Goal: Task Accomplishment & Management: Complete application form

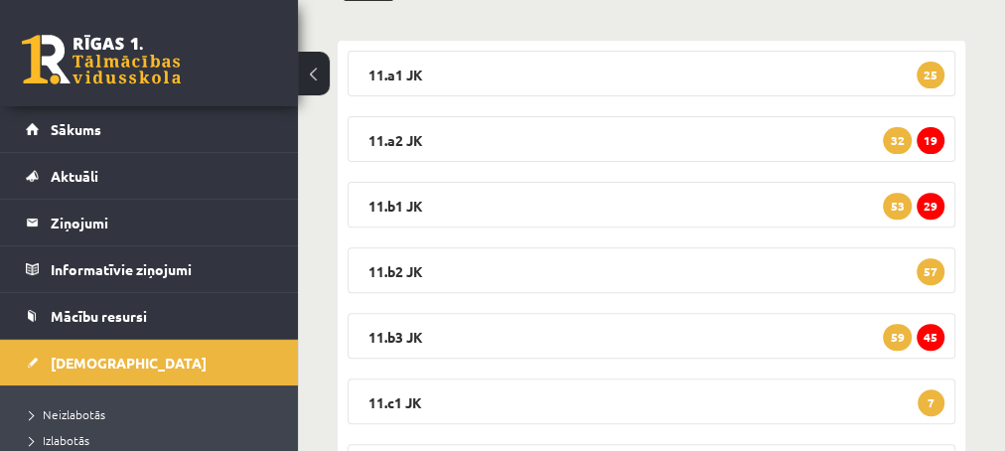
scroll to position [208, 0]
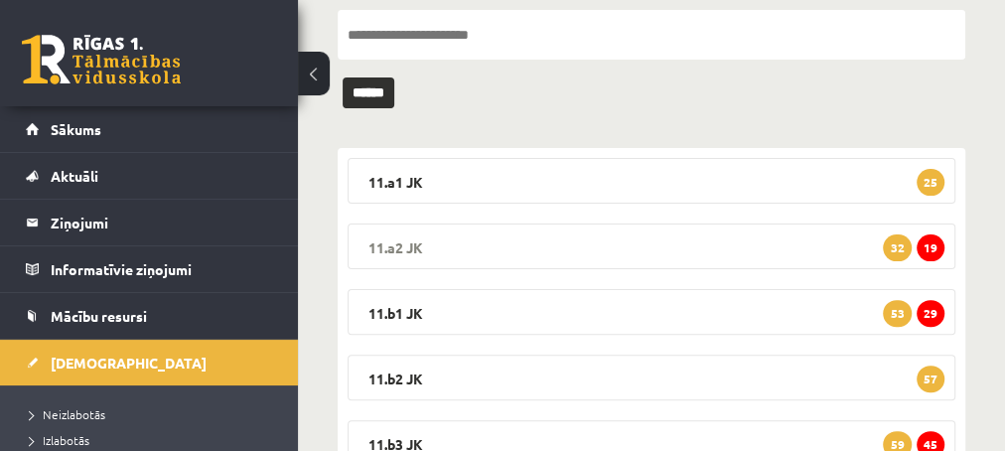
click at [936, 251] on span "19" at bounding box center [931, 247] width 28 height 27
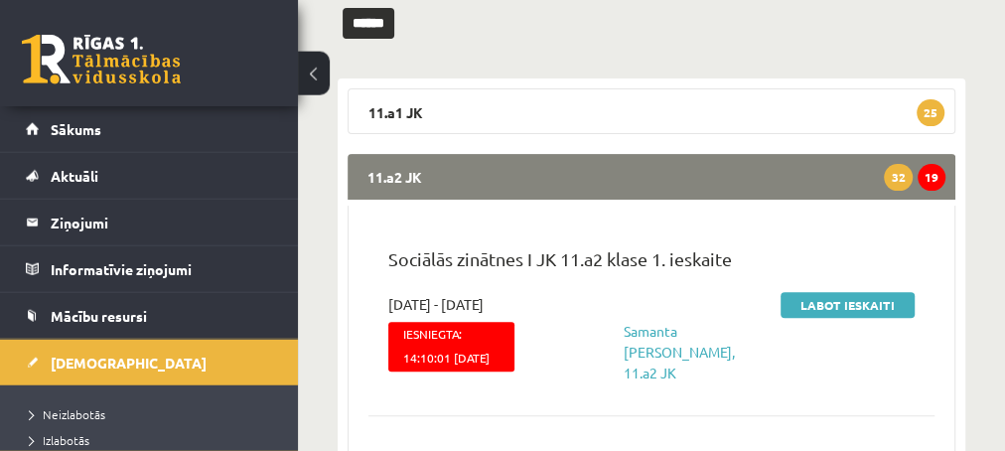
scroll to position [315, 0]
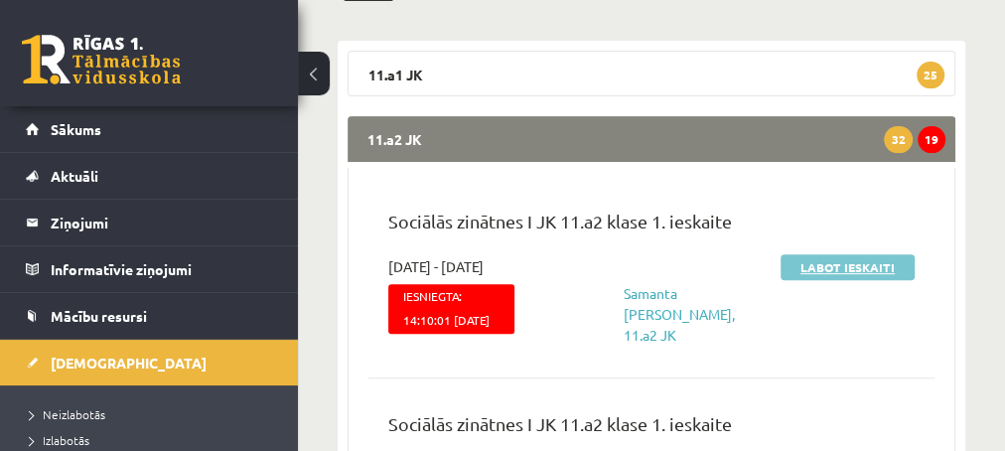
click at [841, 267] on link "Labot ieskaiti" at bounding box center [848, 267] width 134 height 26
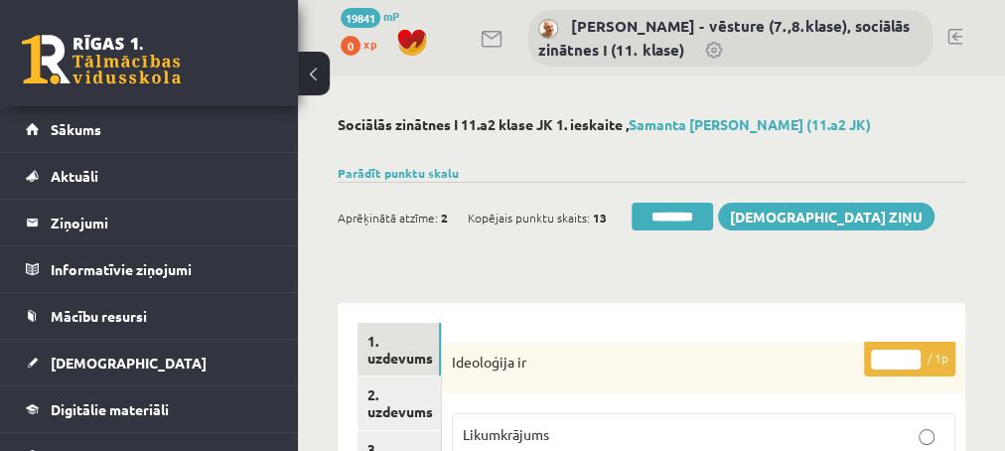
scroll to position [107, 0]
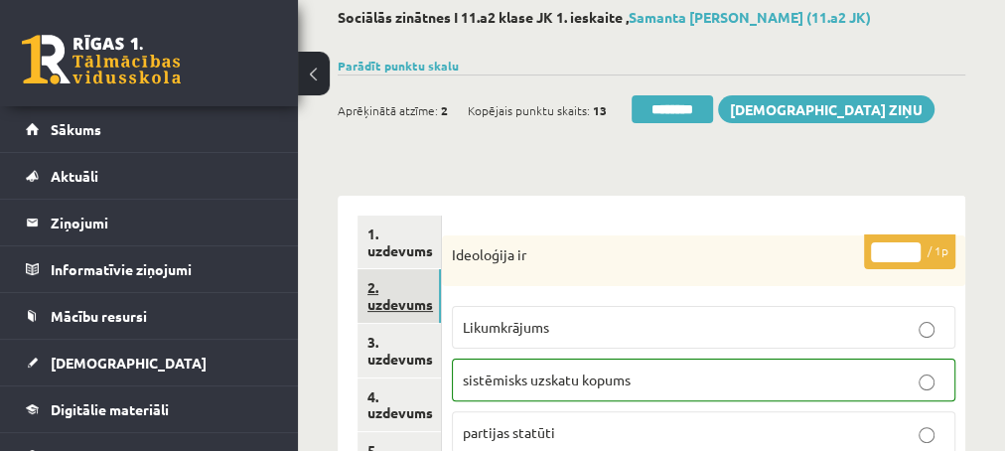
click at [395, 304] on link "2. uzdevums" at bounding box center [398, 296] width 83 height 54
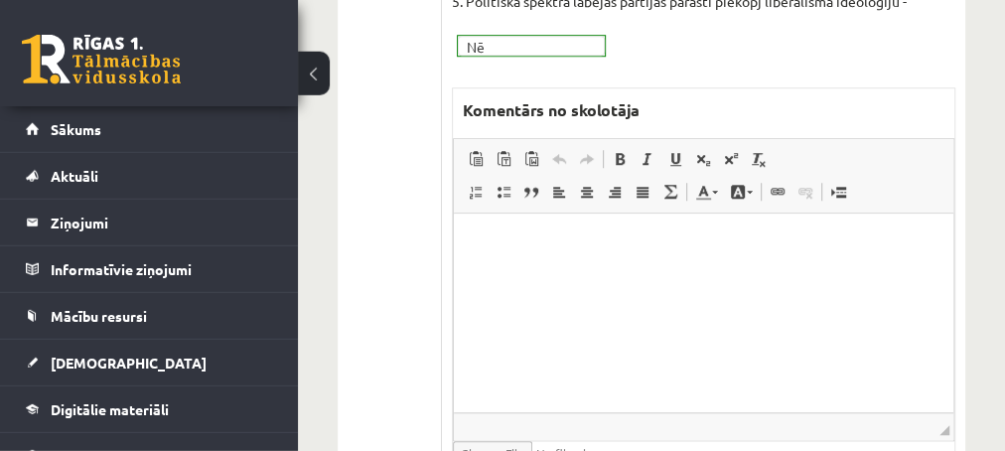
scroll to position [858, 0]
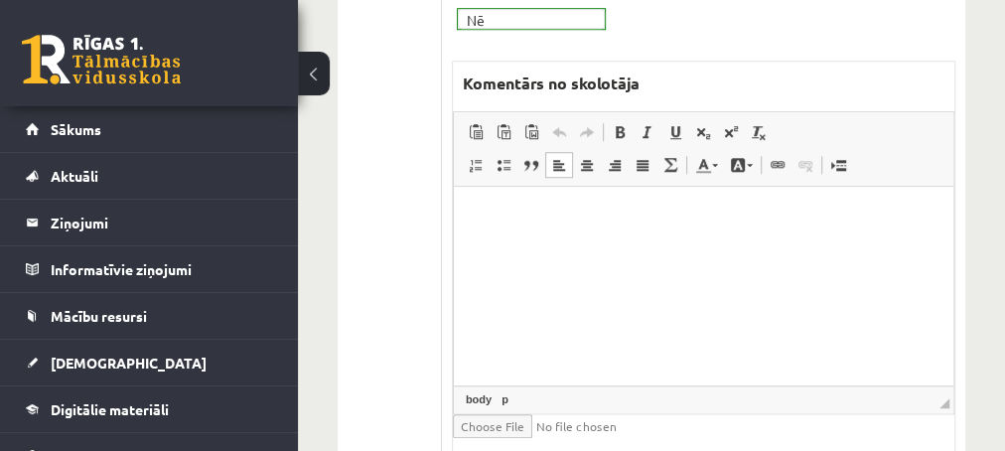
click at [508, 207] on html at bounding box center [703, 286] width 500 height 199
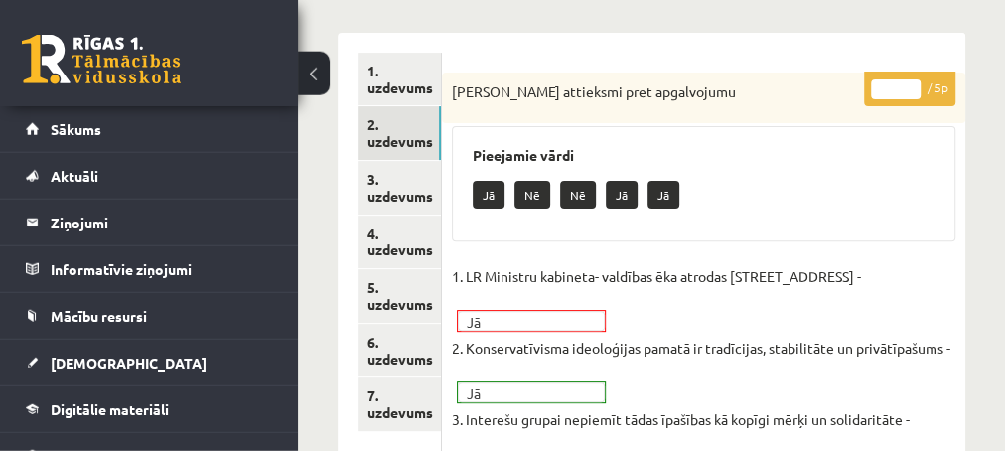
scroll to position [214, 0]
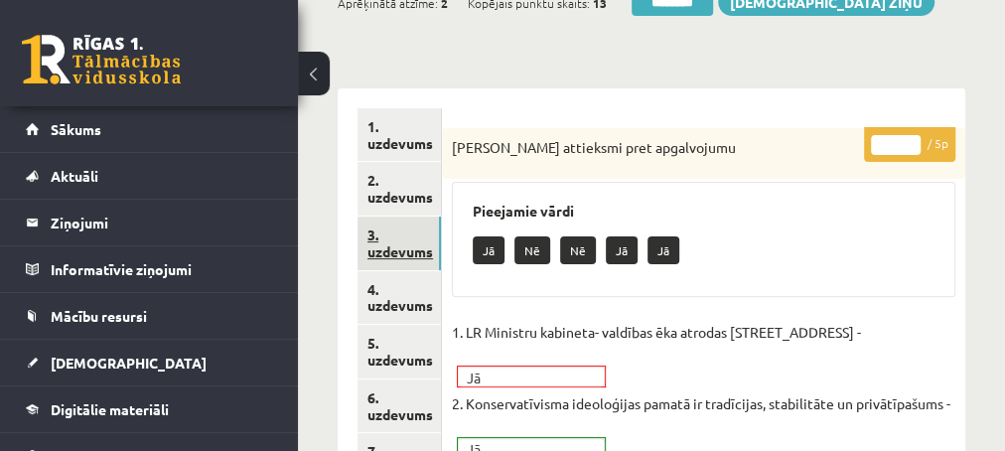
click at [407, 254] on link "3. uzdevums" at bounding box center [398, 243] width 83 height 54
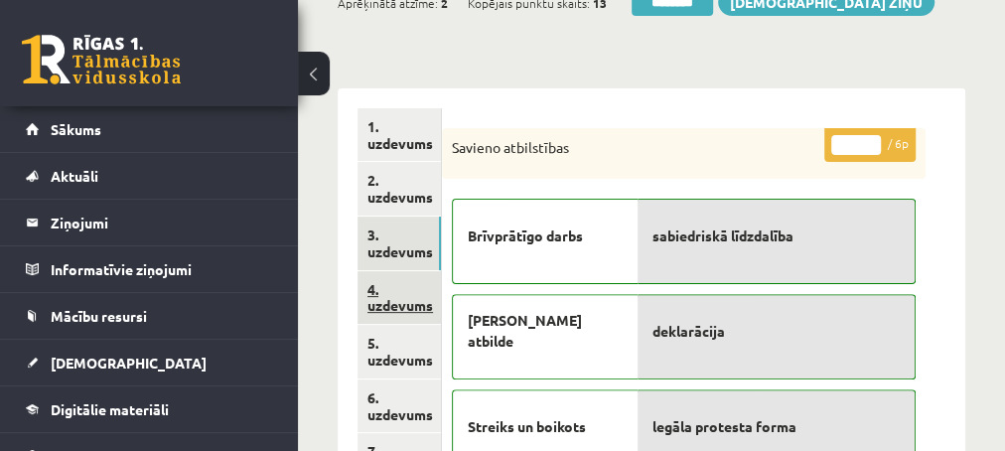
scroll to position [0, 0]
click at [387, 309] on link "4. uzdevums" at bounding box center [398, 298] width 83 height 54
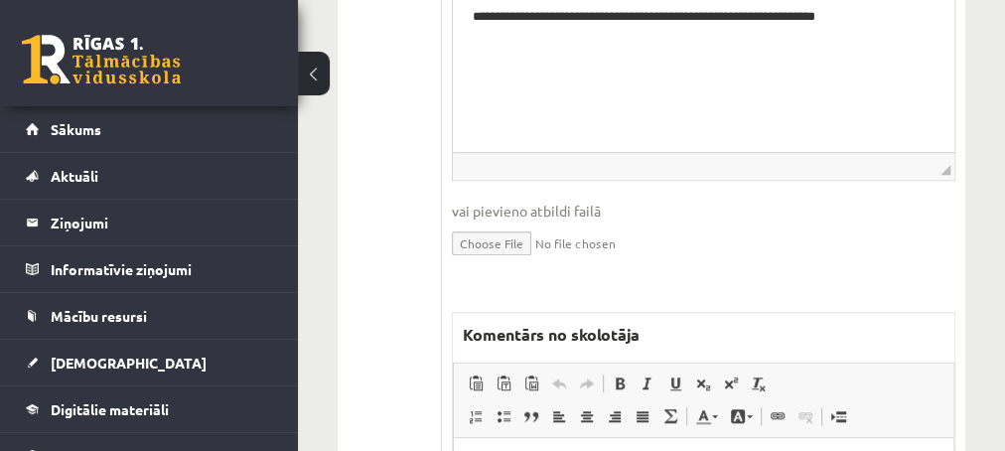
scroll to position [858, 0]
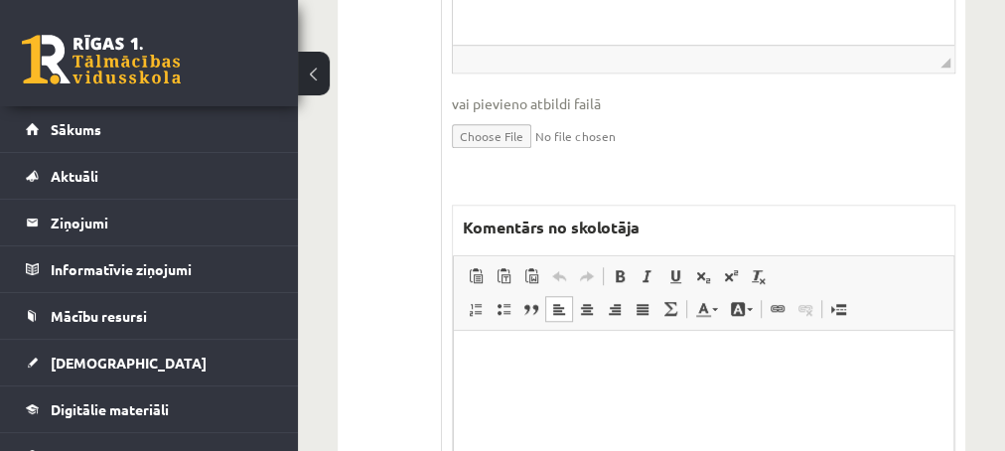
click at [511, 350] on p "Editor, wiswyg-editor-47433818485660-1759993823-791" at bounding box center [703, 360] width 460 height 21
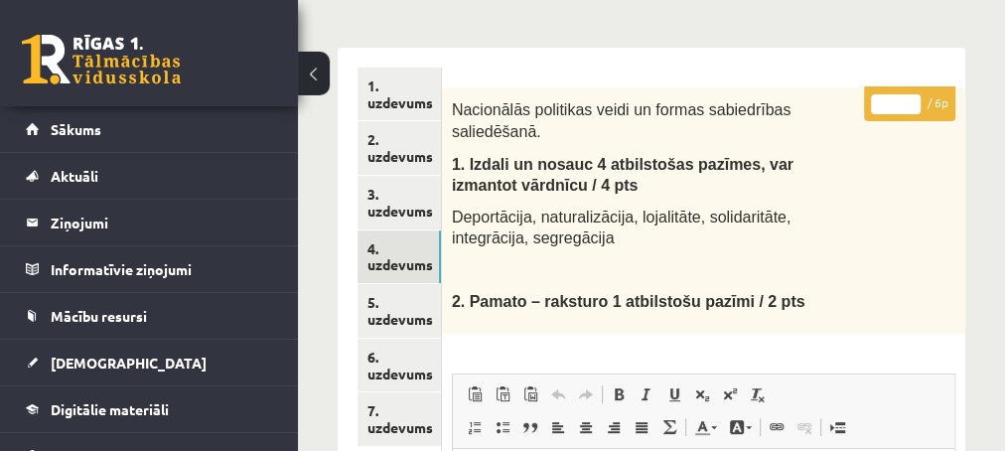
scroll to position [214, 0]
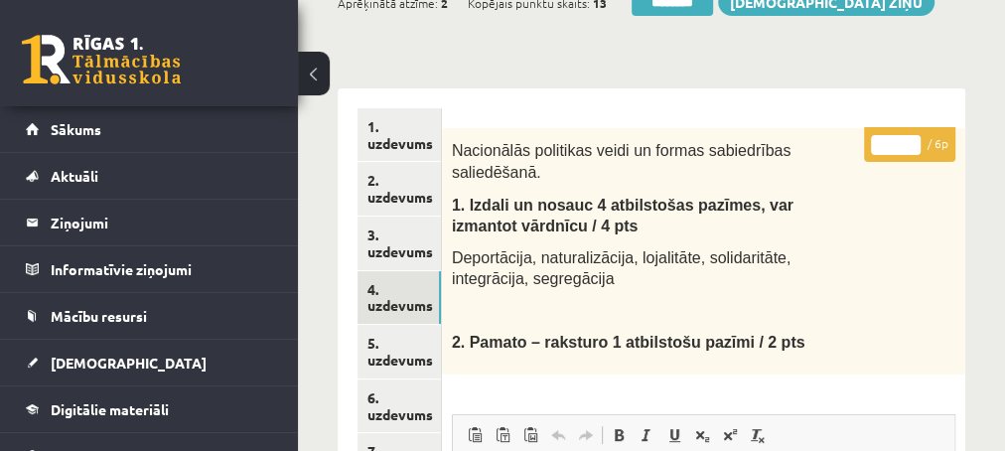
click at [911, 140] on input "*" at bounding box center [896, 145] width 50 height 20
type input "*"
click at [911, 140] on input "*" at bounding box center [896, 145] width 50 height 20
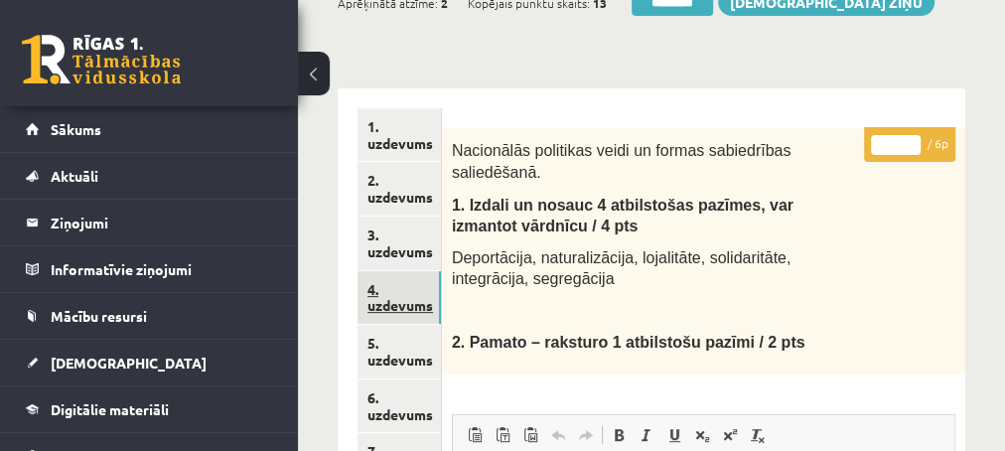
scroll to position [322, 0]
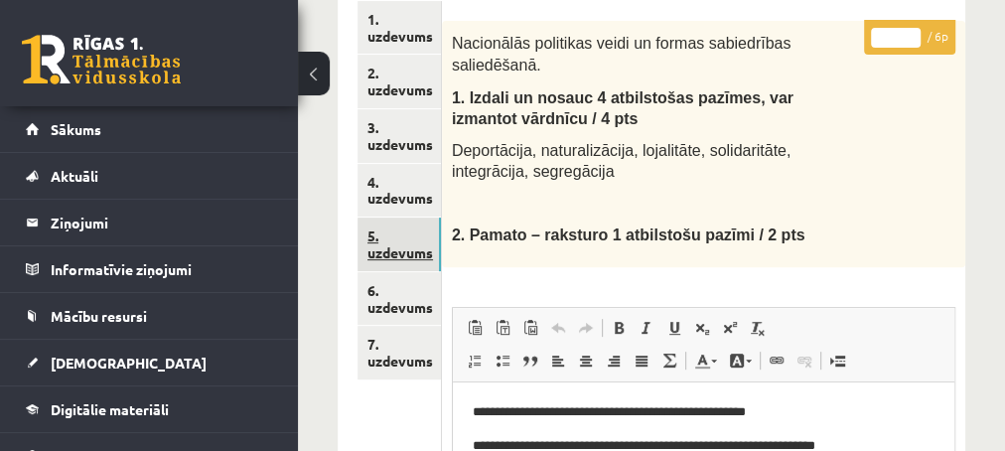
click at [401, 254] on link "5. uzdevums" at bounding box center [398, 244] width 83 height 54
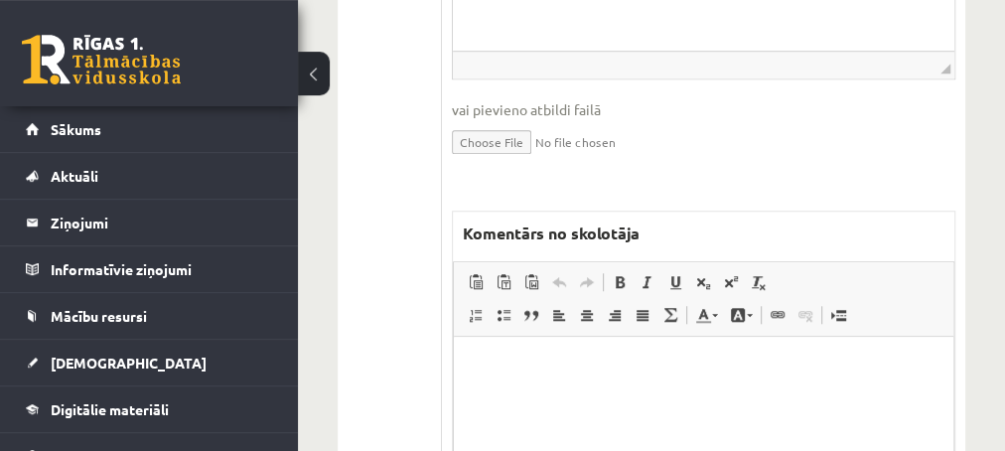
scroll to position [858, 0]
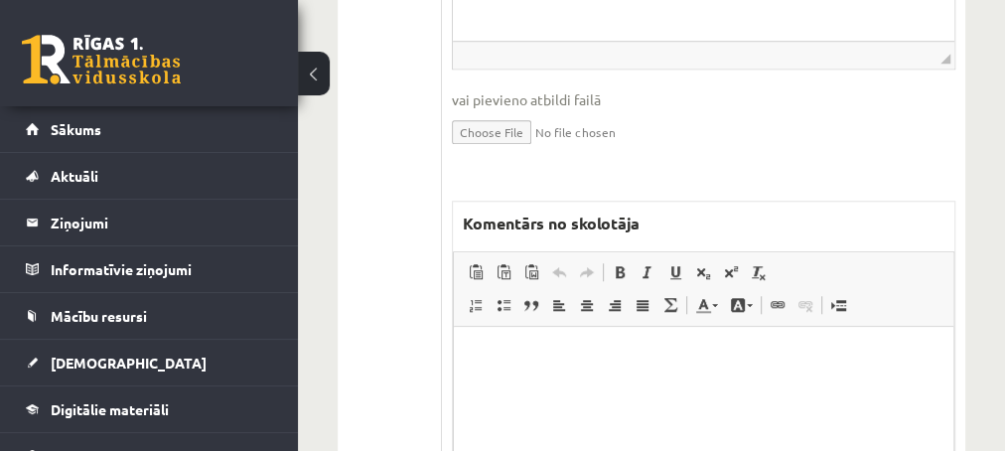
click at [560, 377] on html at bounding box center [703, 425] width 500 height 199
click at [526, 357] on p "**********" at bounding box center [703, 356] width 461 height 21
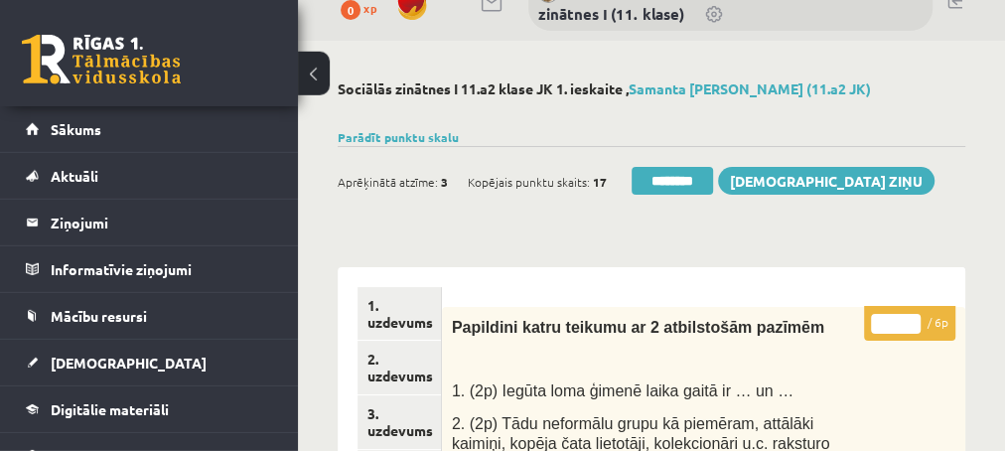
scroll to position [0, 0]
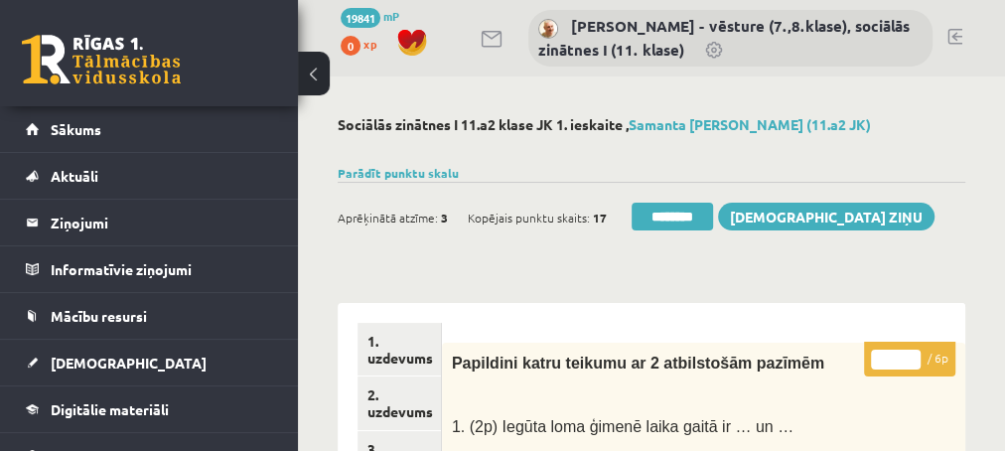
click at [911, 353] on input "*" at bounding box center [896, 360] width 50 height 20
click at [911, 352] on input "*" at bounding box center [896, 360] width 50 height 20
type input "*"
click at [911, 352] on input "*" at bounding box center [896, 360] width 50 height 20
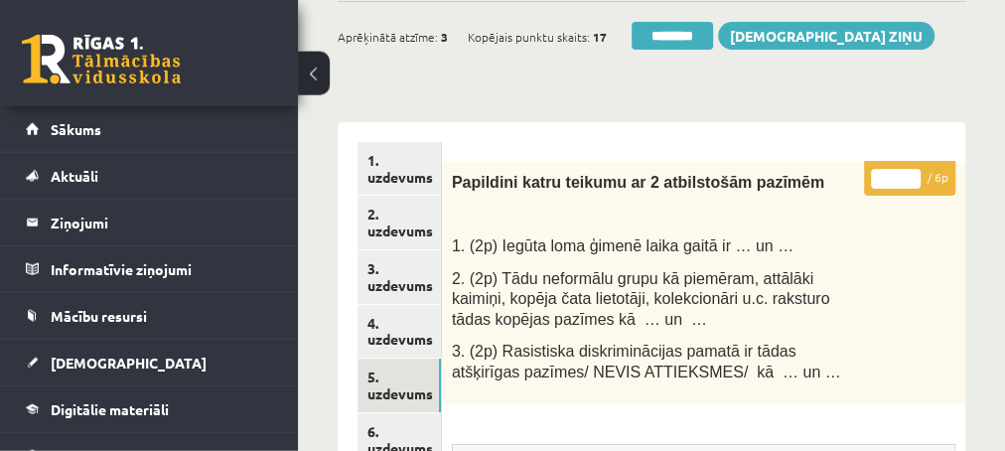
scroll to position [214, 0]
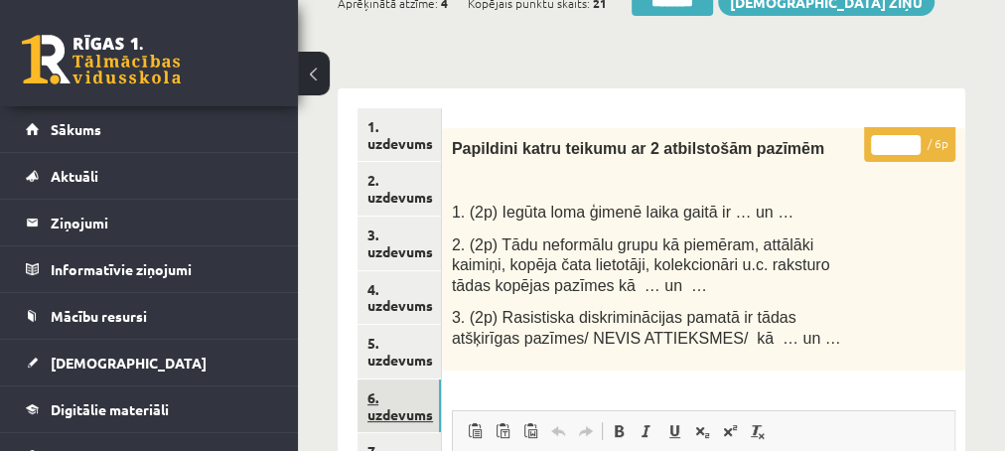
click at [404, 408] on link "6. uzdevums" at bounding box center [398, 406] width 83 height 54
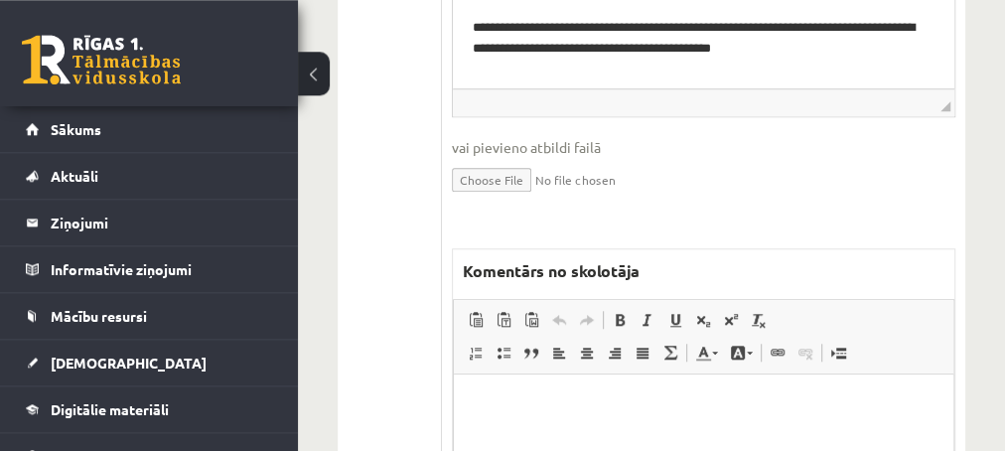
scroll to position [858, 0]
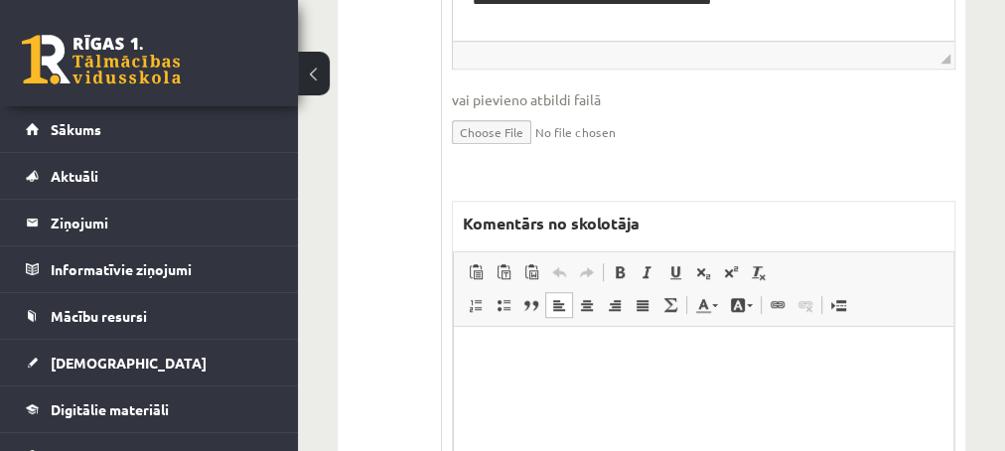
click at [541, 351] on p "Editor, wiswyg-editor-47433751929120-1759993990-33" at bounding box center [703, 356] width 460 height 21
click at [943, 274] on span "Paste Keyboard shortcut Ctrl+V Paste as plain text Keyboard shortcut Ctrl+Shift…" at bounding box center [704, 274] width 484 height 33
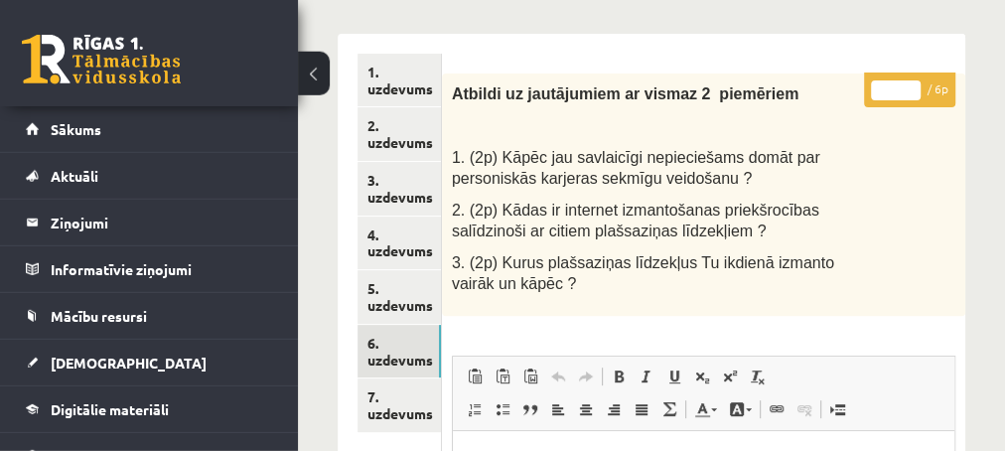
scroll to position [214, 0]
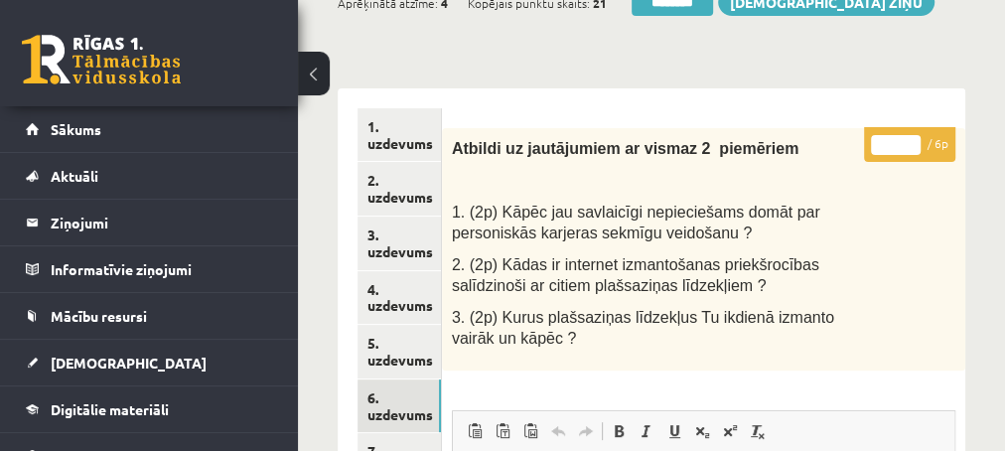
click at [913, 140] on input "*" at bounding box center [896, 145] width 50 height 20
type input "*"
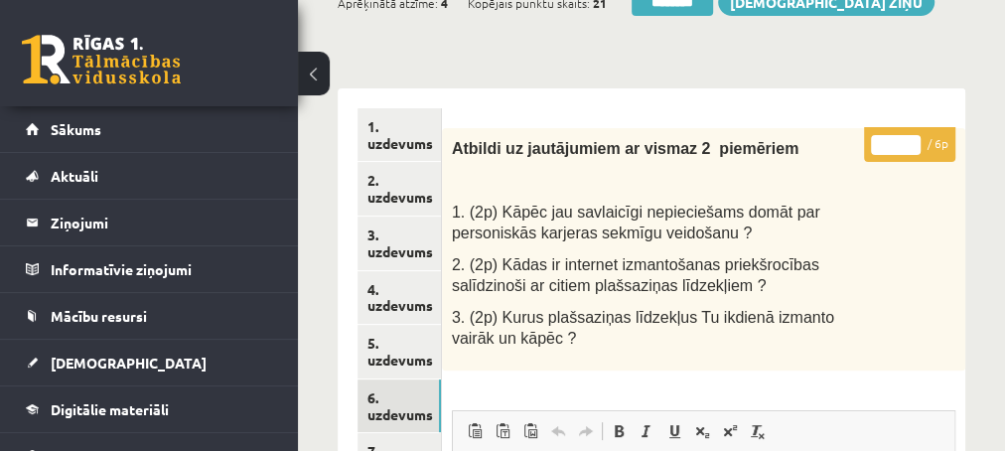
click at [914, 140] on input "*" at bounding box center [896, 145] width 50 height 20
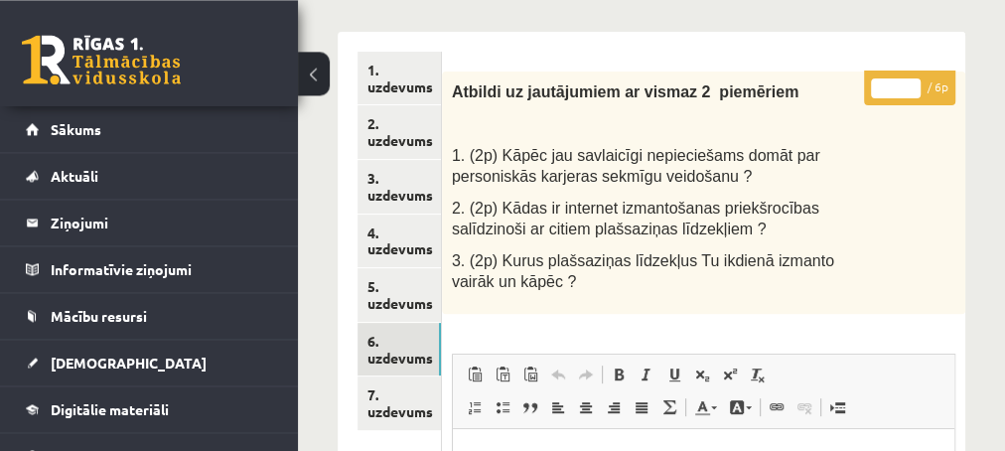
scroll to position [322, 0]
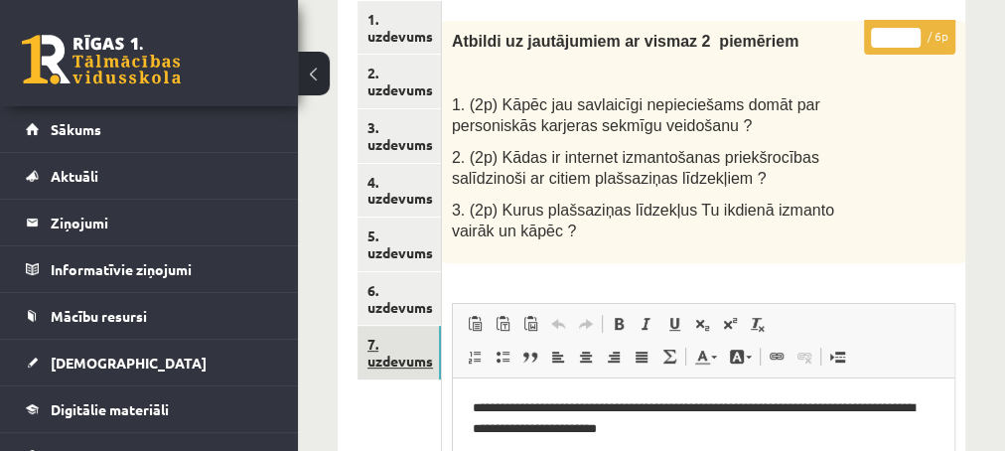
click at [395, 366] on link "7. uzdevums" at bounding box center [398, 353] width 83 height 54
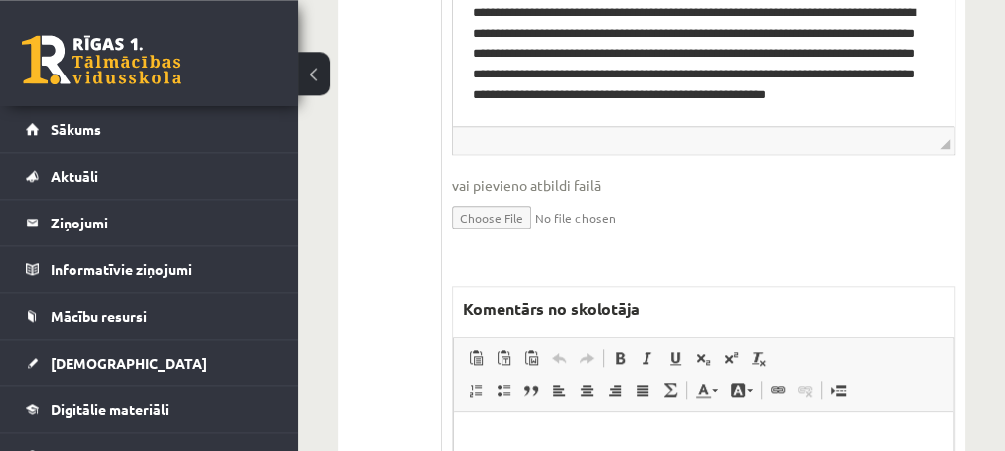
scroll to position [1072, 0]
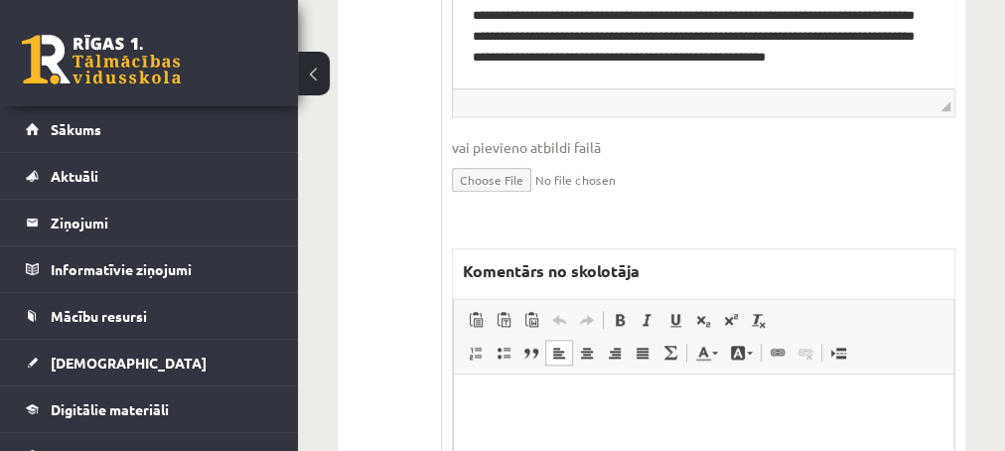
click at [491, 414] on p "Editor, wiswyg-editor-47433961979400-1759994080-853" at bounding box center [703, 403] width 460 height 21
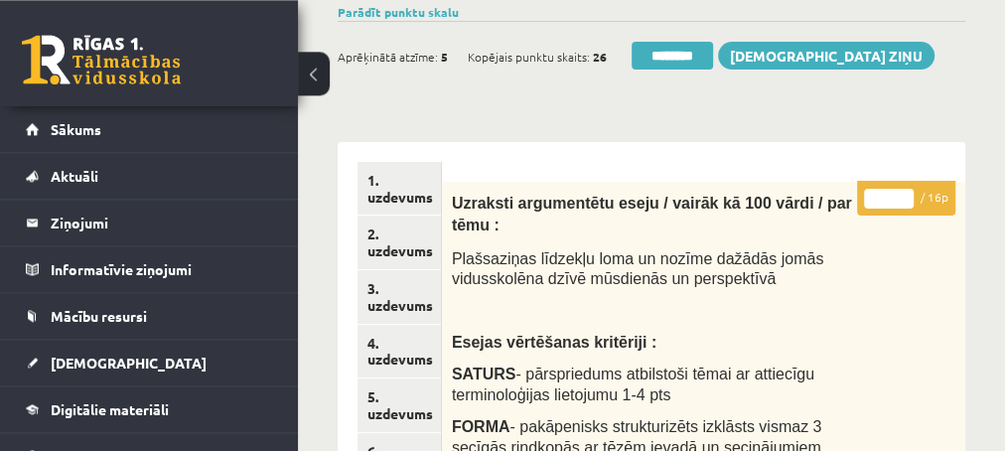
scroll to position [107, 0]
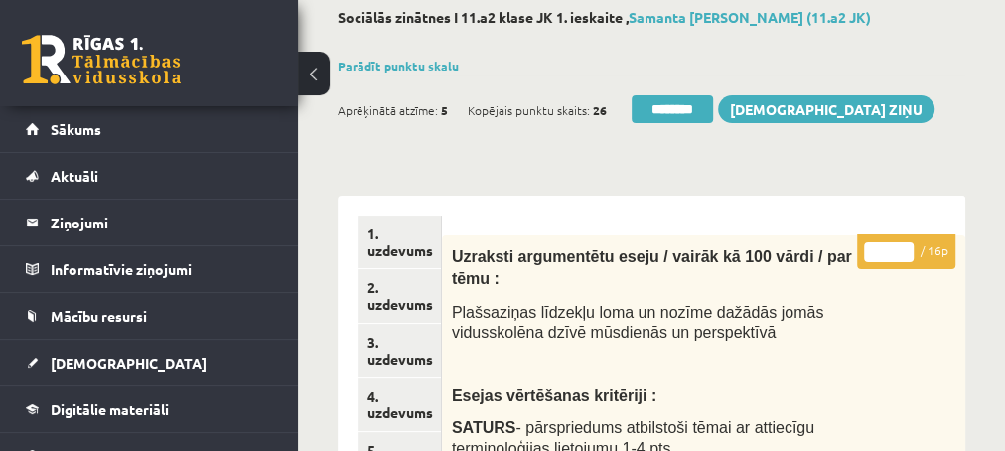
click at [905, 249] on input "*" at bounding box center [889, 252] width 50 height 20
click at [905, 249] on input "**" at bounding box center [889, 252] width 50 height 20
type input "**"
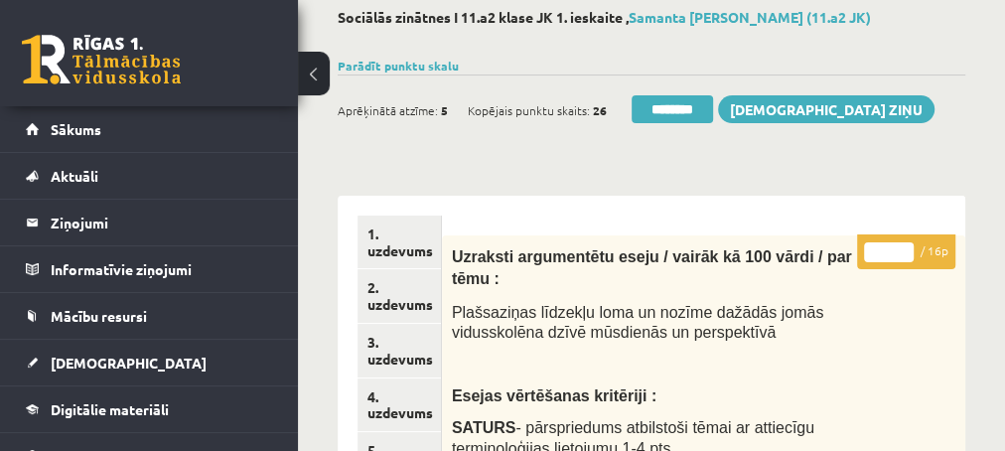
click at [905, 249] on input "**" at bounding box center [889, 252] width 50 height 20
click at [668, 109] on input "********" at bounding box center [672, 109] width 81 height 28
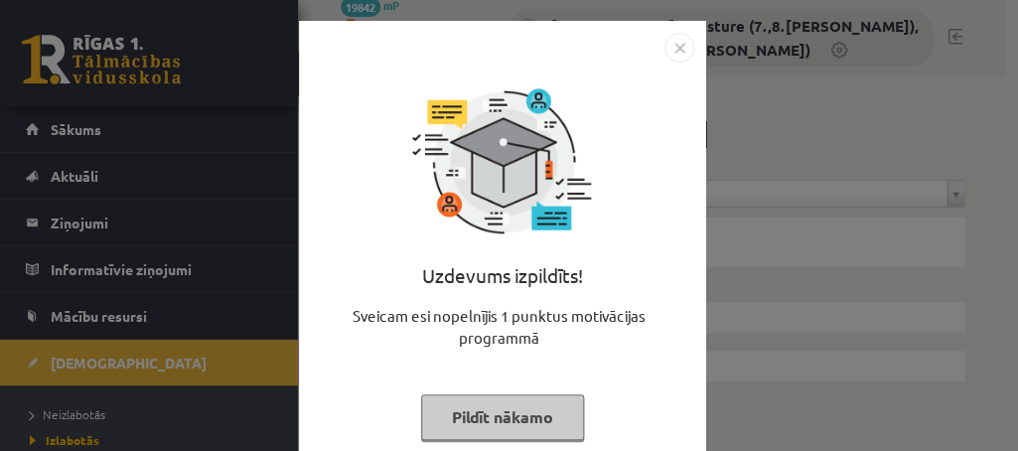
click at [451, 418] on button "Pildīt nākamo" at bounding box center [502, 417] width 163 height 46
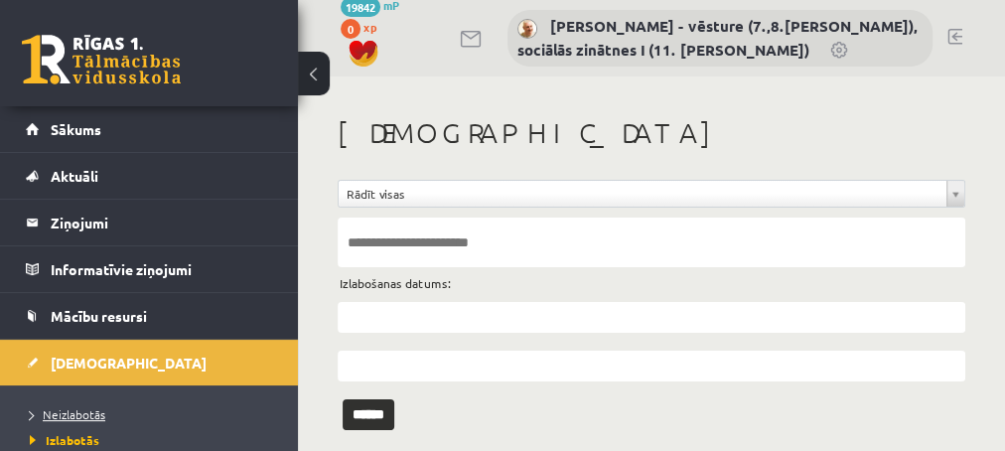
click at [73, 410] on span "Neizlabotās" at bounding box center [67, 414] width 75 height 16
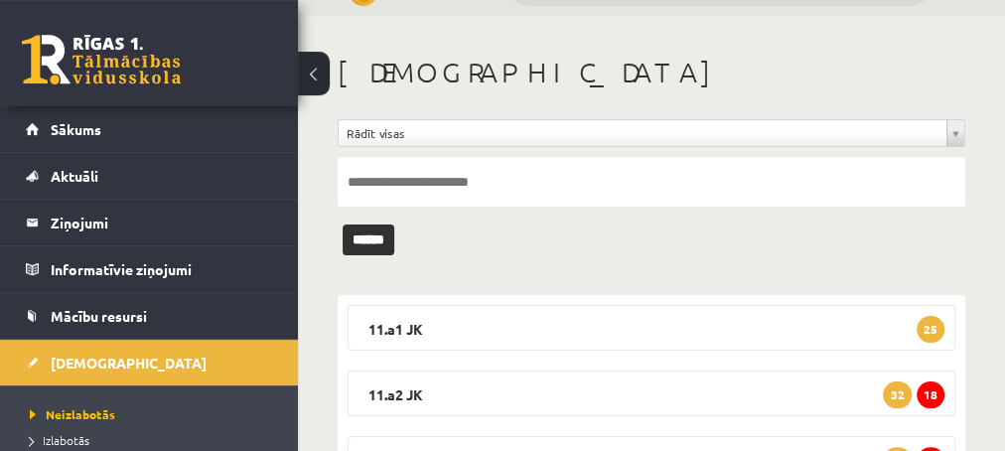
scroll to position [107, 0]
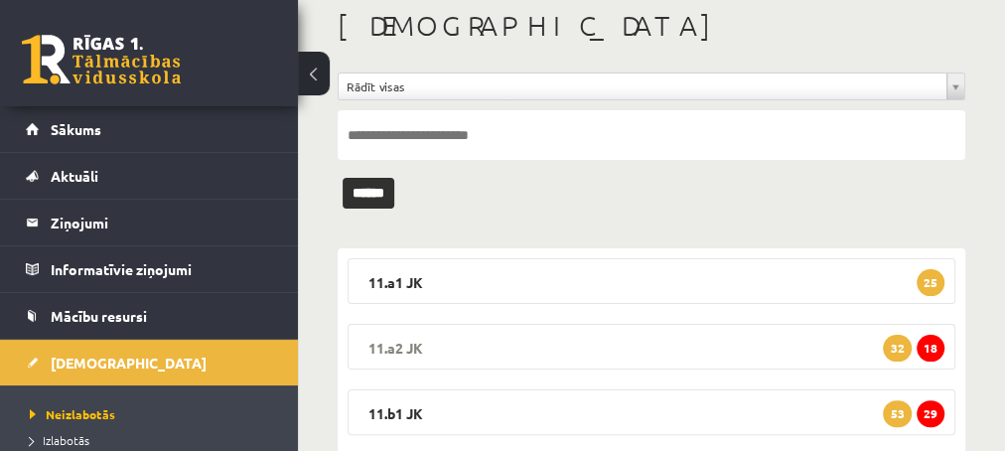
click at [931, 349] on span "18" at bounding box center [931, 348] width 28 height 27
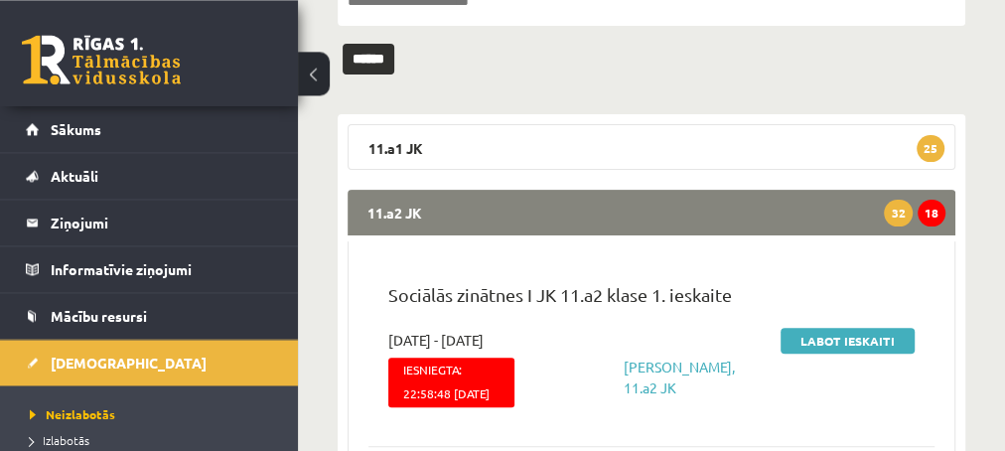
scroll to position [322, 0]
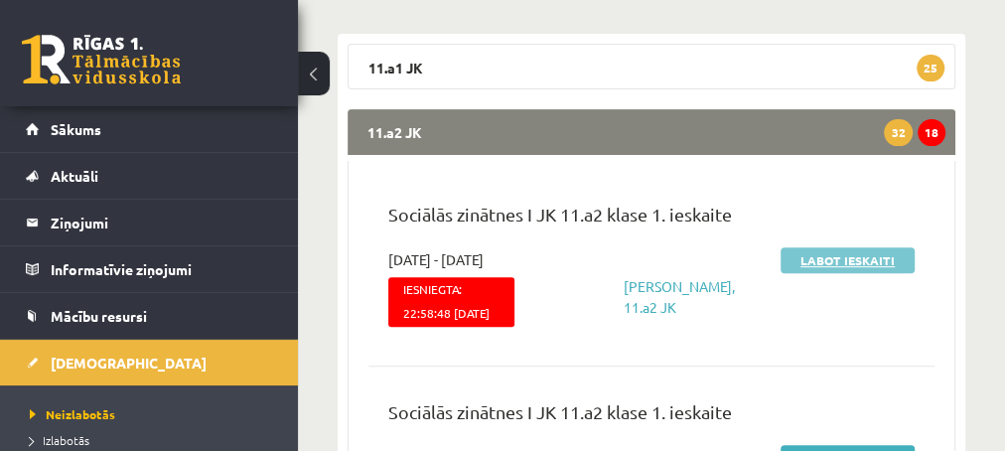
click at [825, 263] on link "Labot ieskaiti" at bounding box center [848, 260] width 134 height 26
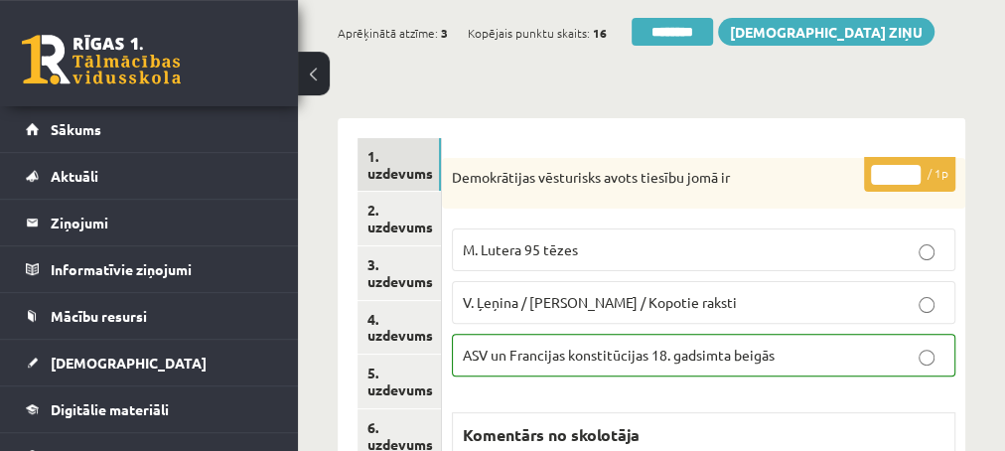
scroll to position [214, 0]
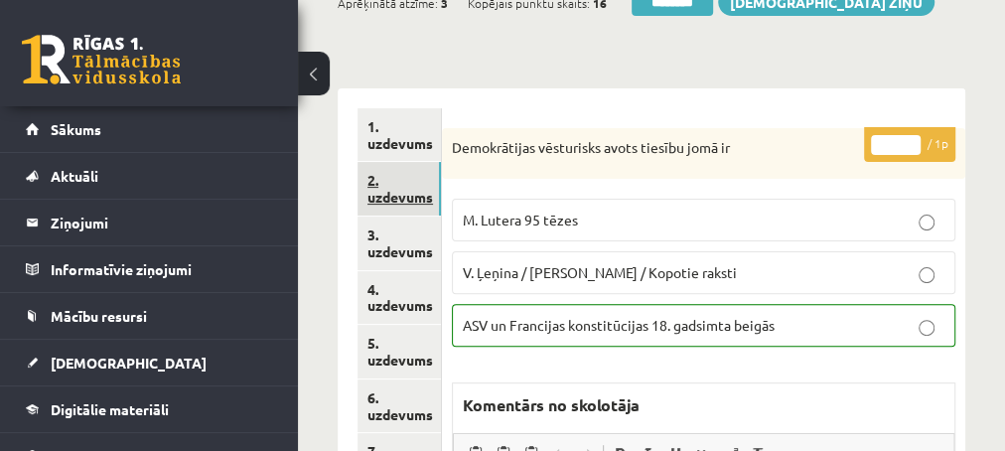
click at [392, 195] on link "2. uzdevums" at bounding box center [398, 189] width 83 height 54
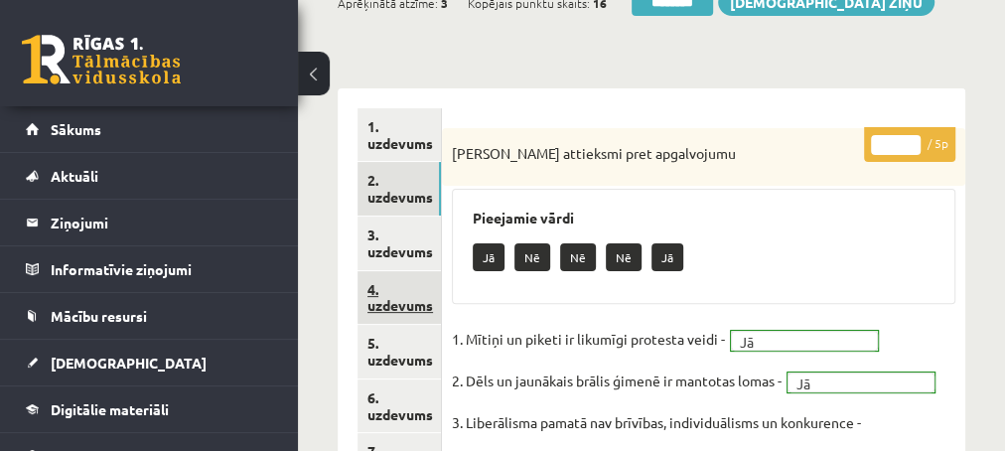
click at [390, 306] on link "4. uzdevums" at bounding box center [398, 298] width 83 height 54
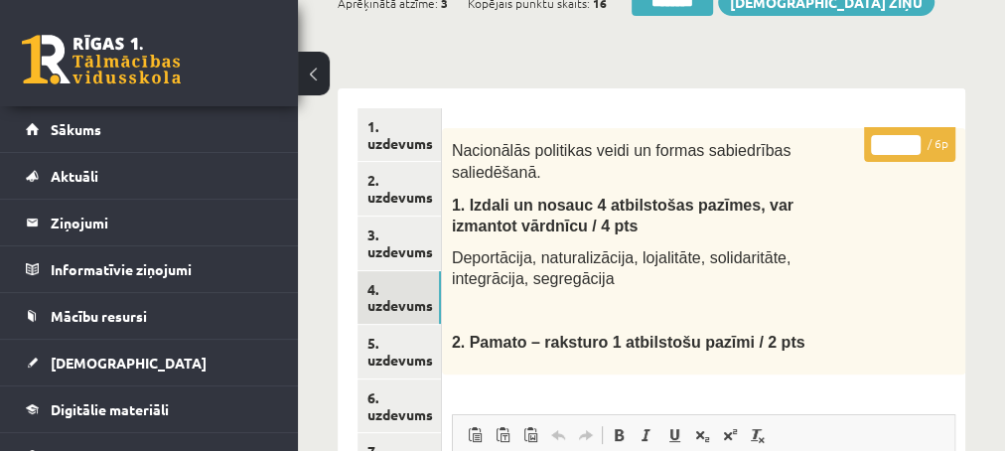
type input "*"
click at [906, 141] on input "*" at bounding box center [896, 145] width 50 height 20
click at [392, 354] on link "5. uzdevums" at bounding box center [398, 352] width 83 height 54
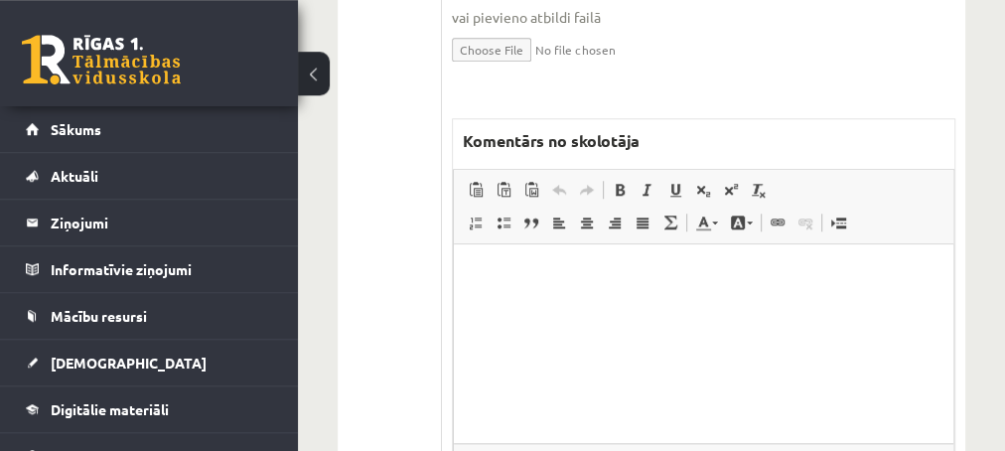
scroll to position [965, 0]
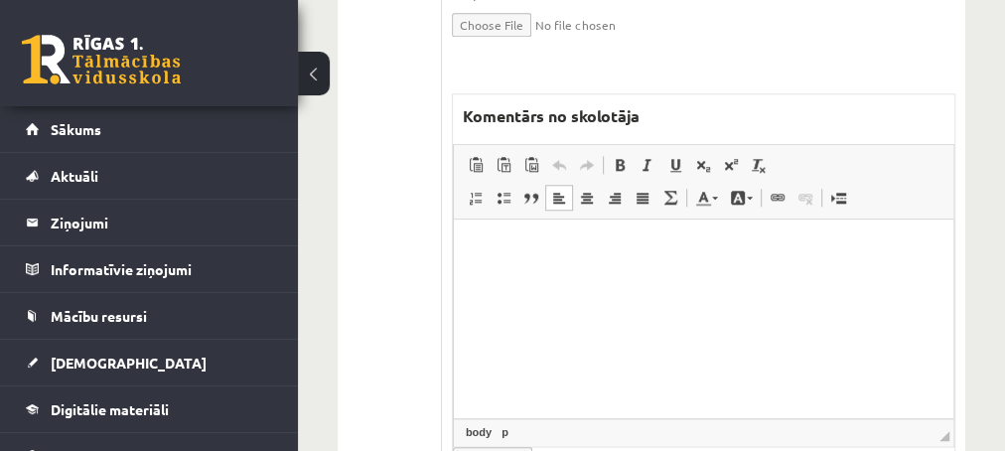
click at [559, 283] on html at bounding box center [703, 317] width 500 height 199
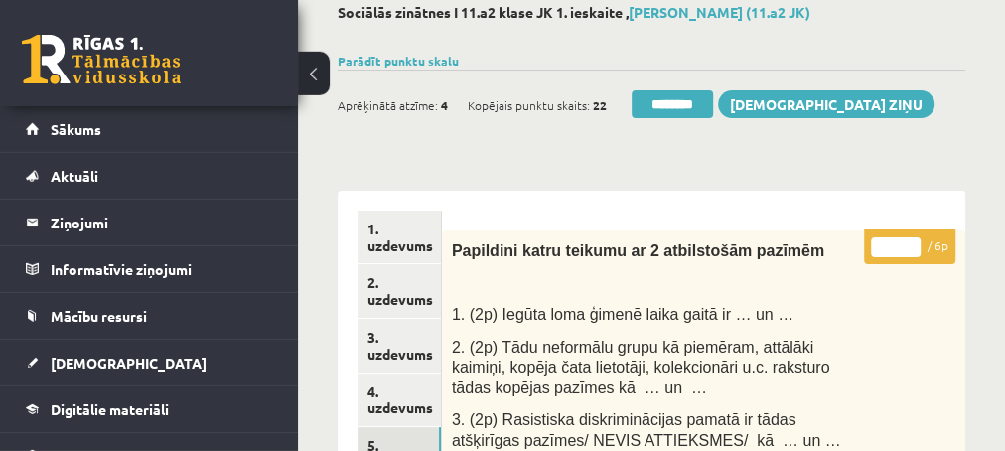
scroll to position [107, 0]
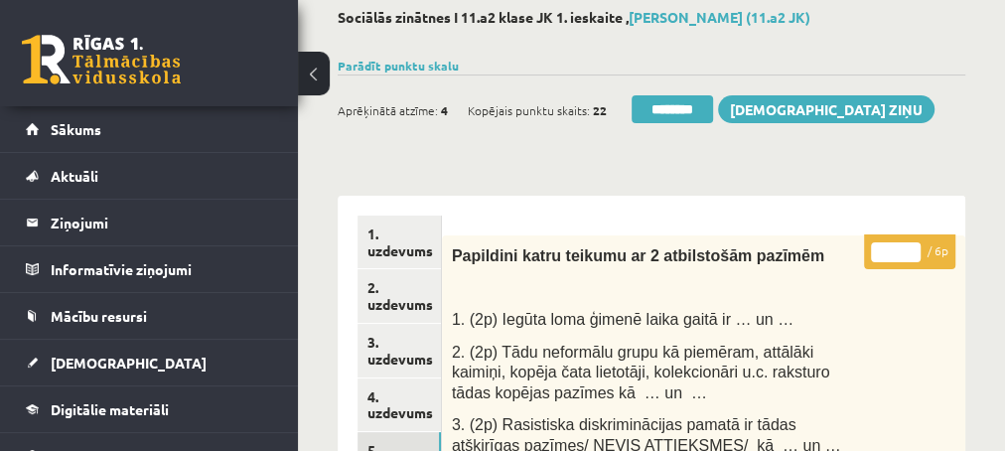
click at [913, 243] on input "*" at bounding box center [896, 252] width 50 height 20
type input "*"
click at [913, 243] on input "*" at bounding box center [896, 252] width 50 height 20
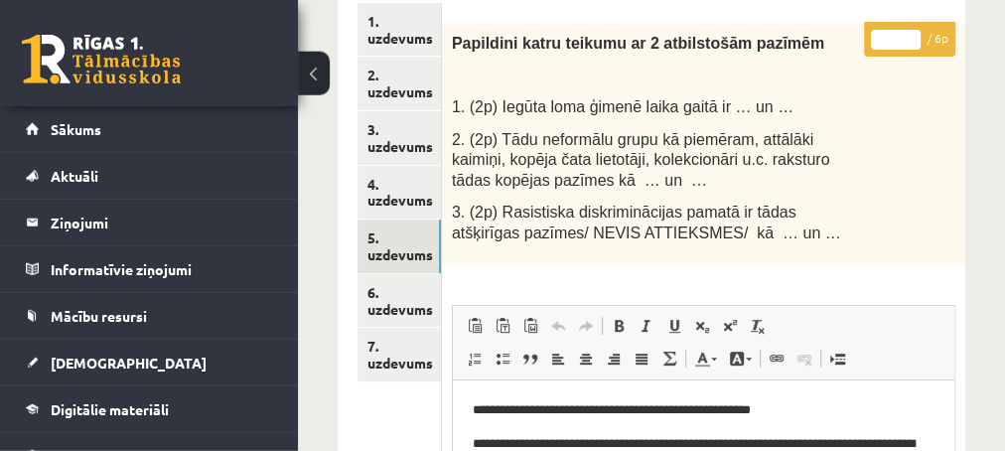
scroll to position [322, 0]
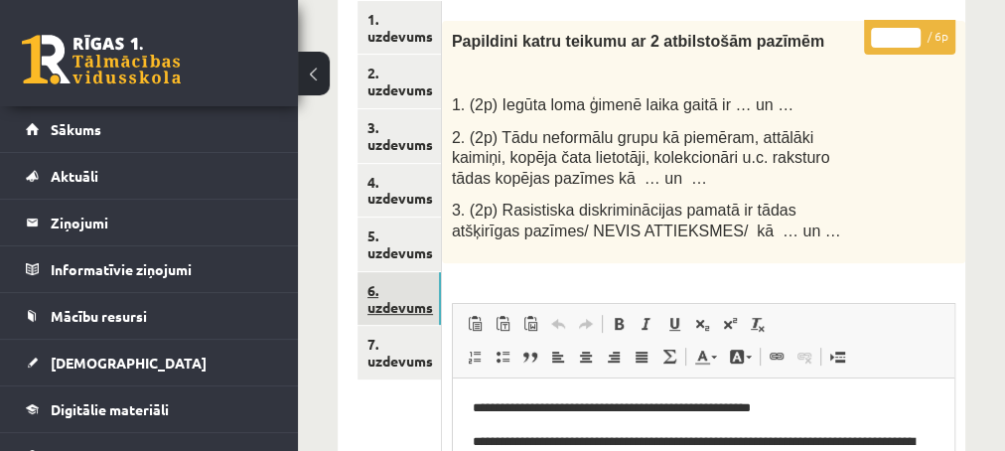
click at [395, 312] on link "6. uzdevums" at bounding box center [398, 299] width 83 height 54
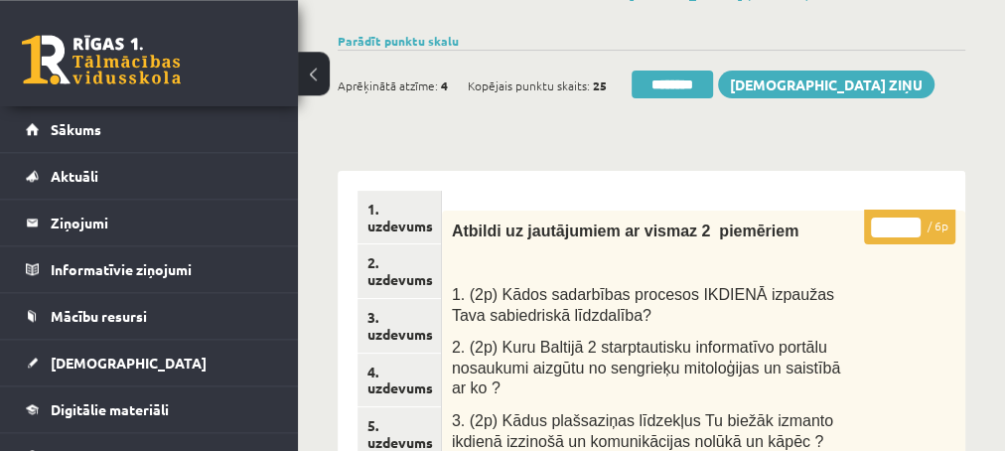
scroll to position [107, 0]
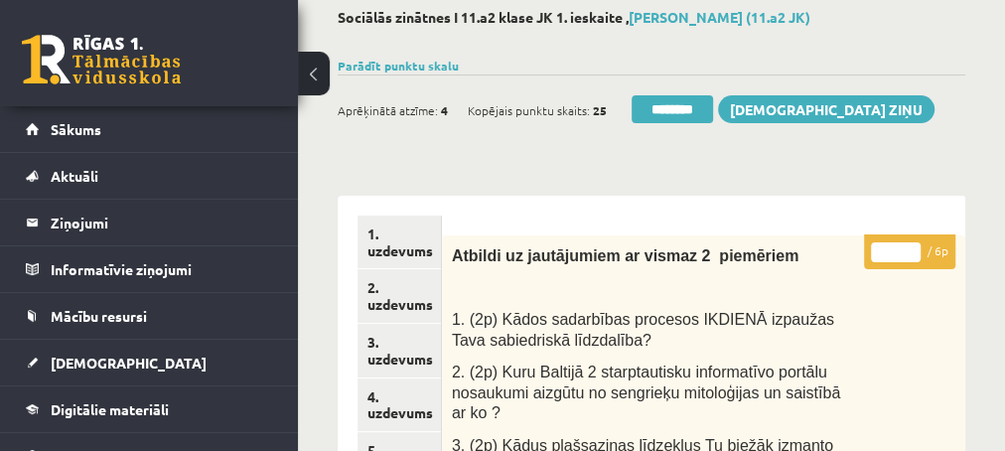
type input "*"
click at [910, 245] on input "*" at bounding box center [896, 252] width 50 height 20
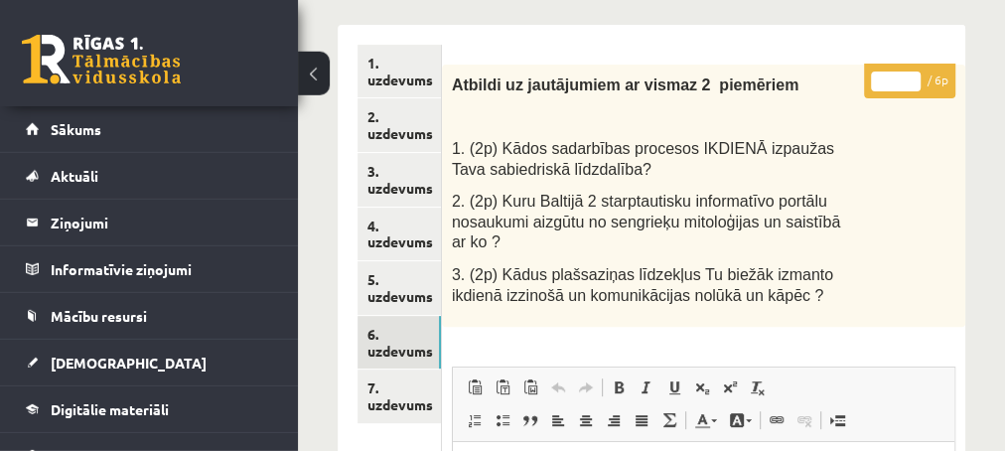
scroll to position [322, 0]
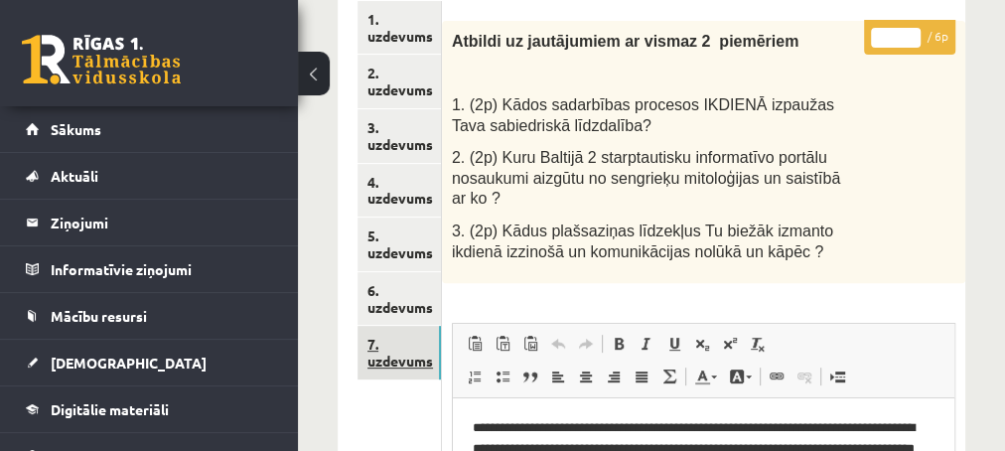
click at [389, 364] on link "7. uzdevums" at bounding box center [398, 353] width 83 height 54
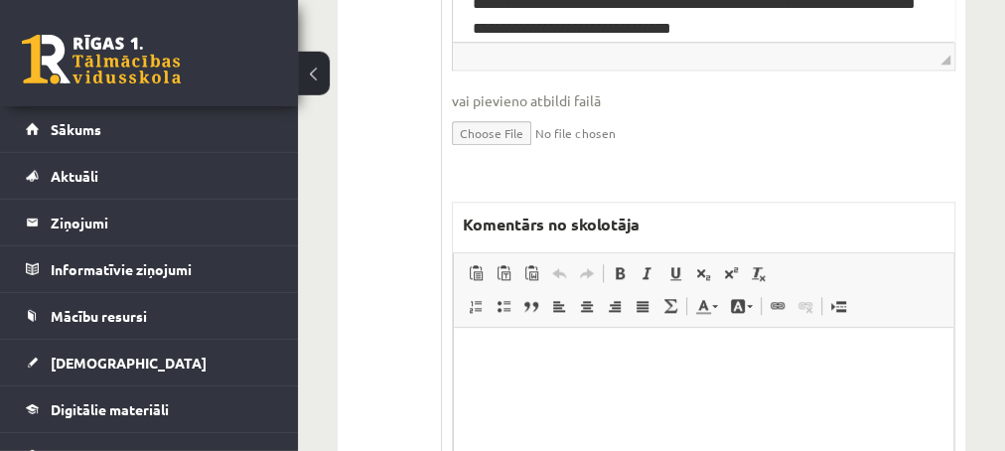
scroll to position [1180, 0]
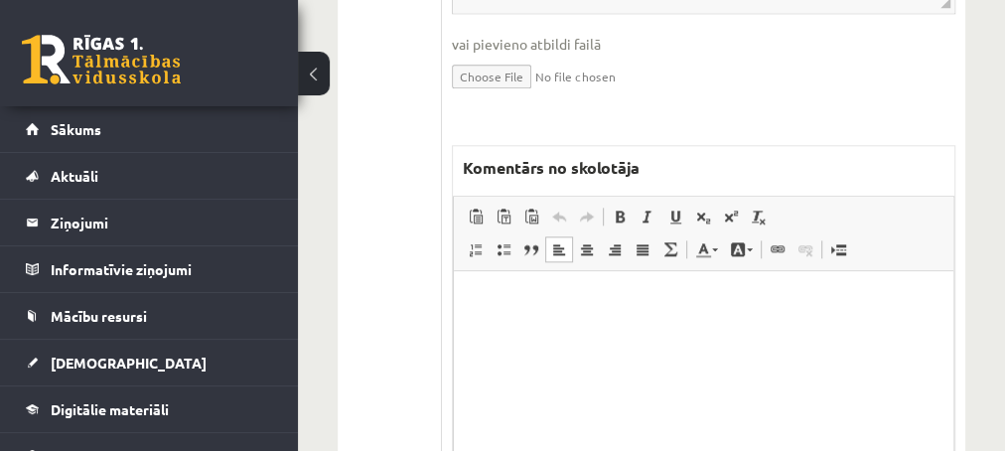
click at [514, 314] on html at bounding box center [703, 369] width 500 height 199
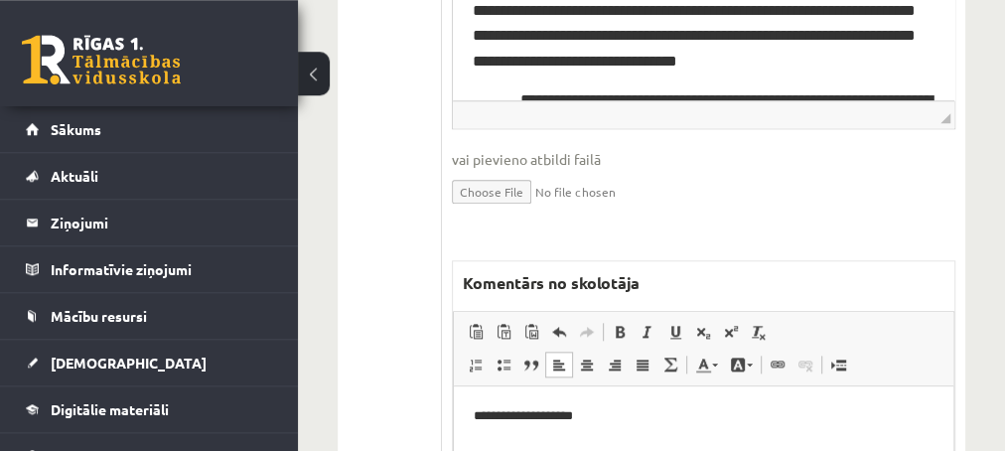
scroll to position [1072, 0]
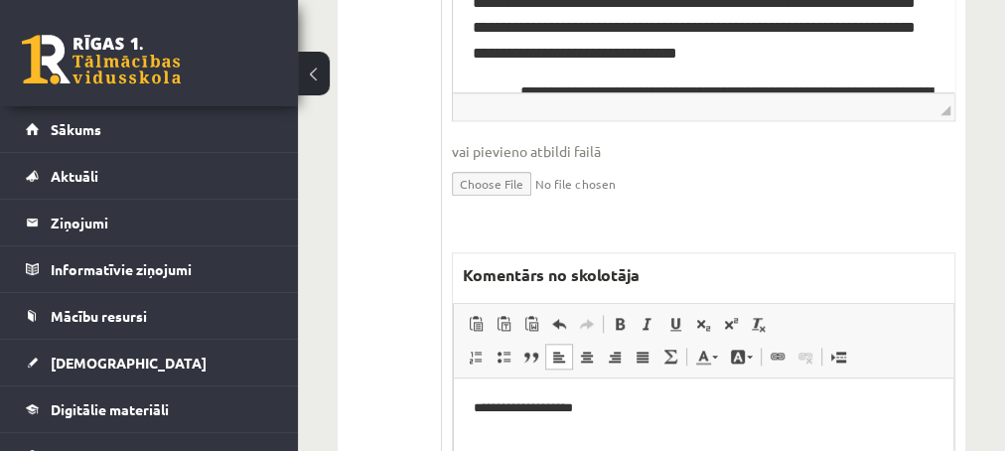
click at [523, 405] on p "**********" at bounding box center [703, 407] width 461 height 21
drag, startPoint x: 525, startPoint y: 410, endPoint x: 525, endPoint y: 390, distance: 19.9
click at [525, 408] on p "**********" at bounding box center [703, 407] width 461 height 21
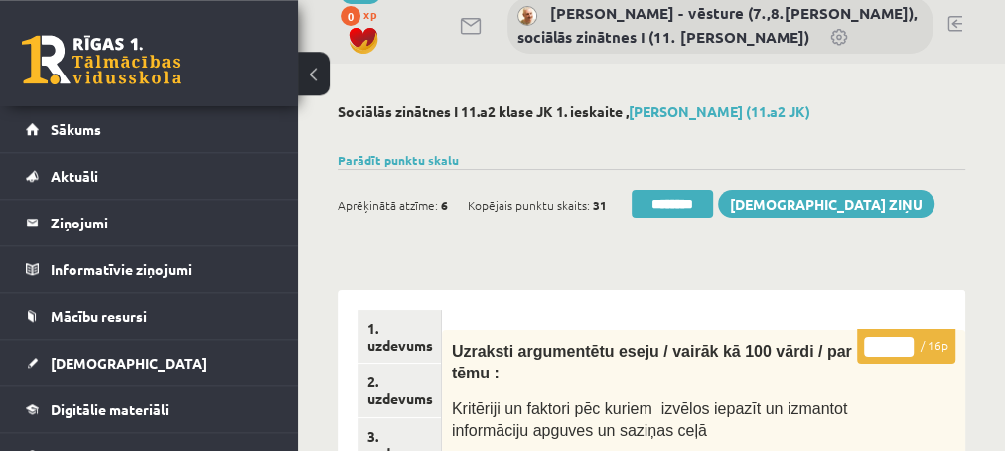
scroll to position [0, 0]
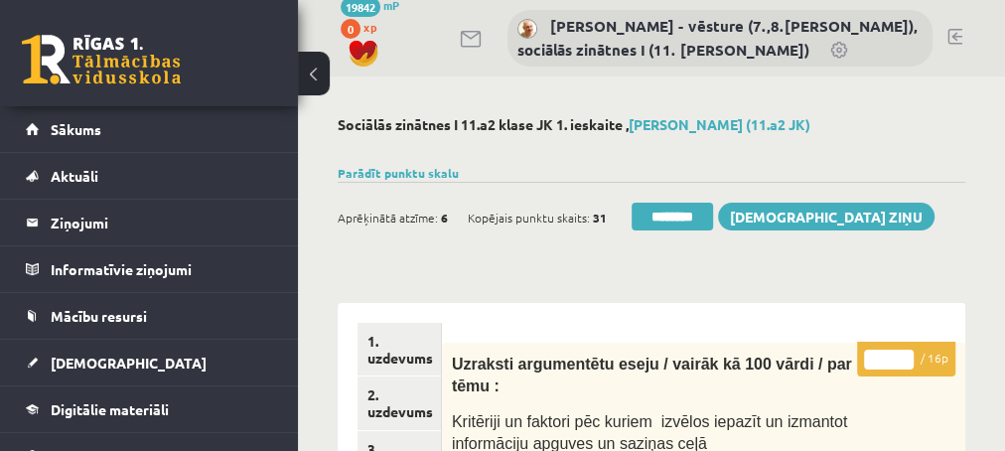
click at [902, 357] on input "*" at bounding box center [889, 360] width 50 height 20
click at [902, 357] on input "**" at bounding box center [889, 360] width 50 height 20
type input "**"
click at [903, 357] on input "**" at bounding box center [889, 360] width 50 height 20
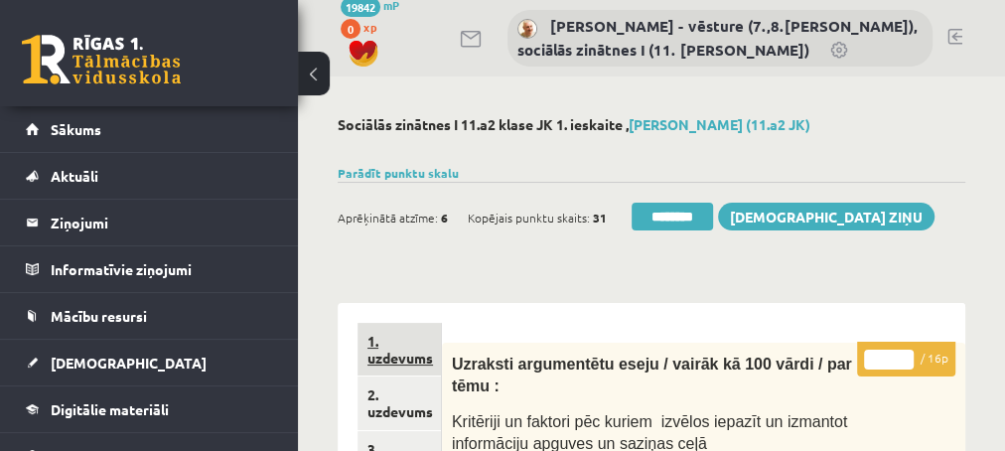
click at [395, 357] on link "1. uzdevums" at bounding box center [398, 350] width 83 height 54
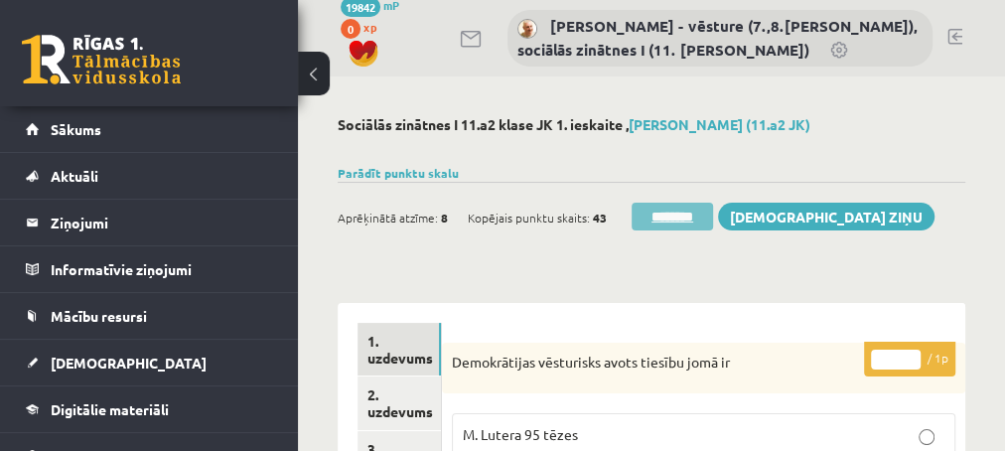
click at [650, 215] on input "********" at bounding box center [672, 217] width 81 height 28
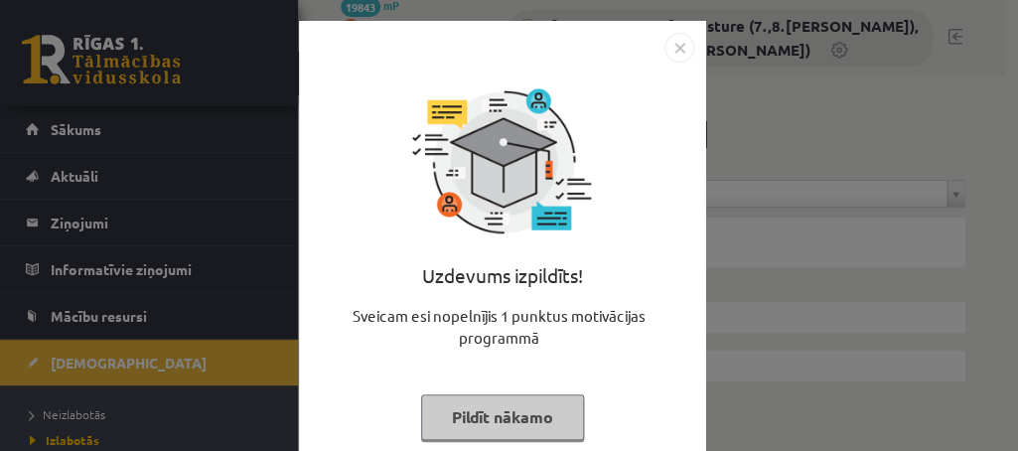
click at [467, 416] on button "Pildīt nākamo" at bounding box center [502, 417] width 163 height 46
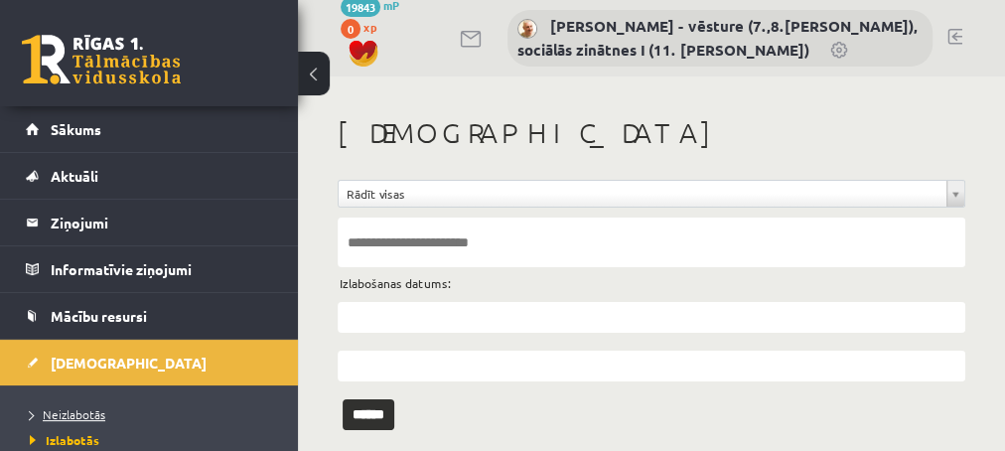
click at [73, 412] on span "Neizlabotās" at bounding box center [67, 414] width 75 height 16
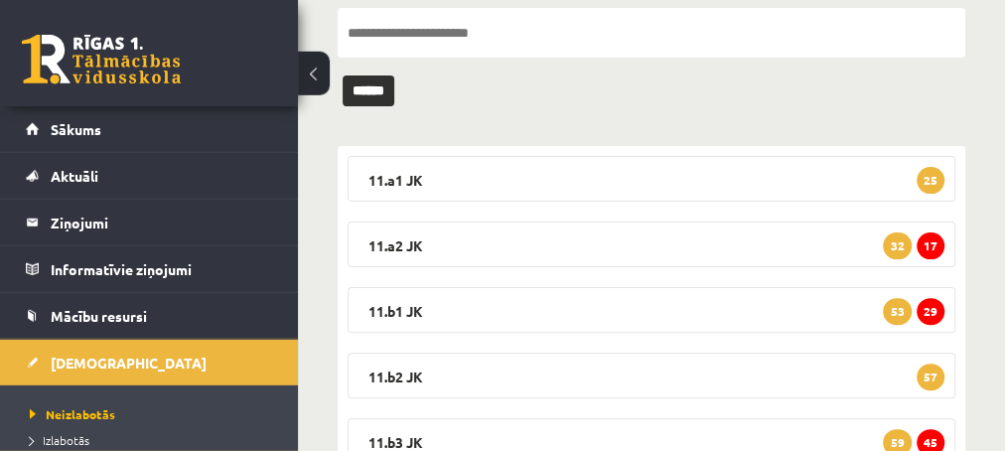
scroll to position [214, 0]
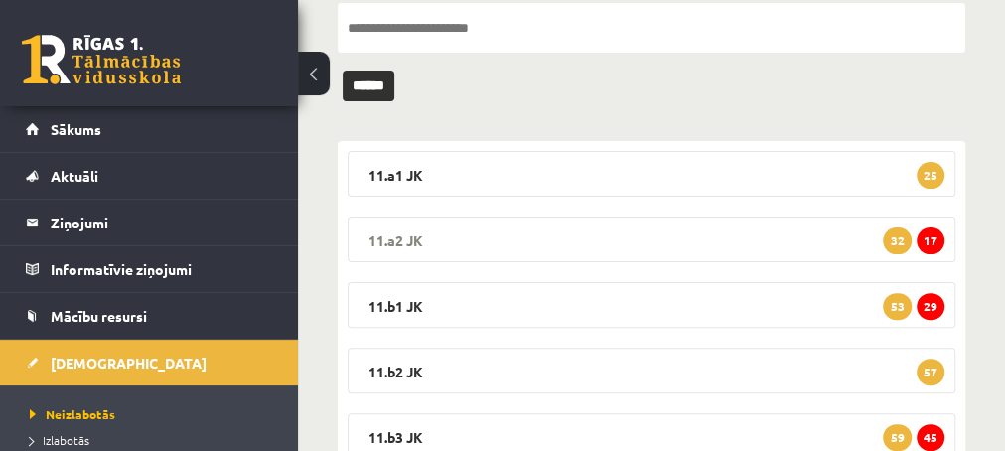
click at [929, 242] on span "17" at bounding box center [931, 240] width 28 height 27
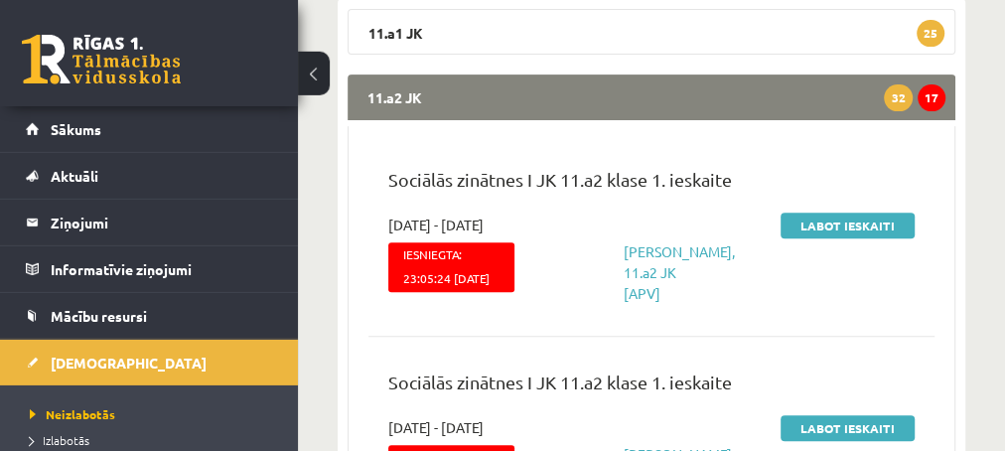
scroll to position [322, 0]
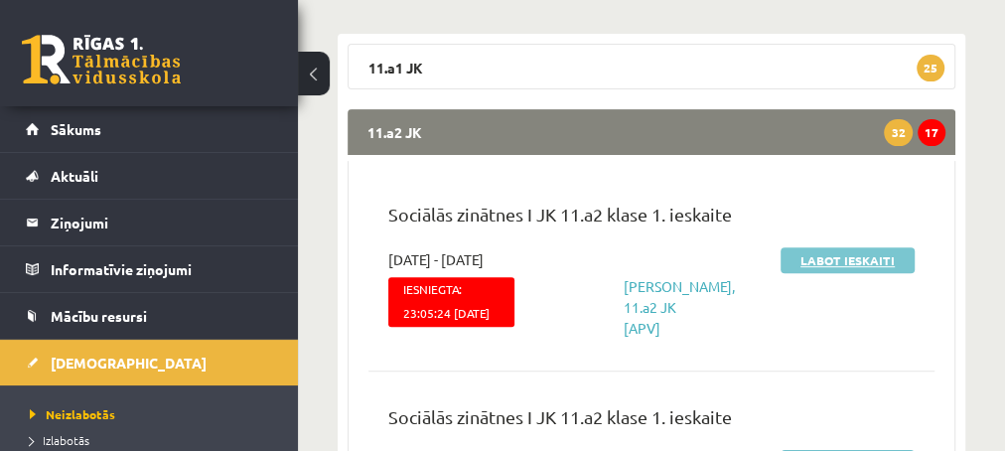
click at [809, 253] on link "Labot ieskaiti" at bounding box center [848, 260] width 134 height 26
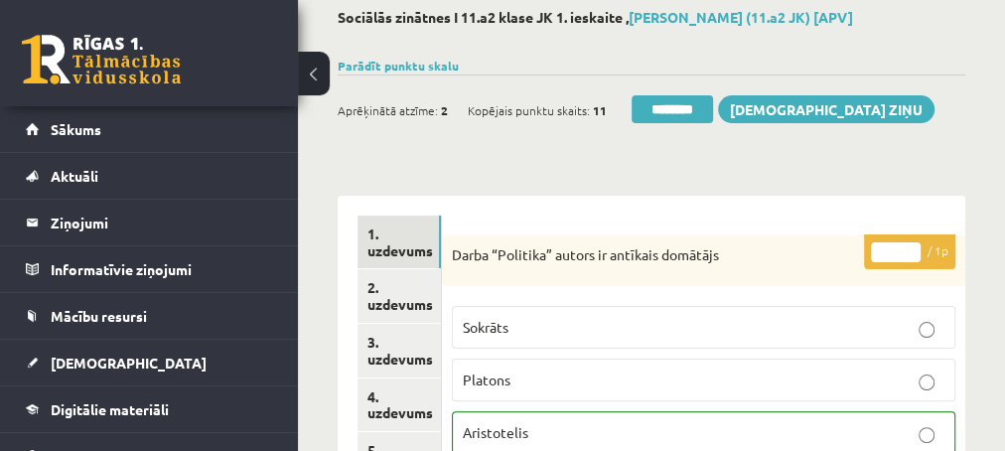
scroll to position [214, 0]
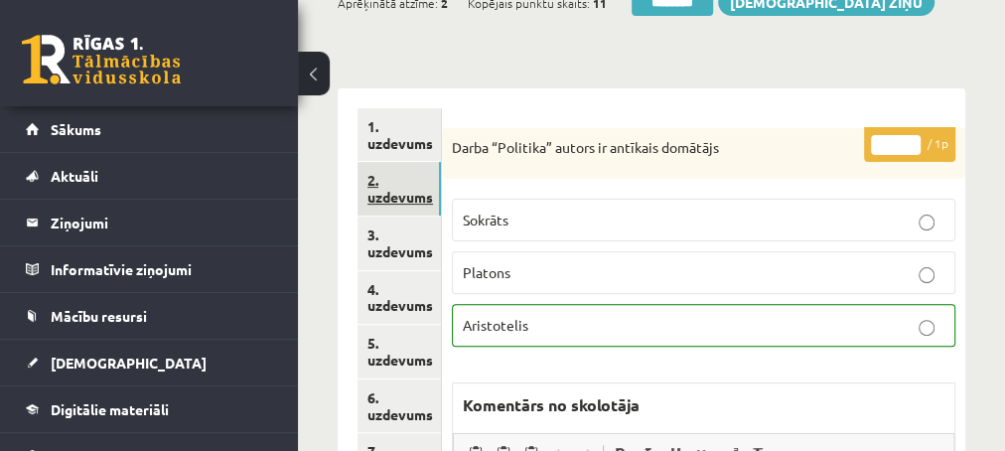
click at [395, 196] on link "2. uzdevums" at bounding box center [398, 189] width 83 height 54
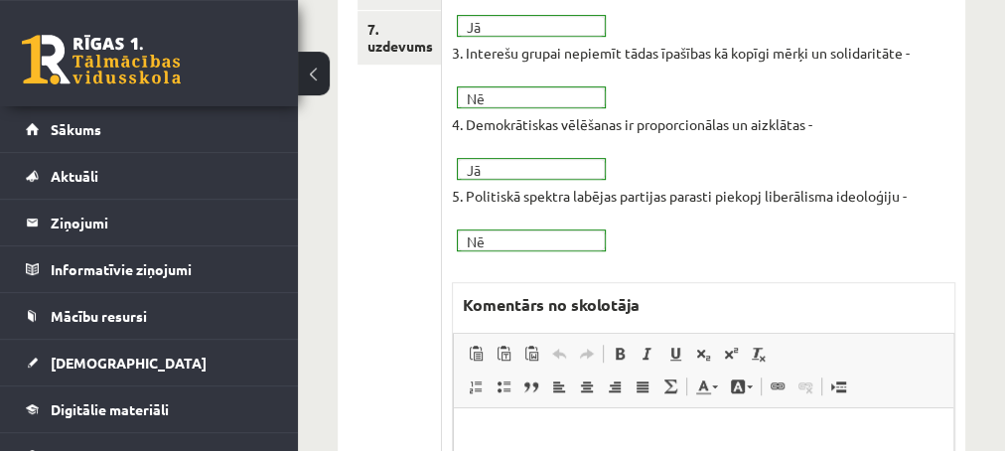
scroll to position [643, 0]
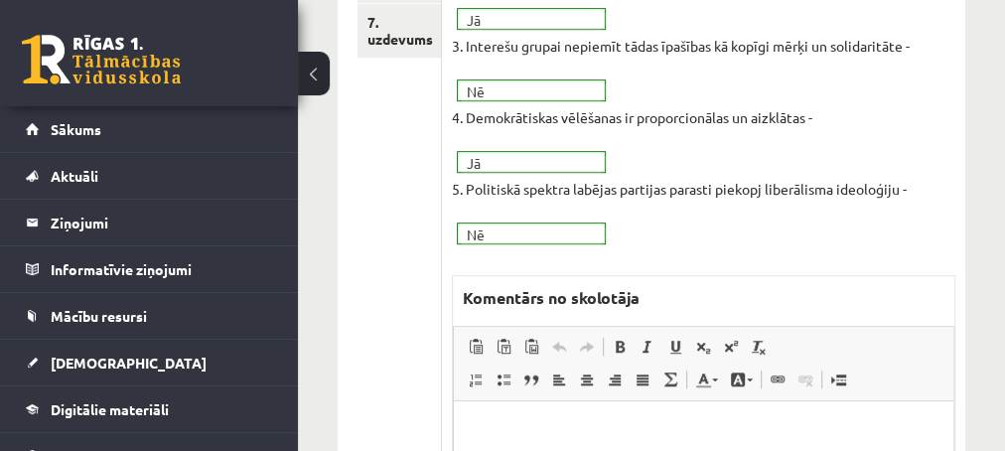
click at [656, 211] on fieldset "1. LR Ministru kabineta- valdības ēka atrodas [STREET_ADDRESS] ** 2. Konservatī…" at bounding box center [703, 66] width 503 height 357
click at [512, 423] on p "Editor, wiswyg-editor-47433843925420-1759995662-939" at bounding box center [703, 431] width 460 height 21
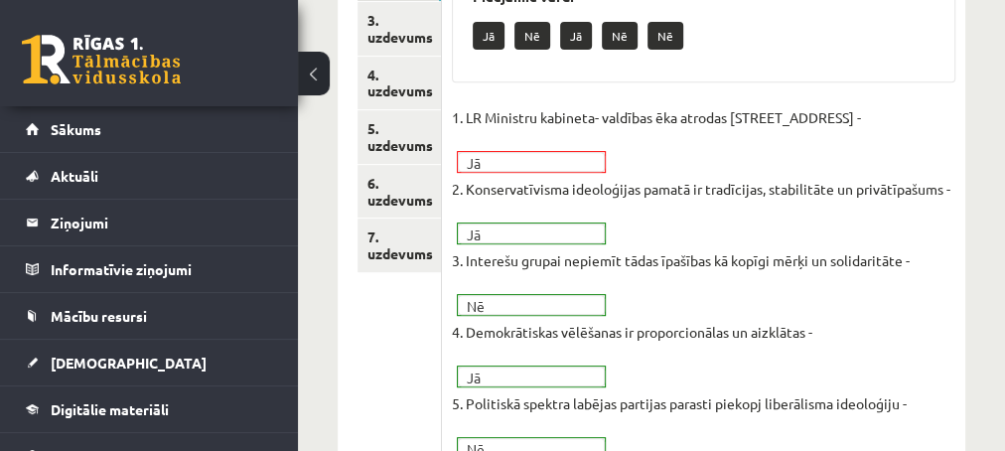
scroll to position [322, 0]
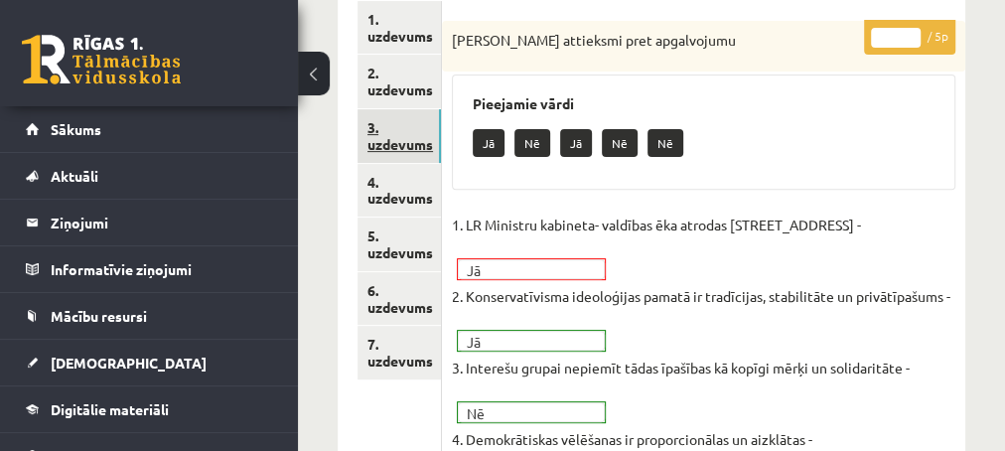
click at [406, 142] on link "3. uzdevums" at bounding box center [398, 136] width 83 height 54
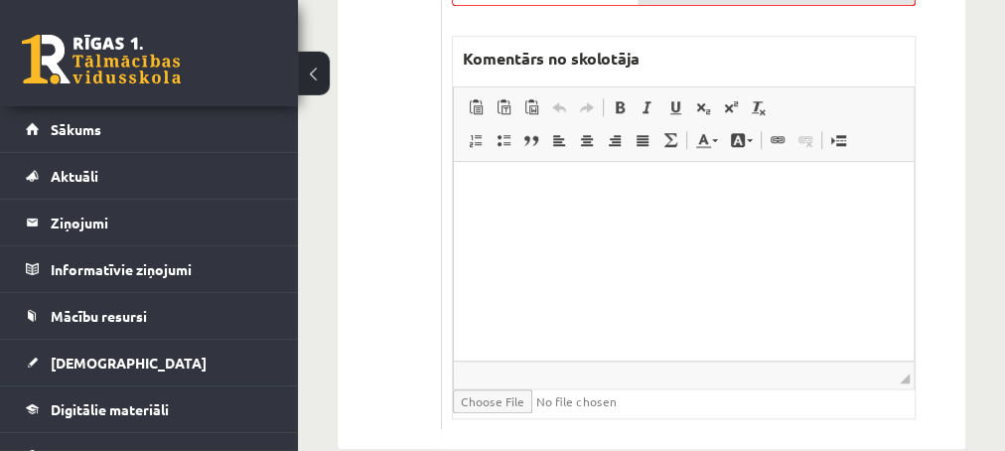
scroll to position [999, 0]
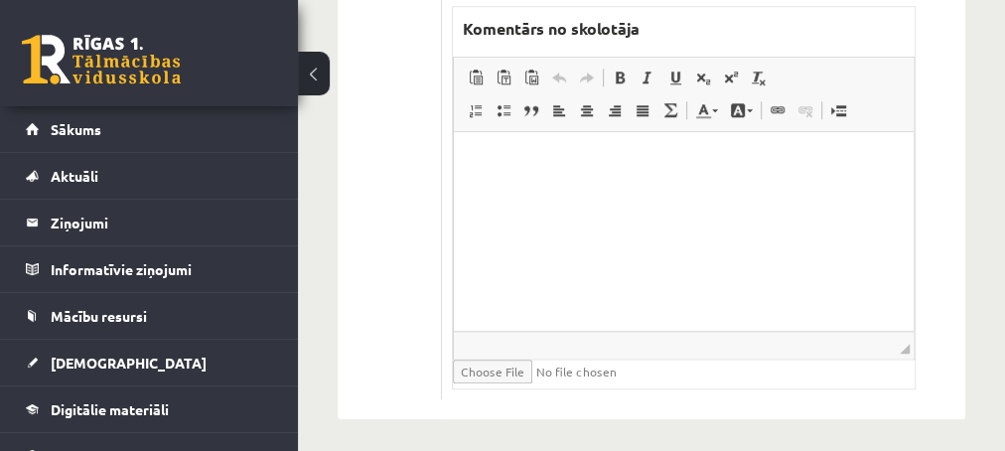
click at [545, 167] on p "Editor, wiswyg-editor-47433918870260-1759995709-17" at bounding box center [683, 162] width 420 height 21
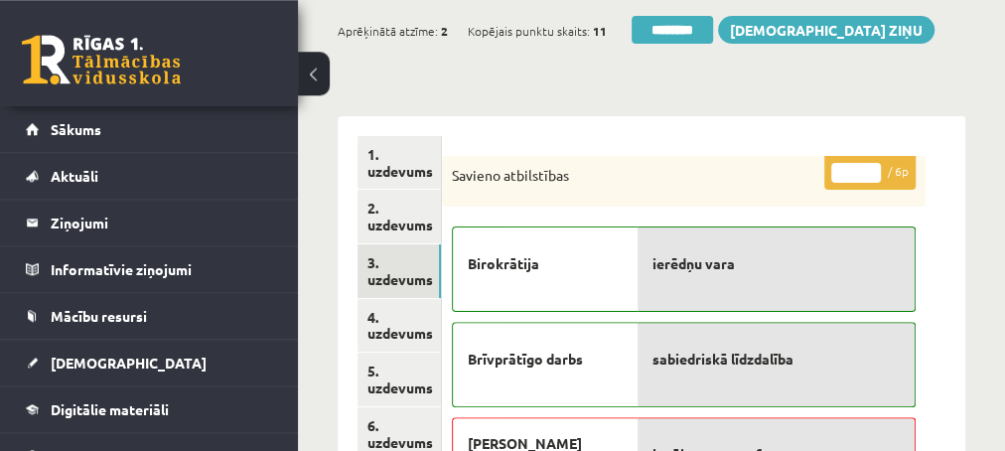
scroll to position [248, 0]
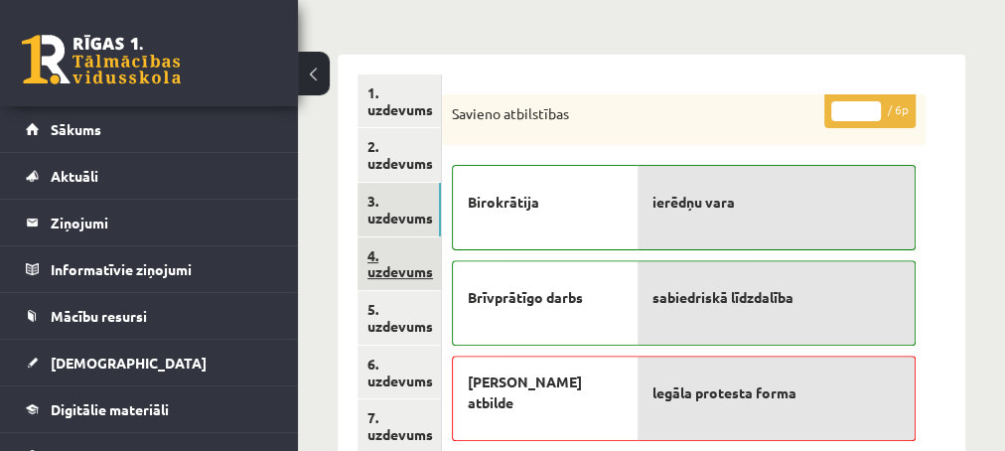
click at [386, 273] on link "4. uzdevums" at bounding box center [398, 264] width 83 height 54
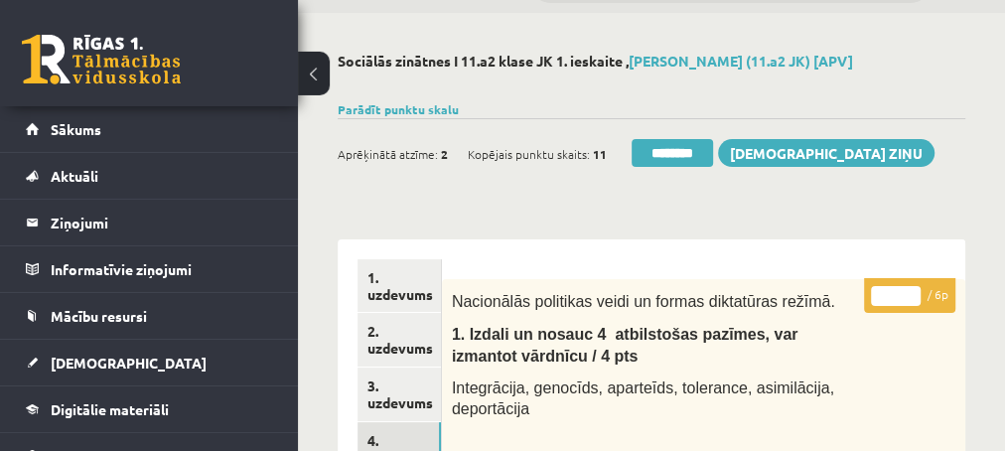
scroll to position [34, 0]
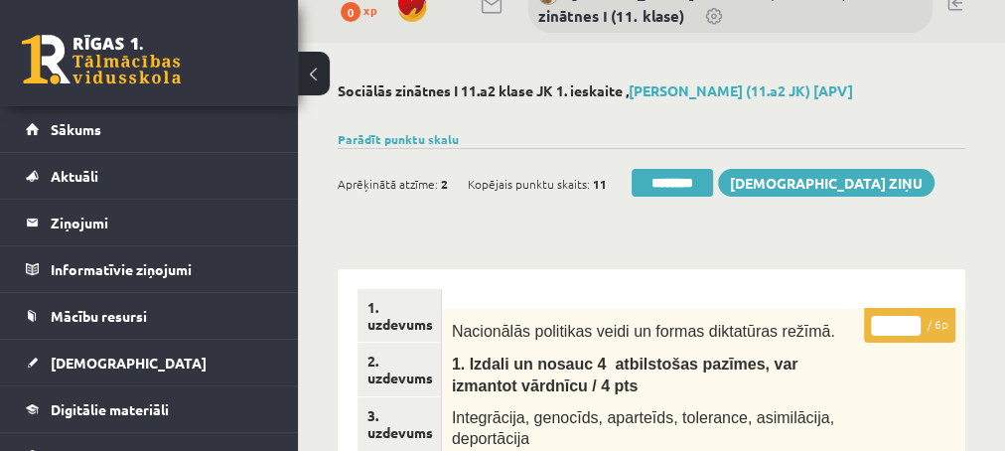
type input "*"
click at [906, 317] on input "*" at bounding box center [896, 326] width 50 height 20
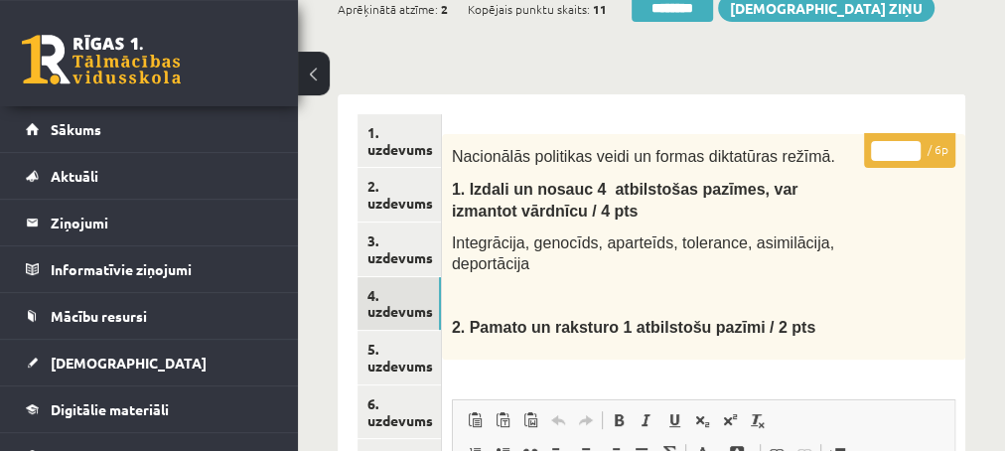
scroll to position [248, 0]
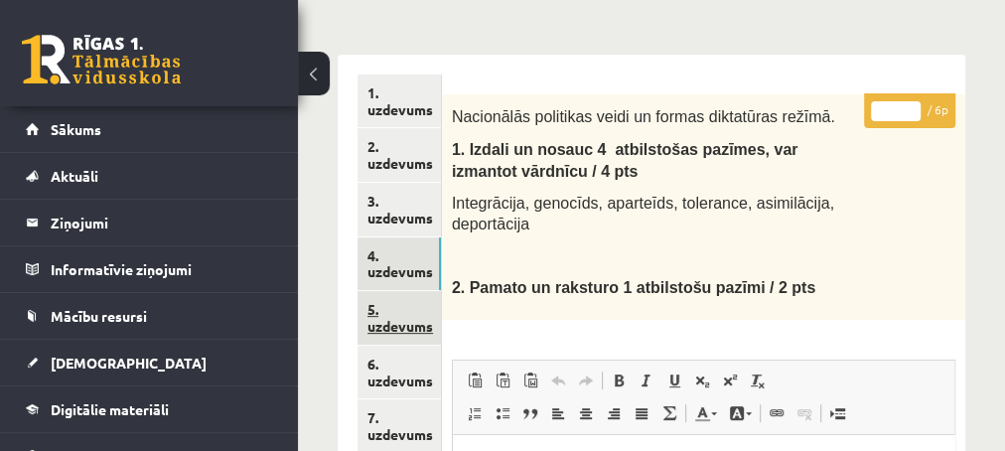
click at [404, 326] on link "5. uzdevums" at bounding box center [398, 318] width 83 height 54
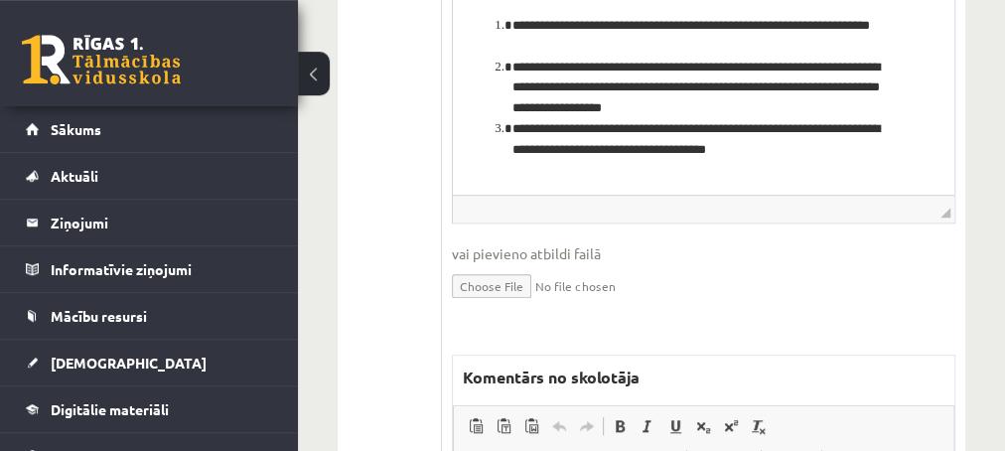
scroll to position [785, 0]
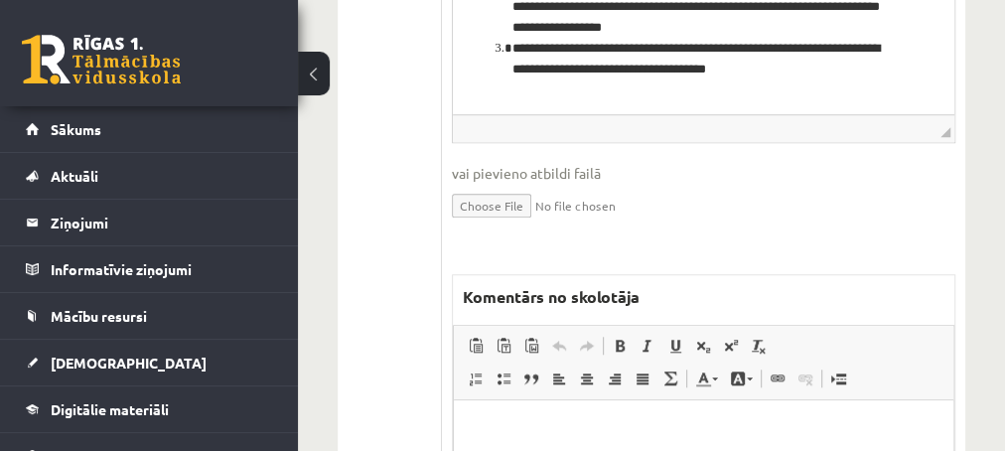
click at [548, 426] on p "Editor, wiswyg-editor-47433845778500-1759995871-277" at bounding box center [703, 429] width 460 height 21
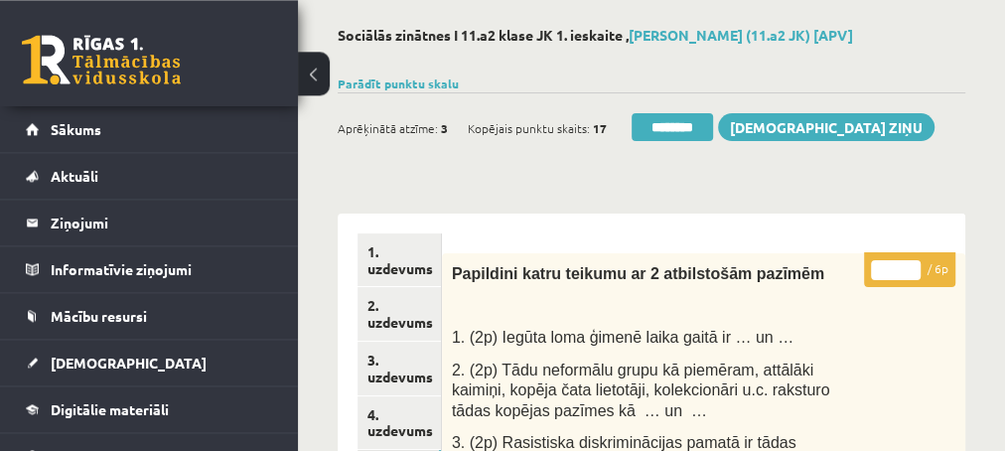
scroll to position [34, 0]
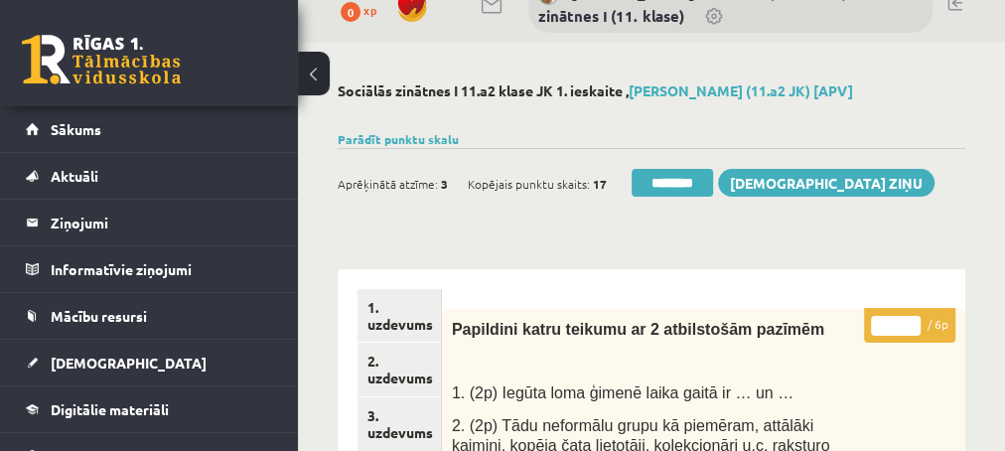
click at [909, 317] on input "*" at bounding box center [896, 326] width 50 height 20
type input "*"
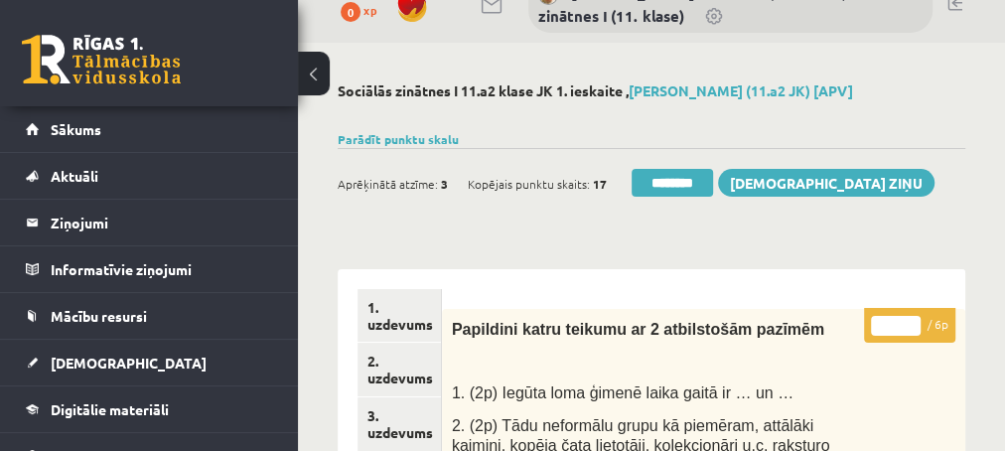
click at [910, 317] on input "*" at bounding box center [896, 326] width 50 height 20
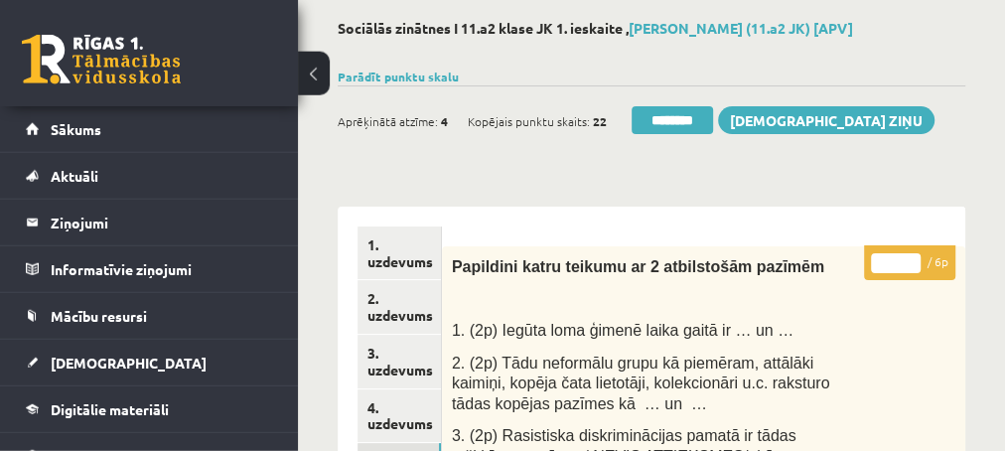
scroll to position [248, 0]
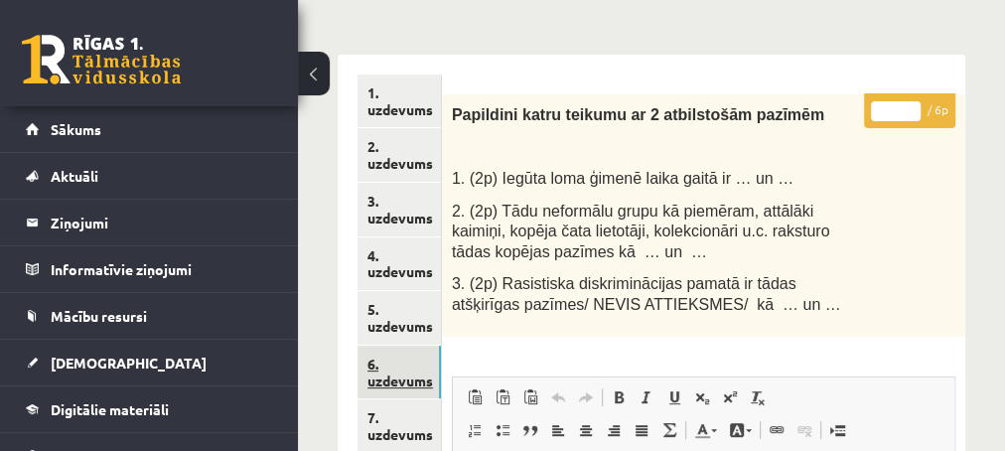
click at [376, 377] on link "6. uzdevums" at bounding box center [398, 373] width 83 height 54
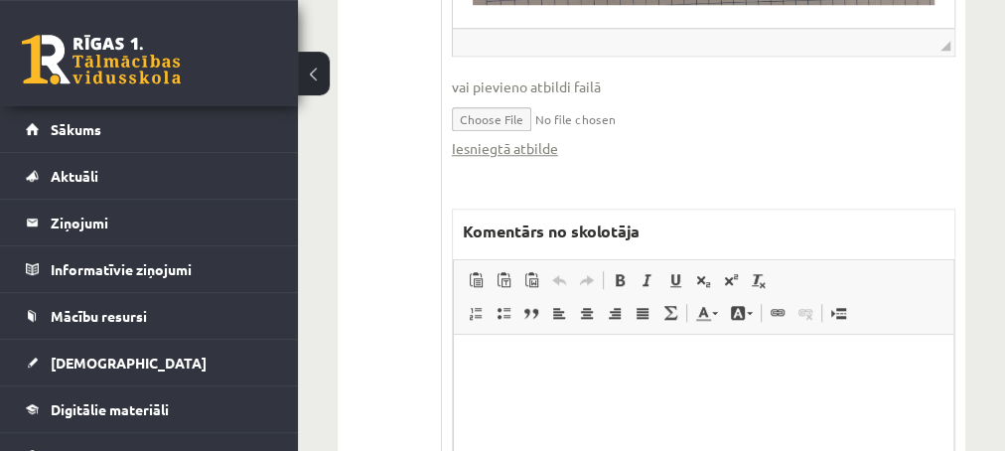
scroll to position [892, 0]
click at [497, 137] on link "Iesniegtā atbilde" at bounding box center [505, 147] width 106 height 21
click at [526, 369] on p "Editor, wiswyg-editor-47433979407020-1759996023-484" at bounding box center [703, 364] width 460 height 21
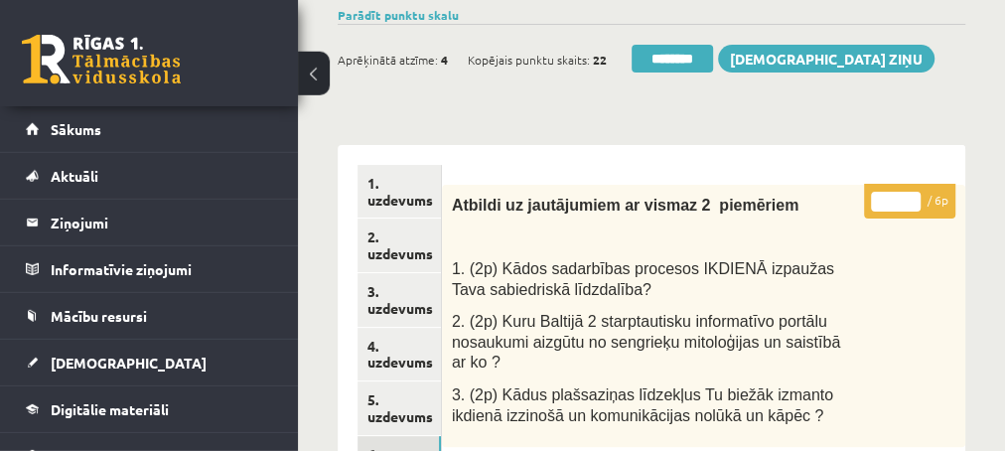
scroll to position [141, 0]
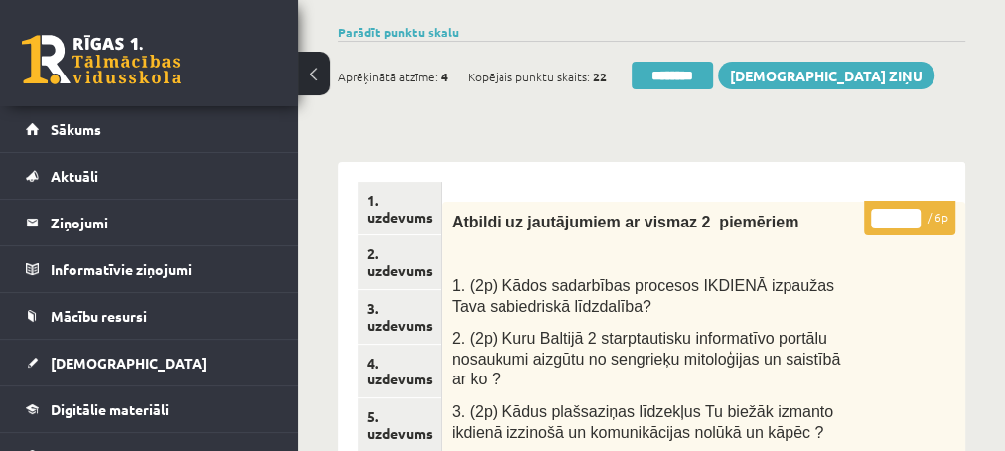
click at [914, 211] on input "*" at bounding box center [896, 219] width 50 height 20
type input "*"
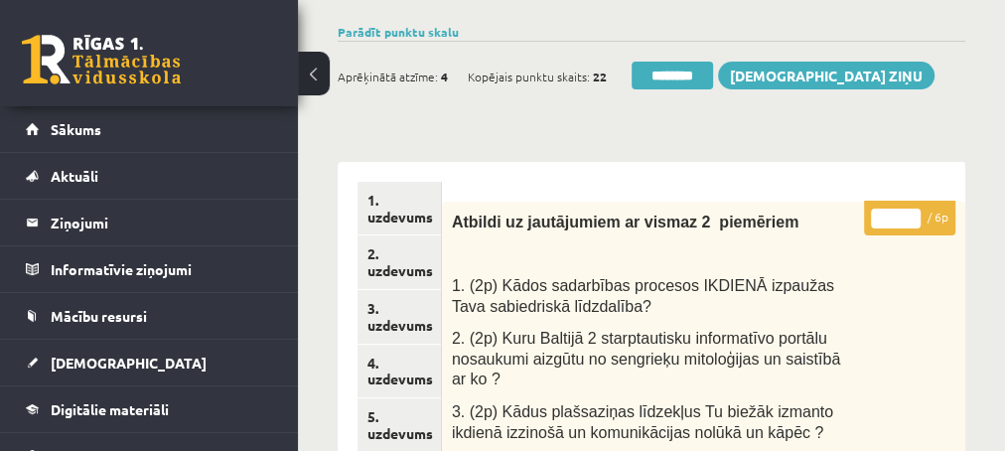
click at [914, 211] on input "*" at bounding box center [896, 219] width 50 height 20
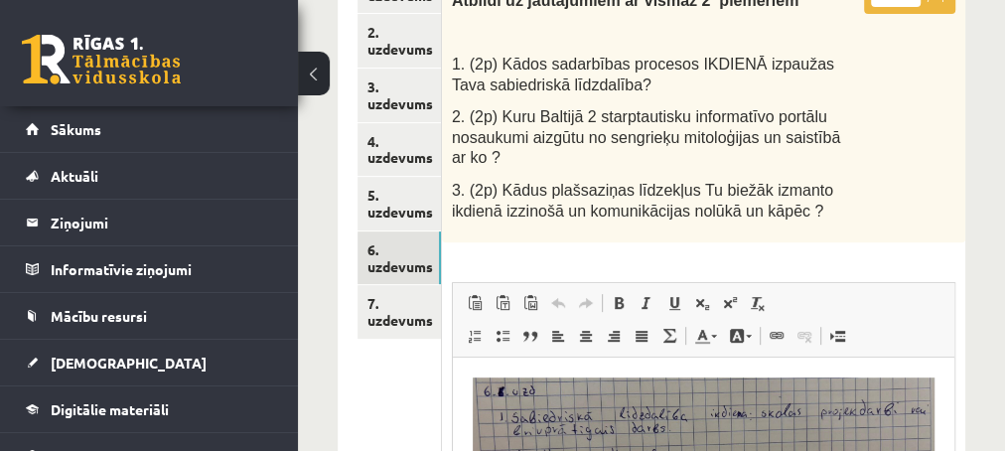
scroll to position [463, 0]
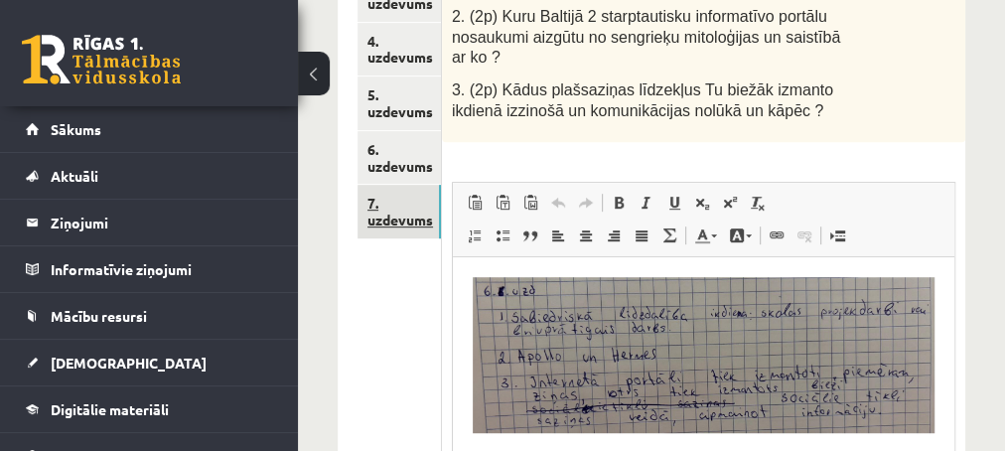
click at [391, 217] on link "7. uzdevums" at bounding box center [398, 212] width 83 height 54
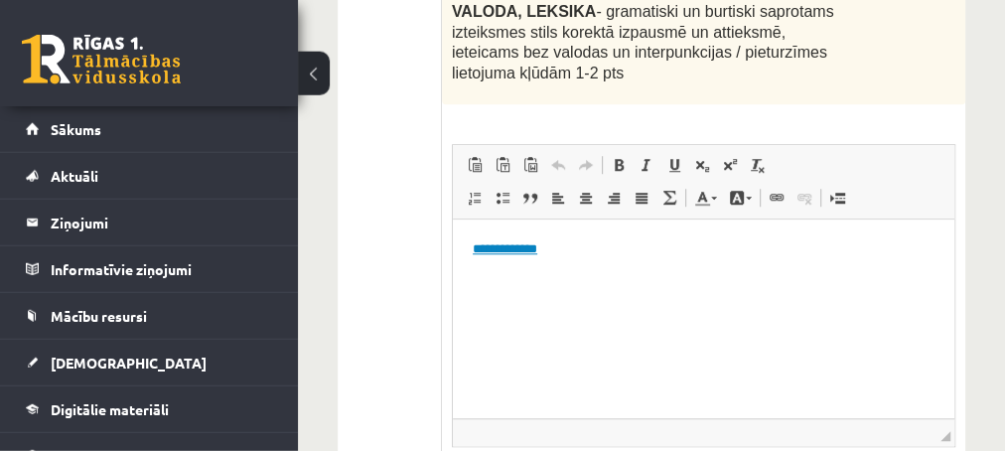
scroll to position [785, 0]
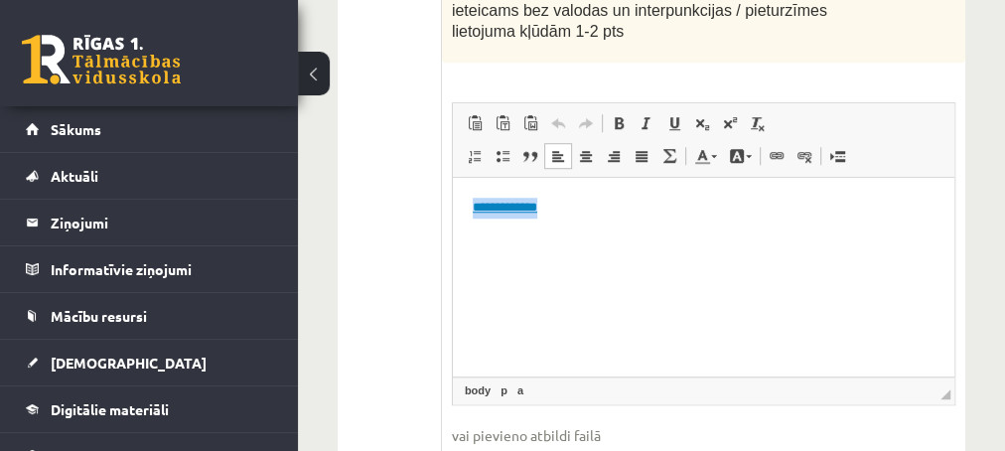
drag, startPoint x: 466, startPoint y: 210, endPoint x: 547, endPoint y: 218, distance: 81.9
click at [547, 218] on html "**********" at bounding box center [702, 276] width 501 height 199
click at [558, 209] on p "**********" at bounding box center [703, 207] width 462 height 21
drag, startPoint x: 472, startPoint y: 207, endPoint x: 561, endPoint y: 211, distance: 89.5
click at [561, 211] on p "**********" at bounding box center [703, 207] width 462 height 21
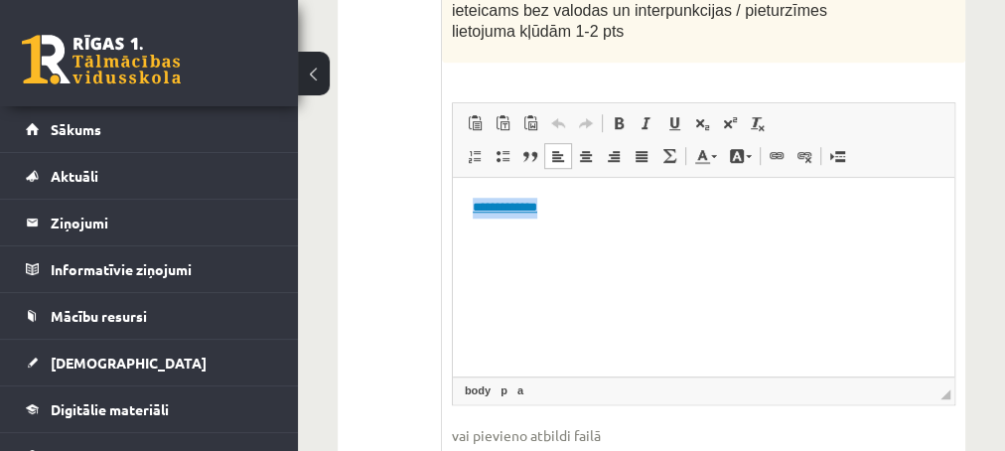
copy link "**********"
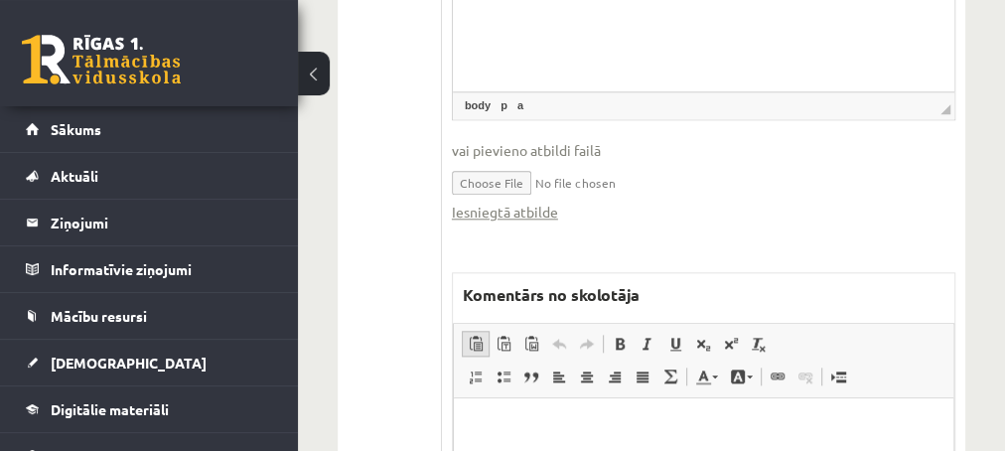
scroll to position [1106, 0]
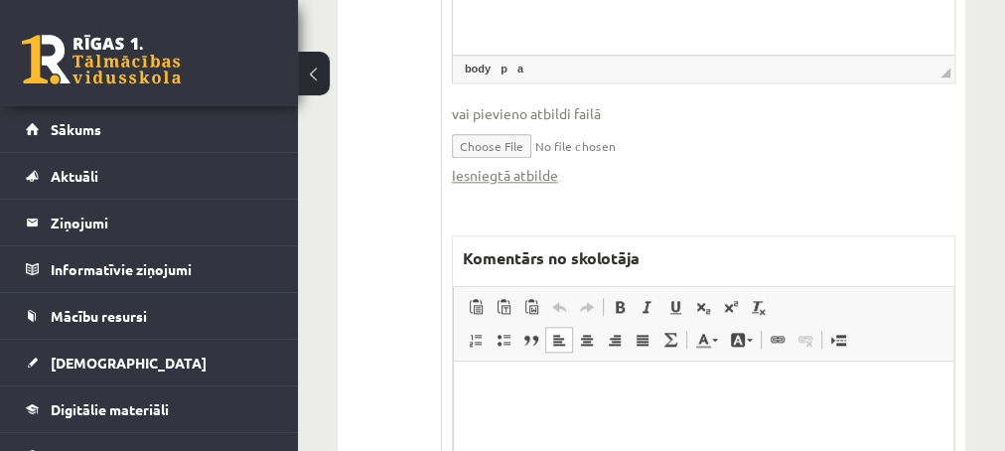
click at [488, 383] on p "Editor, wiswyg-editor-47433985159380-1759996087-599" at bounding box center [703, 390] width 460 height 21
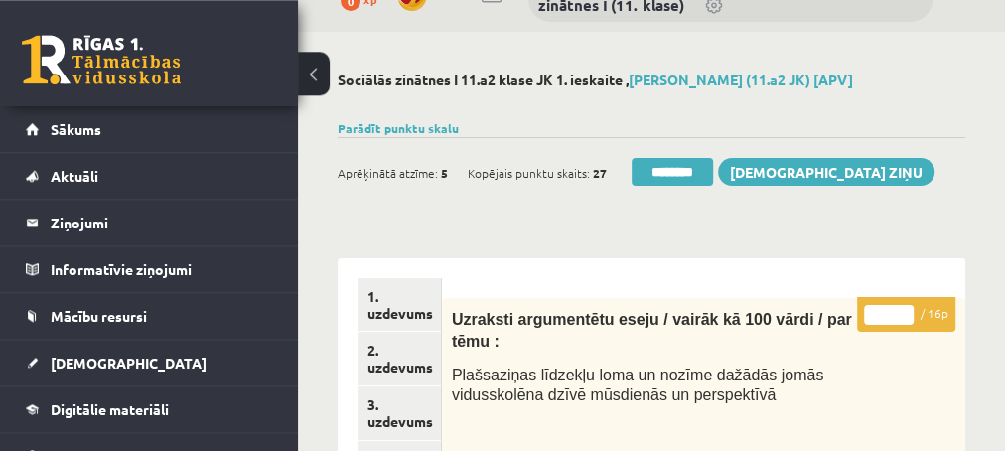
scroll to position [34, 0]
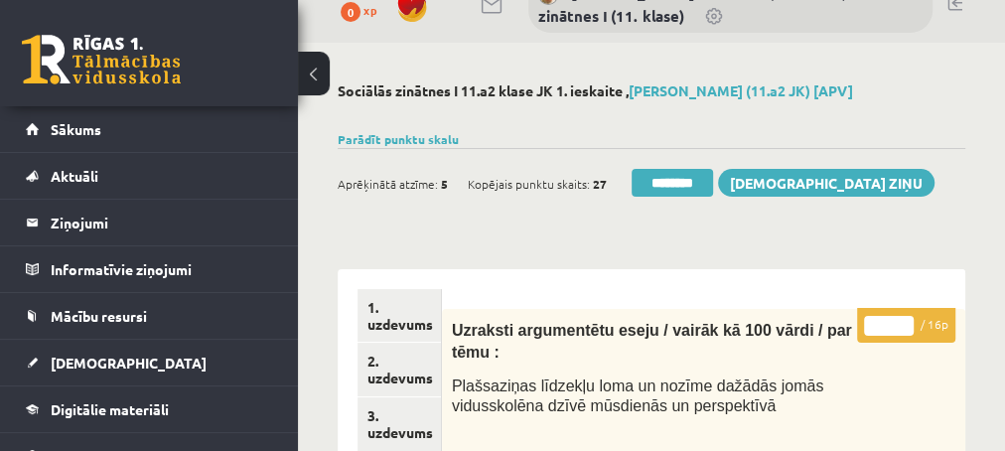
click at [907, 318] on input "*" at bounding box center [889, 326] width 50 height 20
click at [908, 318] on input "*" at bounding box center [889, 326] width 50 height 20
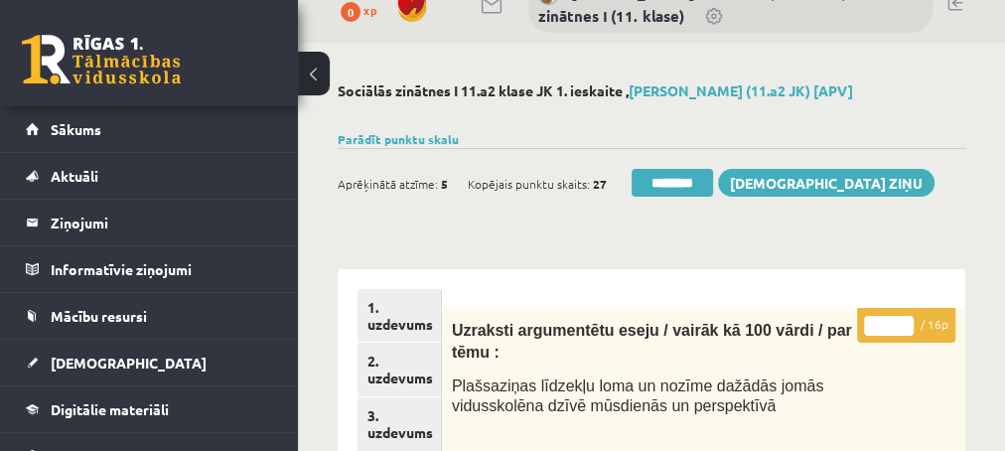
click at [908, 318] on input "*" at bounding box center [889, 326] width 50 height 20
type input "*"
click at [908, 318] on input "*" at bounding box center [889, 326] width 50 height 20
click at [398, 377] on link "2. uzdevums" at bounding box center [398, 370] width 83 height 54
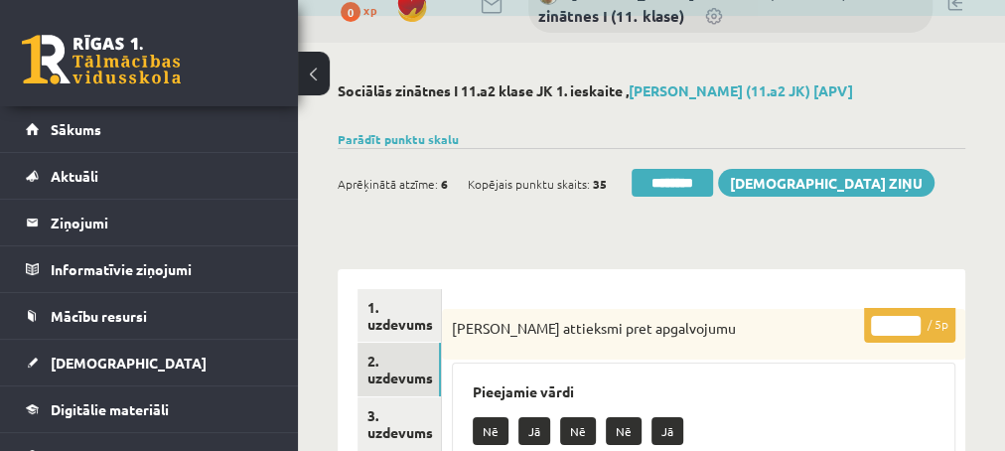
scroll to position [0, 0]
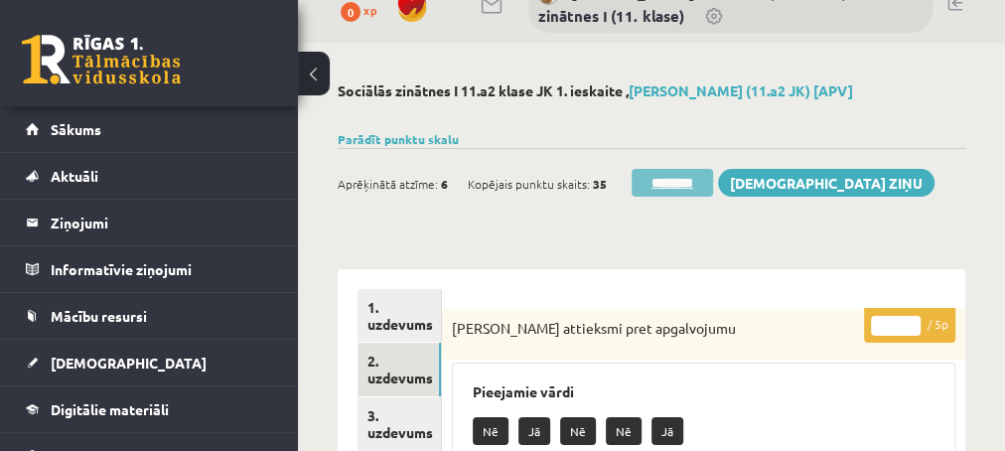
click at [651, 175] on input "********" at bounding box center [672, 183] width 81 height 28
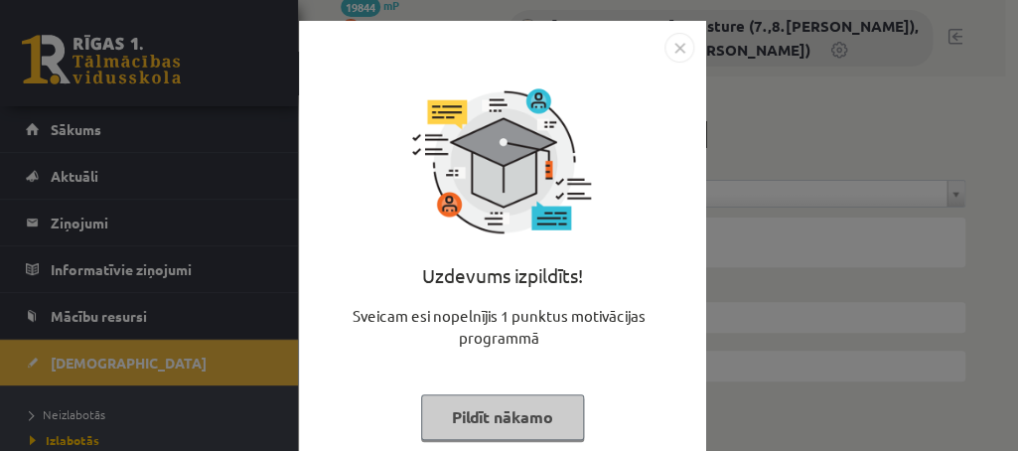
click at [445, 420] on button "Pildīt nākamo" at bounding box center [502, 417] width 163 height 46
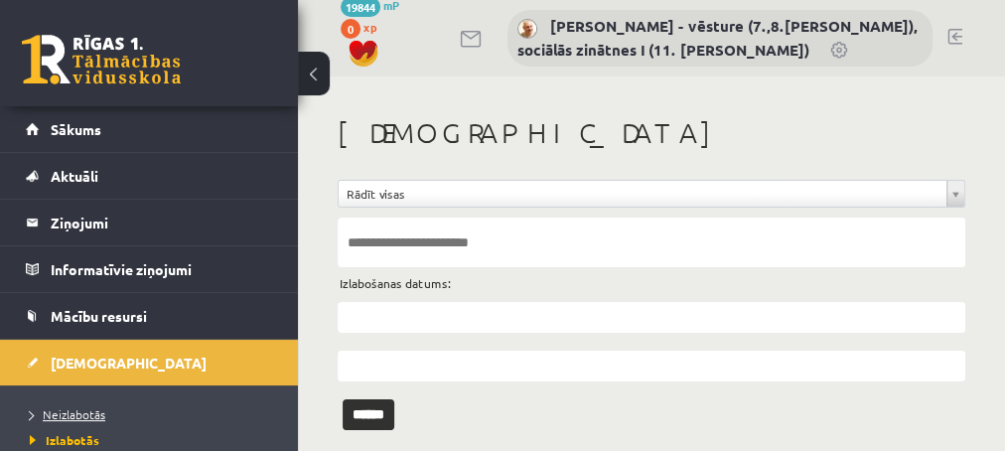
click at [66, 415] on span "Neizlabotās" at bounding box center [67, 414] width 75 height 16
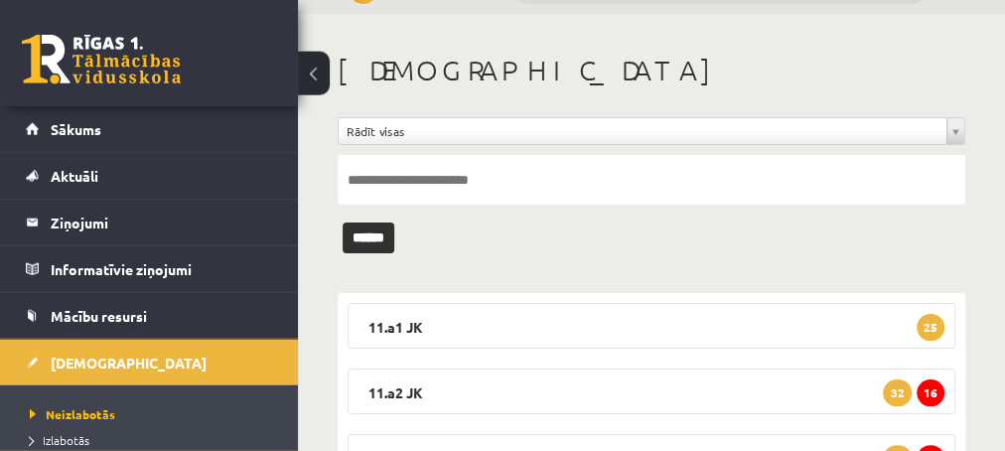
scroll to position [107, 0]
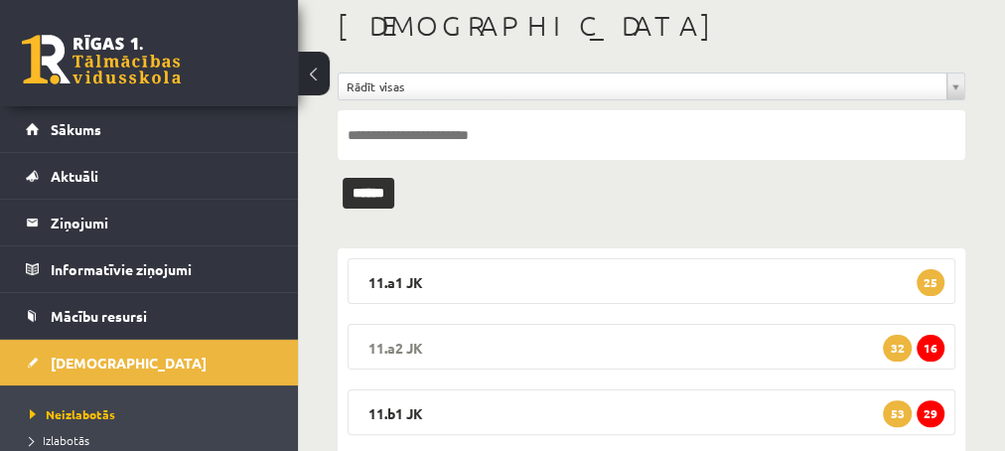
click at [928, 351] on span "16" at bounding box center [931, 348] width 28 height 27
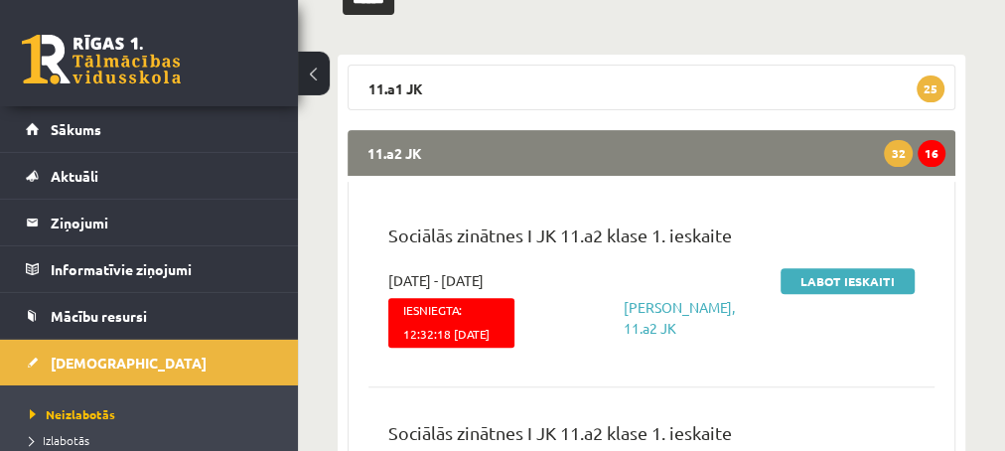
scroll to position [322, 0]
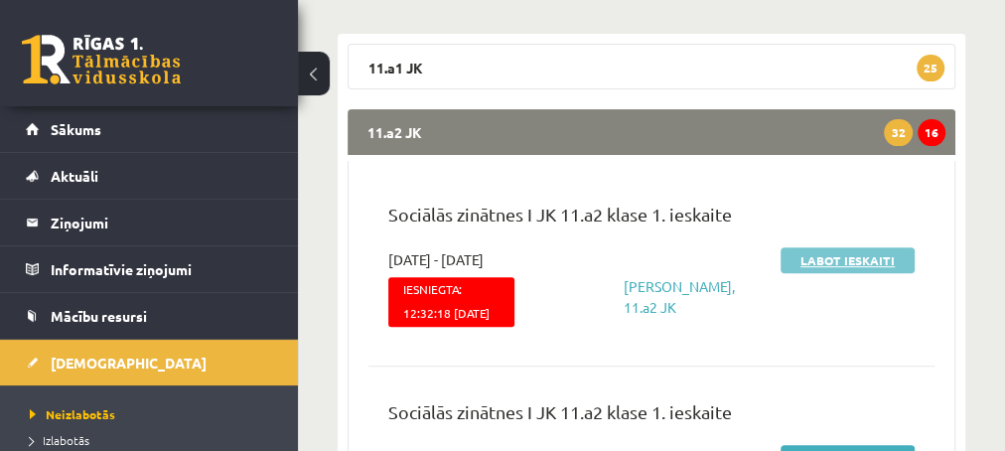
click at [797, 252] on link "Labot ieskaiti" at bounding box center [848, 260] width 134 height 26
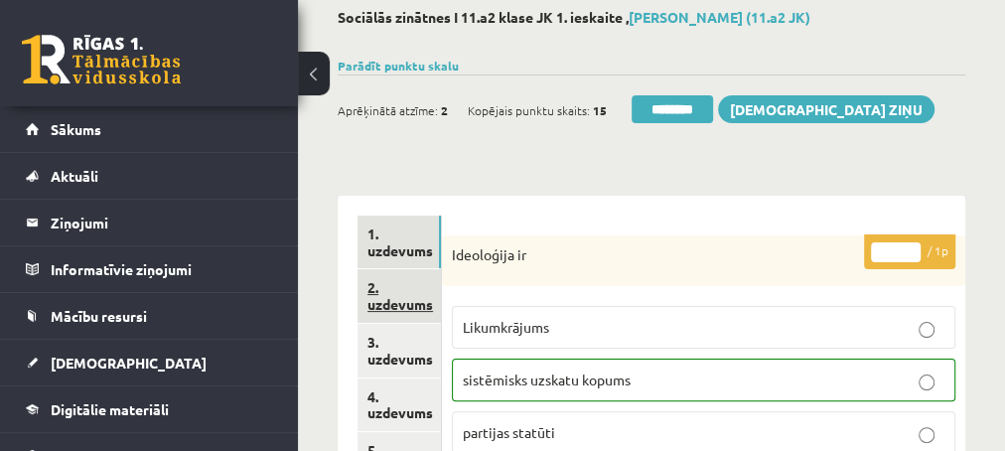
click at [409, 300] on link "2. uzdevums" at bounding box center [398, 296] width 83 height 54
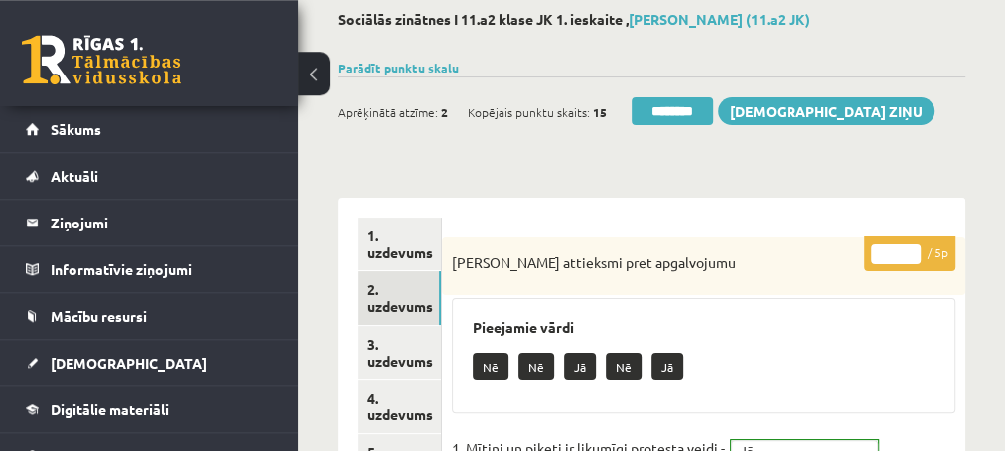
scroll to position [107, 0]
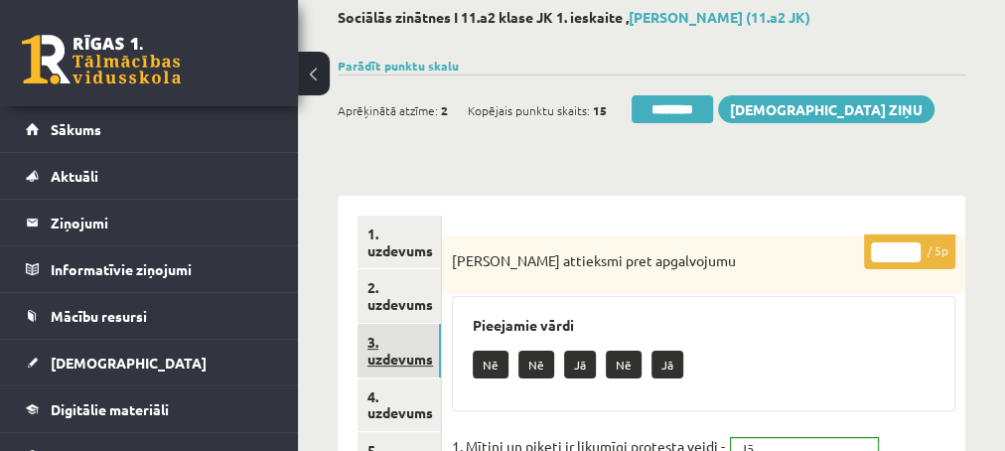
click at [384, 354] on link "3. uzdevums" at bounding box center [398, 351] width 83 height 54
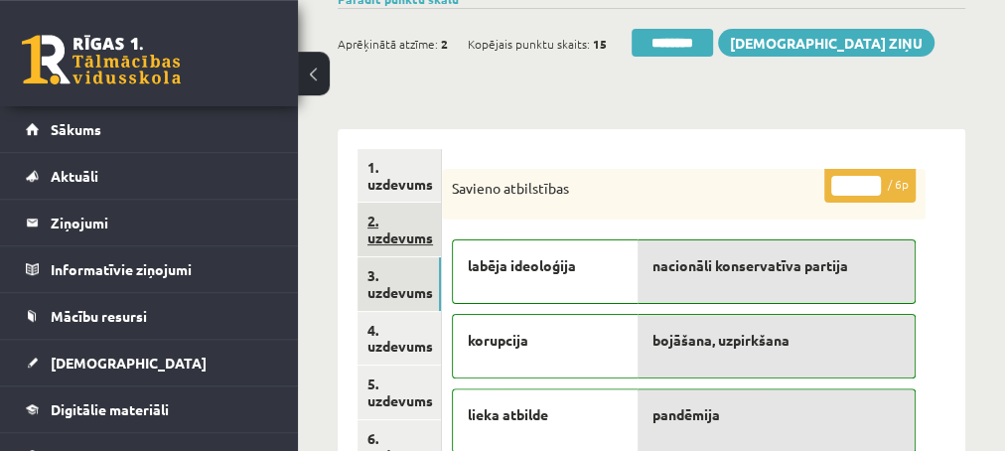
scroll to position [214, 0]
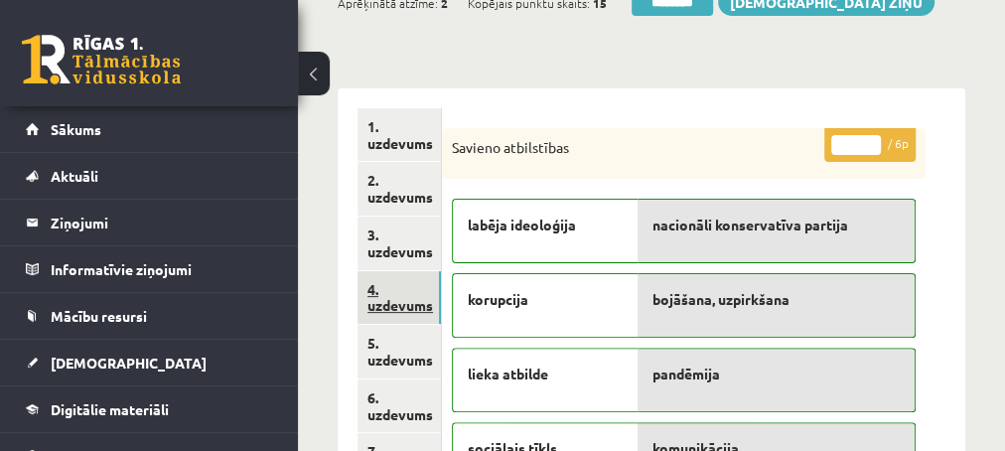
click at [407, 303] on link "4. uzdevums" at bounding box center [398, 298] width 83 height 54
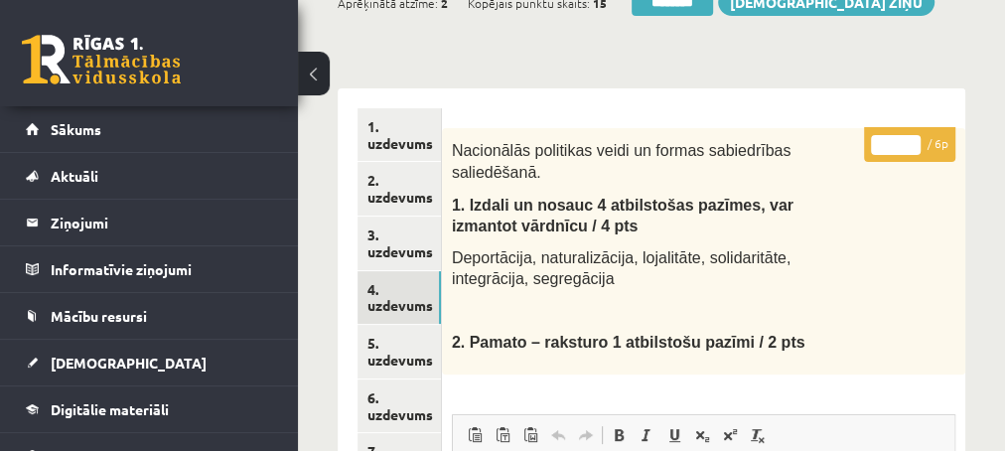
type input "*"
click at [910, 138] on input "*" at bounding box center [896, 145] width 50 height 20
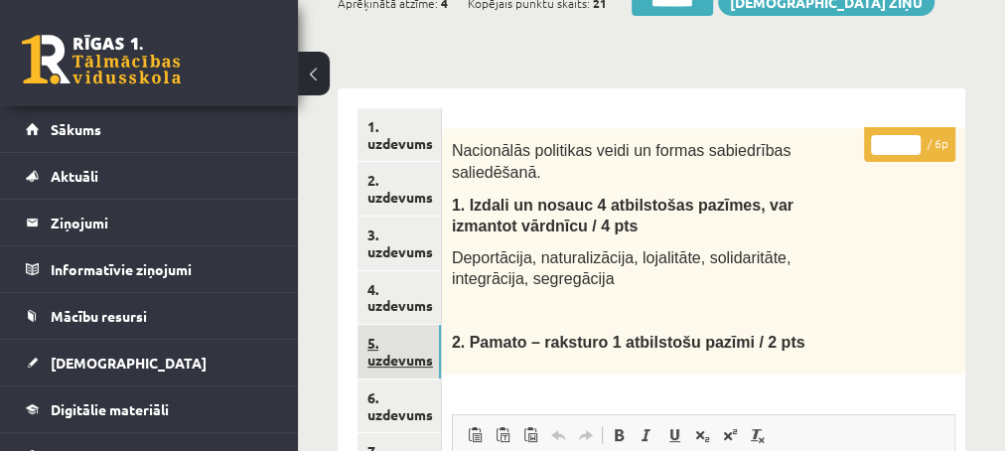
click at [386, 359] on link "5. uzdevums" at bounding box center [398, 352] width 83 height 54
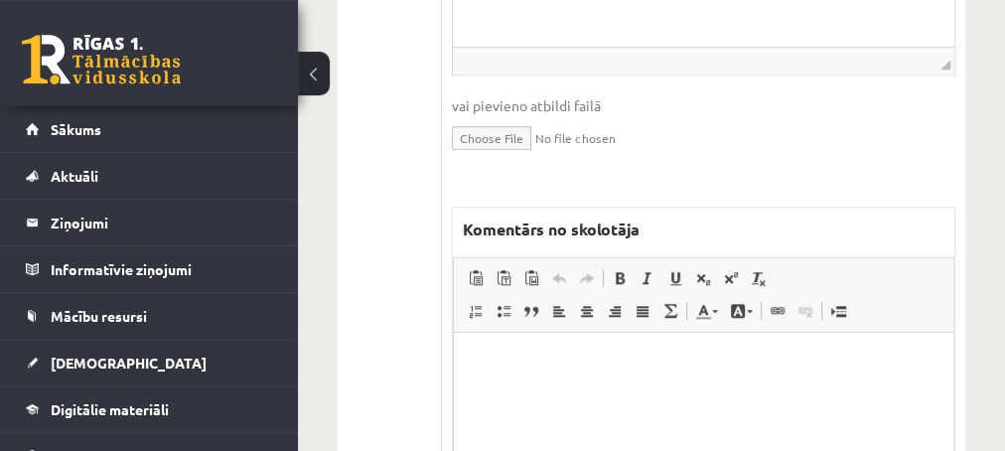
scroll to position [858, 0]
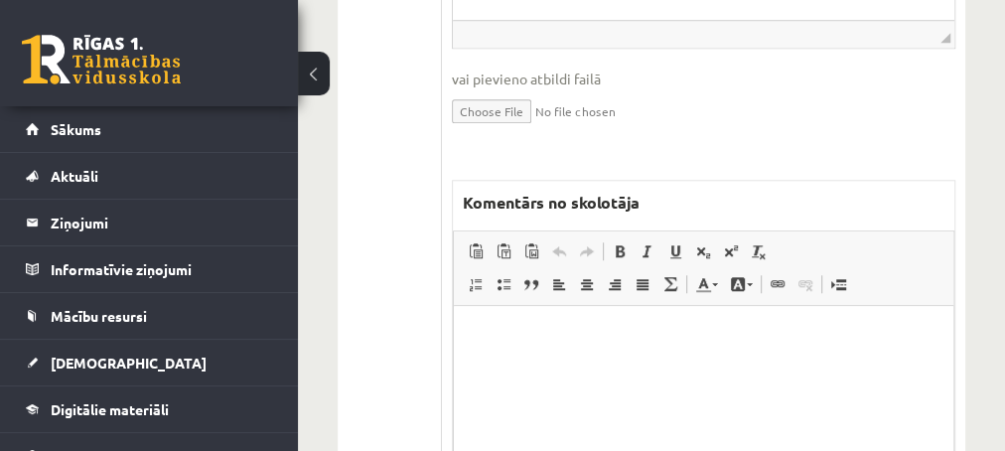
click at [516, 340] on p "Editor, wiswyg-editor-47433847420440-1759996504-834" at bounding box center [703, 336] width 460 height 21
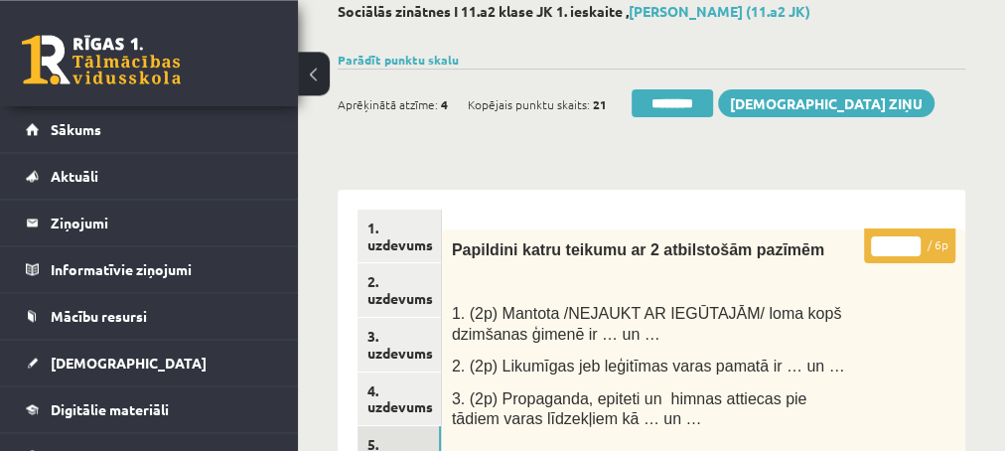
scroll to position [107, 0]
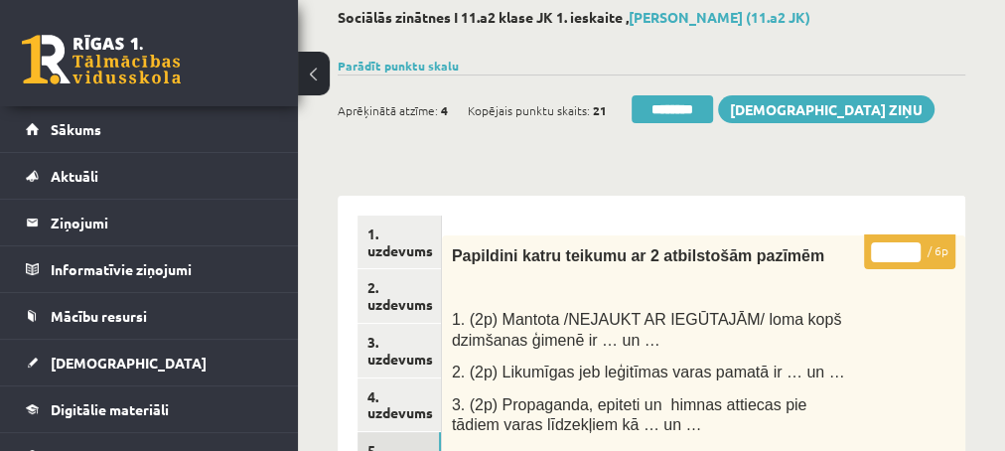
click at [911, 246] on input "*" at bounding box center [896, 252] width 50 height 20
type input "*"
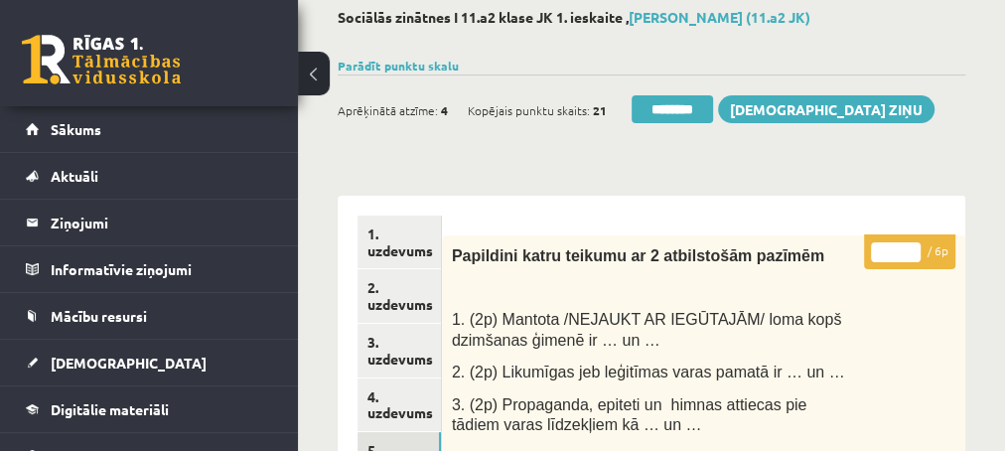
click at [911, 246] on input "*" at bounding box center [896, 252] width 50 height 20
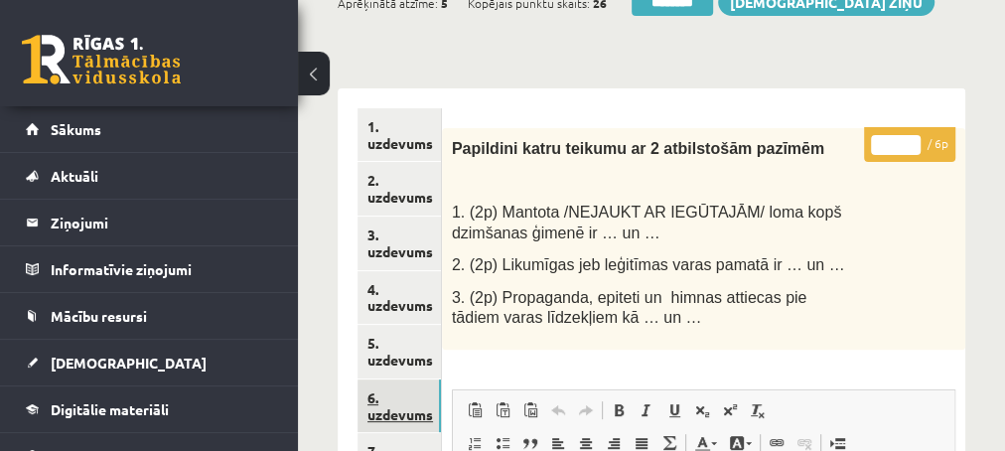
click at [394, 411] on link "6. uzdevums" at bounding box center [398, 406] width 83 height 54
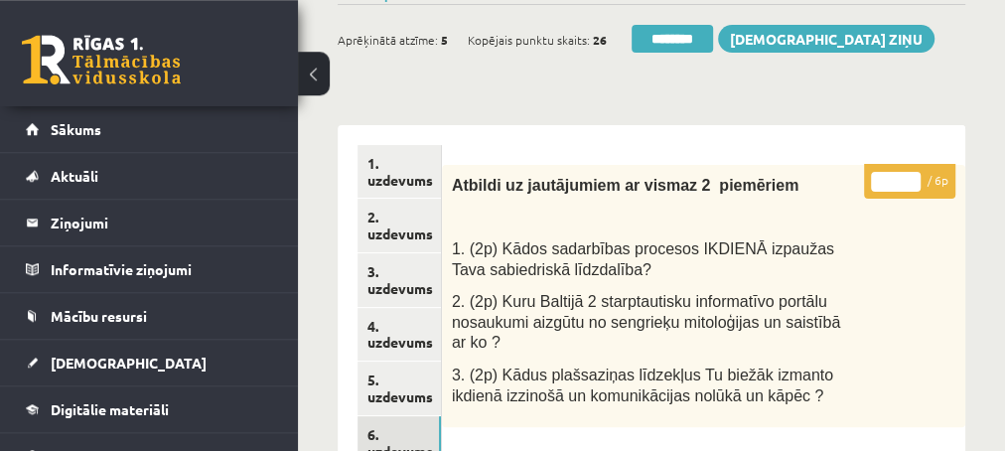
scroll to position [107, 0]
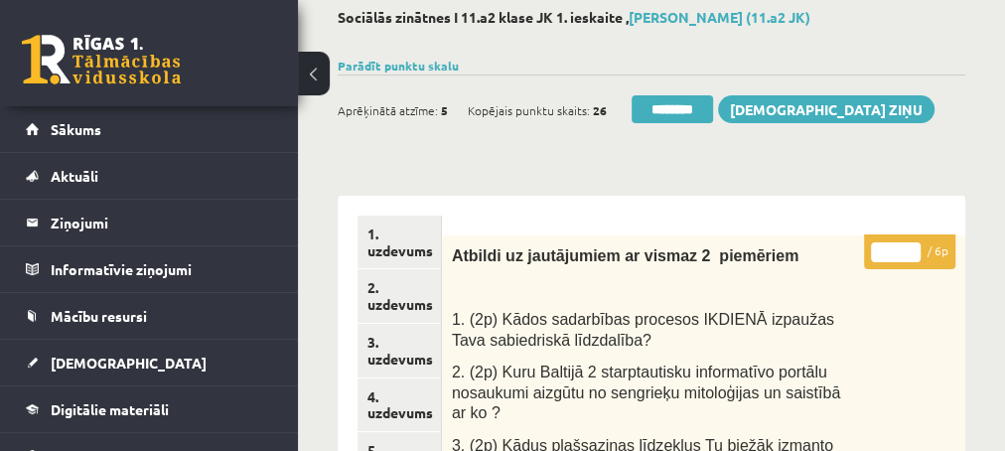
click at [911, 247] on input "*" at bounding box center [896, 252] width 50 height 20
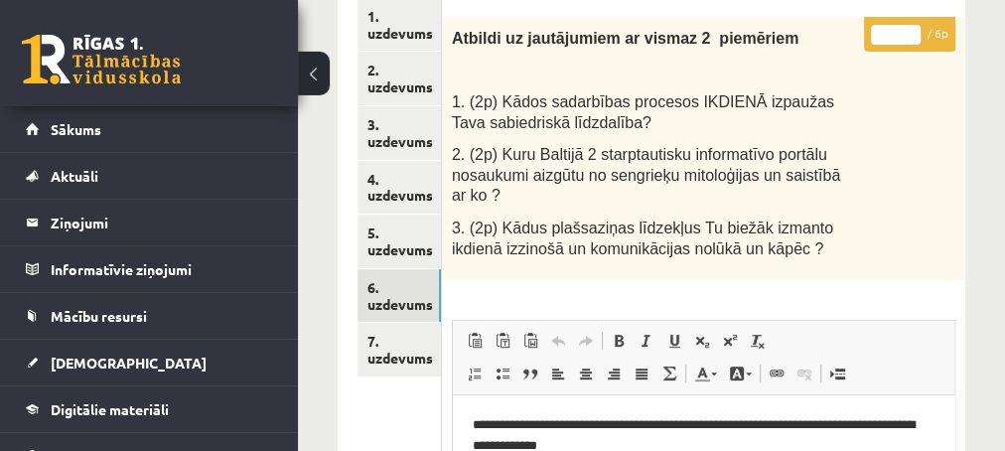
scroll to position [322, 0]
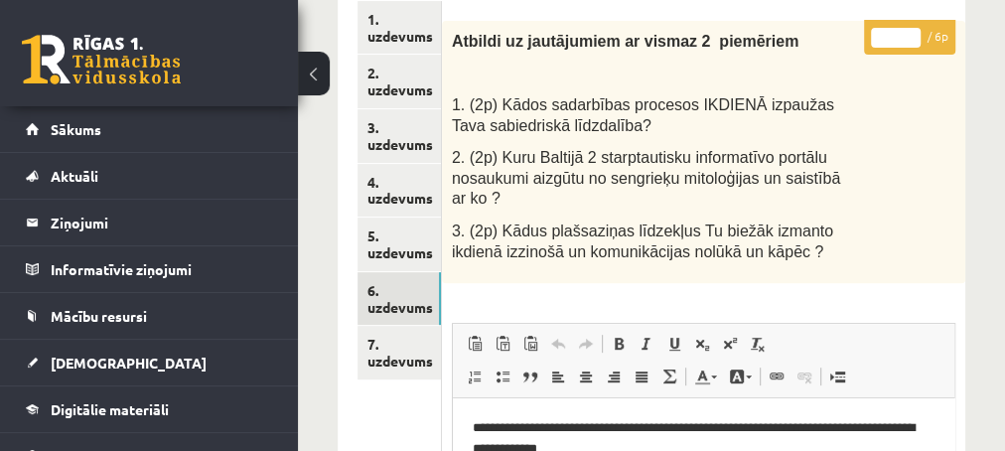
type input "*"
click at [912, 32] on input "*" at bounding box center [896, 38] width 50 height 20
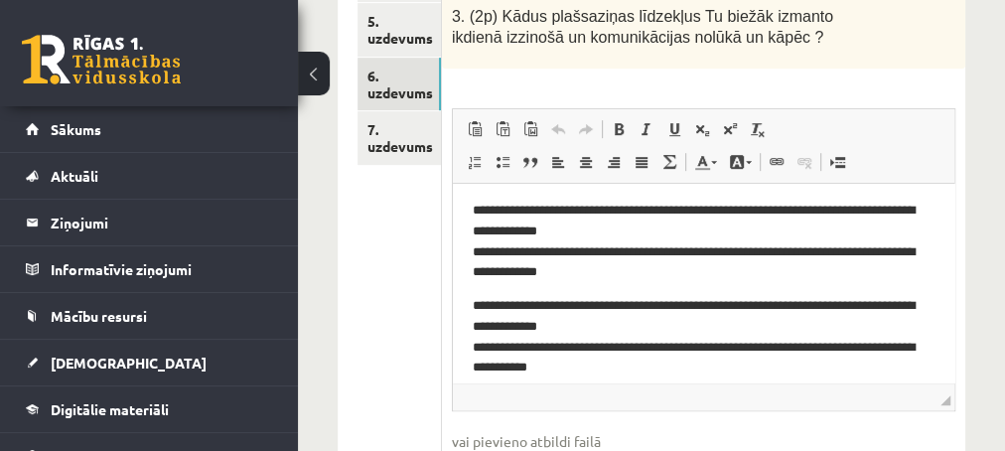
scroll to position [0, 0]
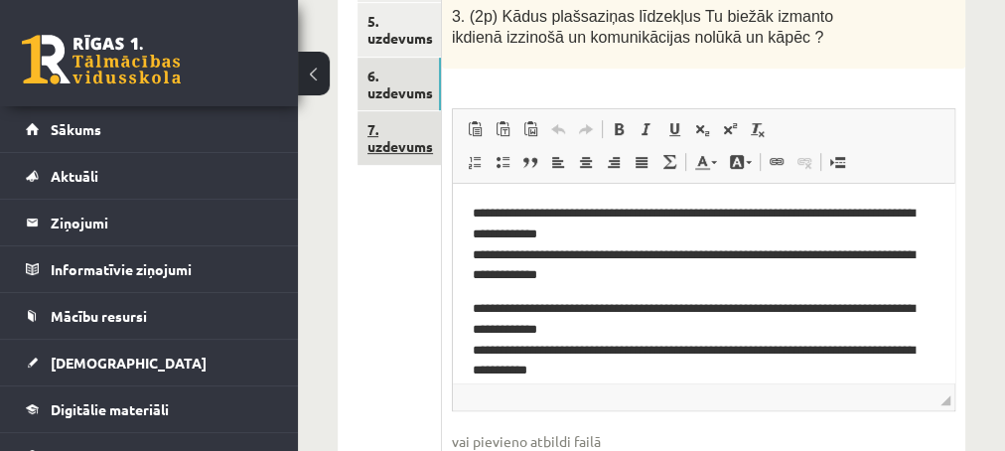
click at [394, 145] on link "7. uzdevums" at bounding box center [398, 138] width 83 height 54
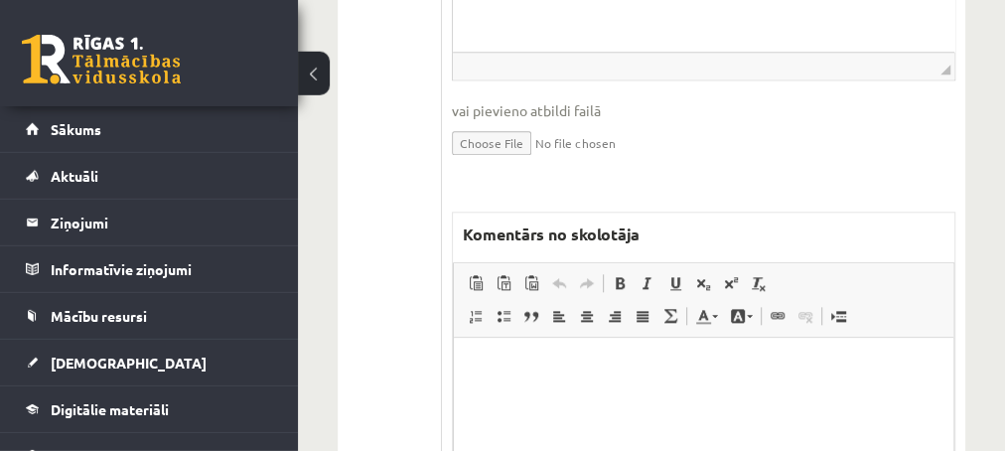
scroll to position [1180, 0]
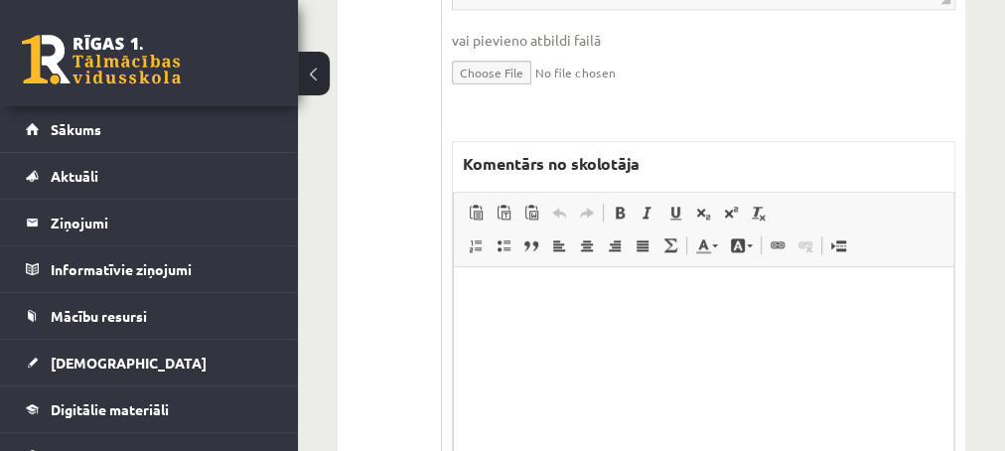
click at [732, 314] on html at bounding box center [703, 365] width 500 height 199
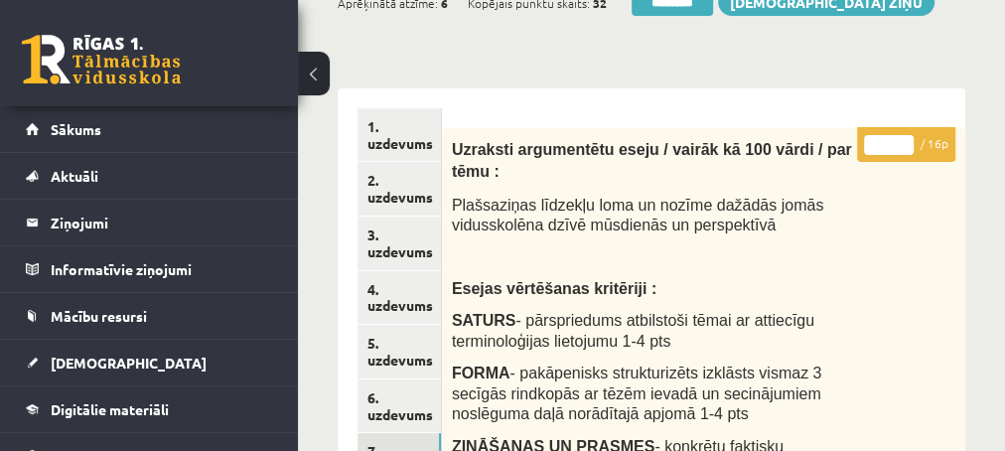
scroll to position [107, 0]
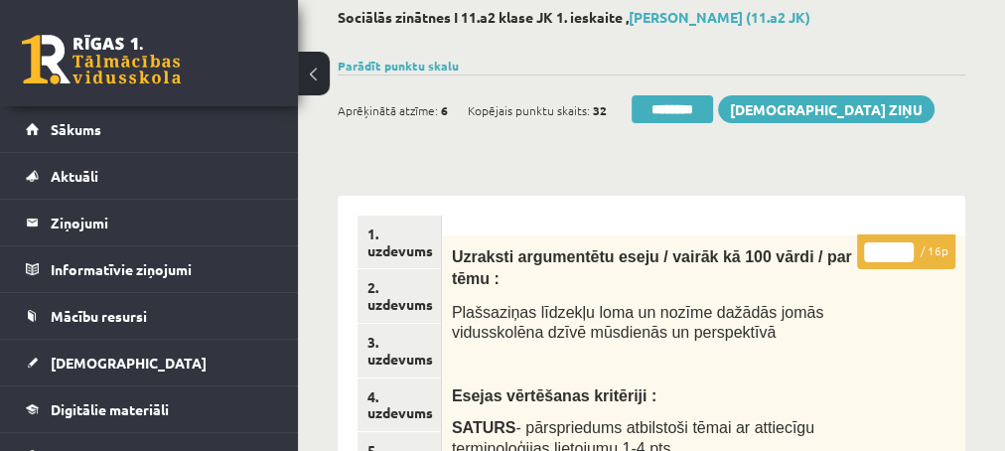
click at [908, 249] on input "*" at bounding box center [889, 252] width 50 height 20
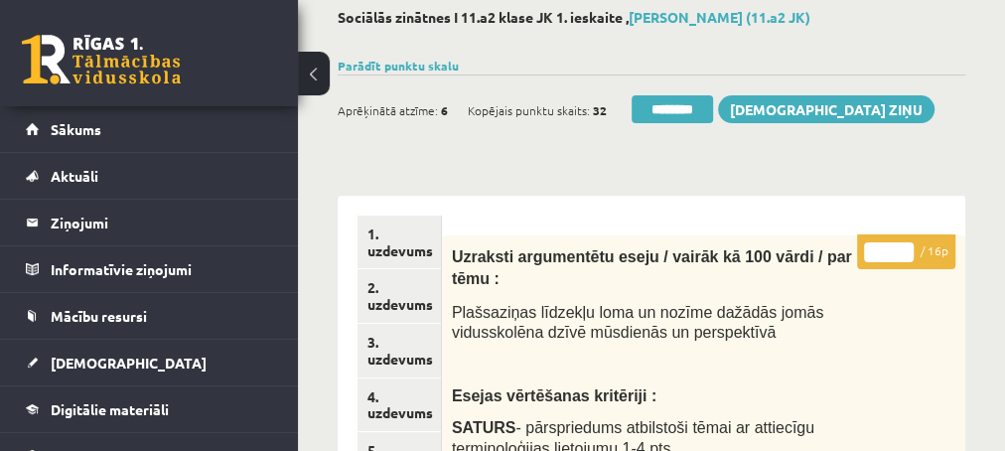
click at [908, 249] on input "**" at bounding box center [889, 252] width 50 height 20
type input "**"
click at [908, 249] on input "**" at bounding box center [889, 252] width 50 height 20
click at [384, 302] on link "2. uzdevums" at bounding box center [398, 296] width 83 height 54
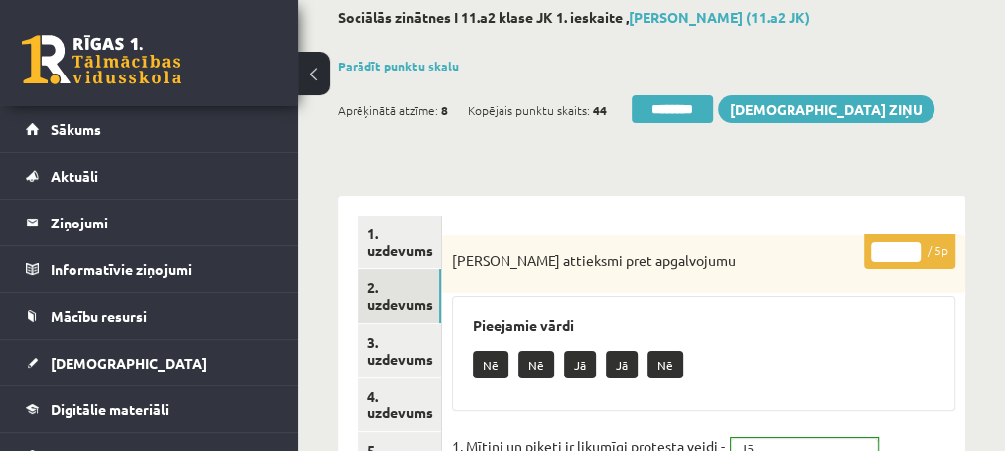
scroll to position [0, 0]
click at [672, 107] on input "********" at bounding box center [672, 109] width 81 height 28
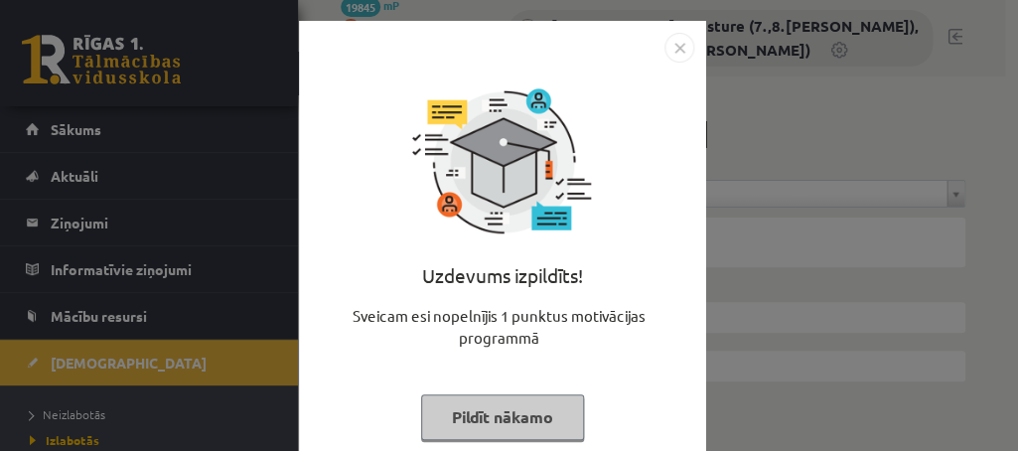
click at [453, 428] on button "Pildīt nākamo" at bounding box center [502, 417] width 163 height 46
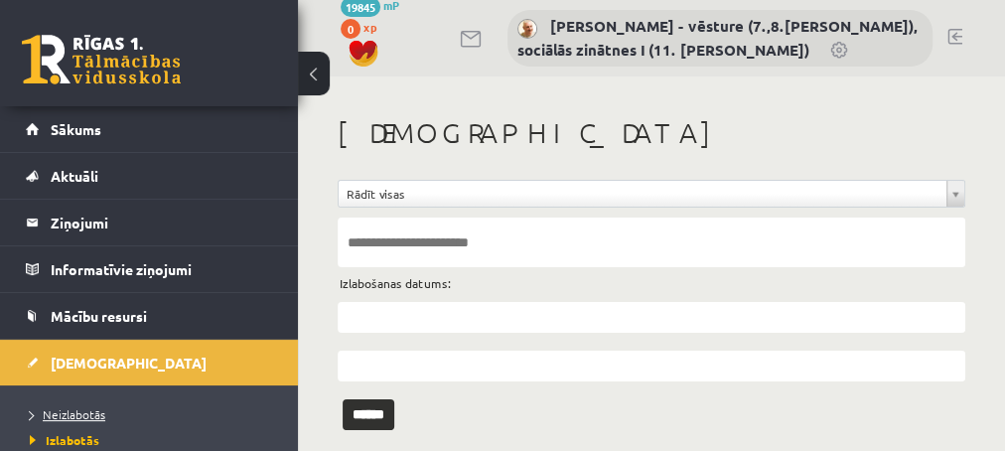
click at [73, 413] on span "Neizlabotās" at bounding box center [67, 414] width 75 height 16
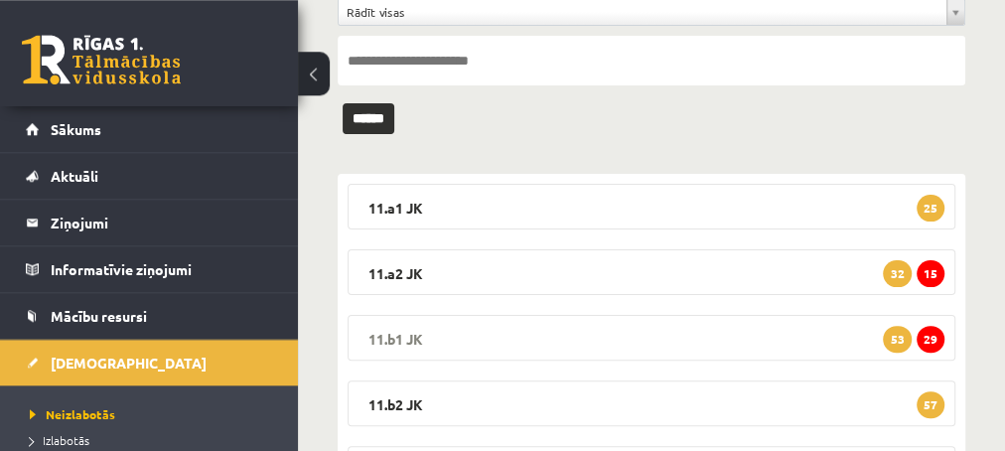
scroll to position [214, 0]
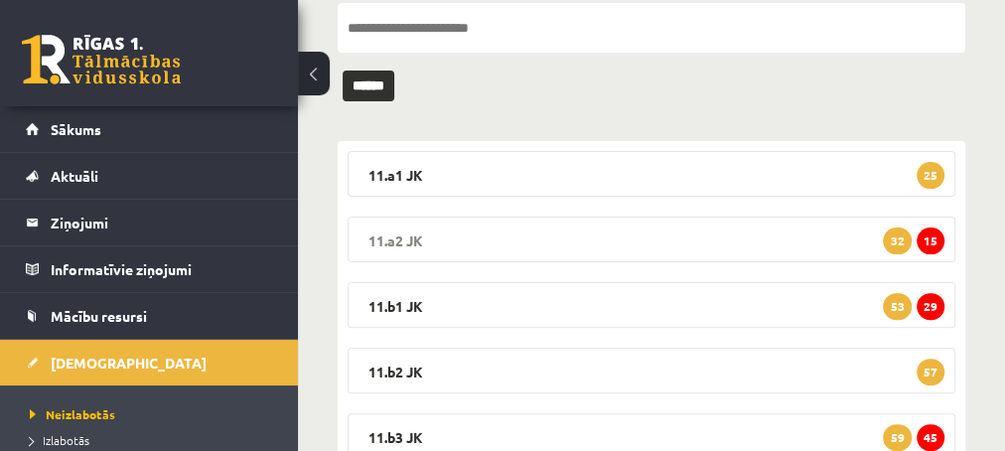
click at [935, 240] on span "15" at bounding box center [931, 240] width 28 height 27
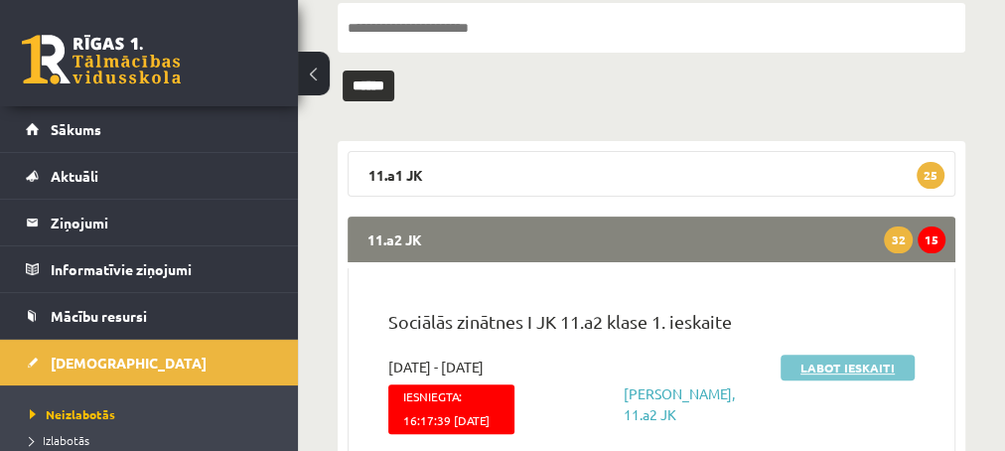
click at [818, 365] on link "Labot ieskaiti" at bounding box center [848, 368] width 134 height 26
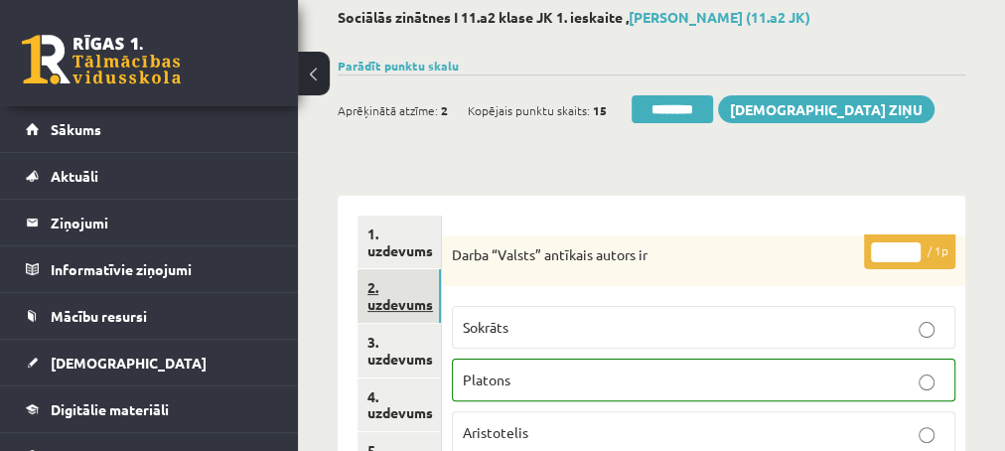
click at [395, 301] on link "2. uzdevums" at bounding box center [398, 296] width 83 height 54
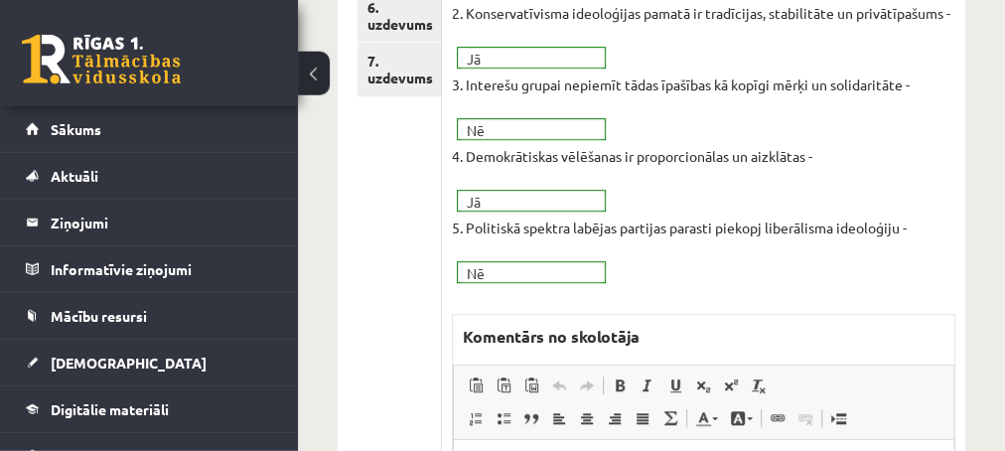
scroll to position [643, 0]
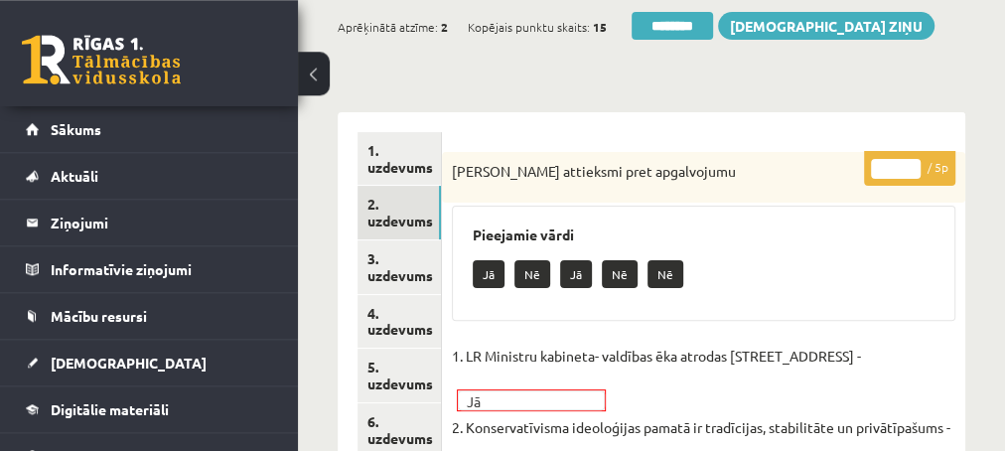
scroll to position [214, 0]
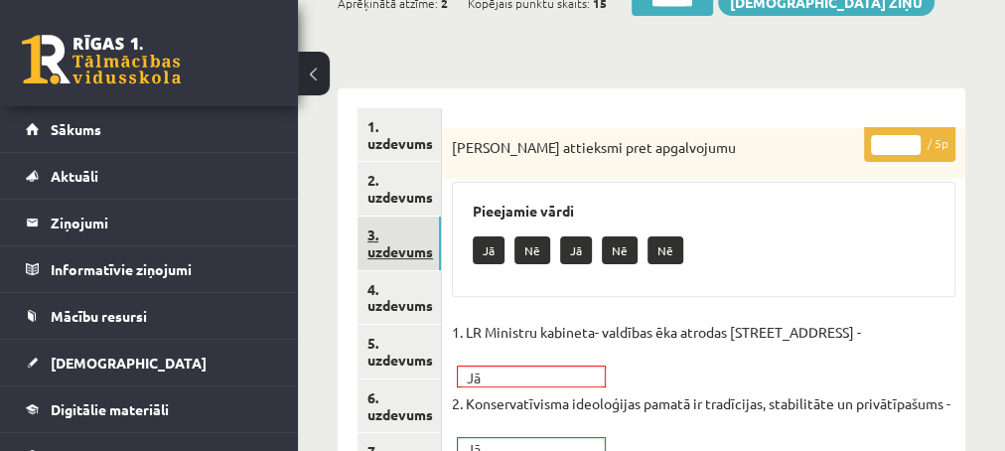
click at [377, 254] on link "3. uzdevums" at bounding box center [398, 243] width 83 height 54
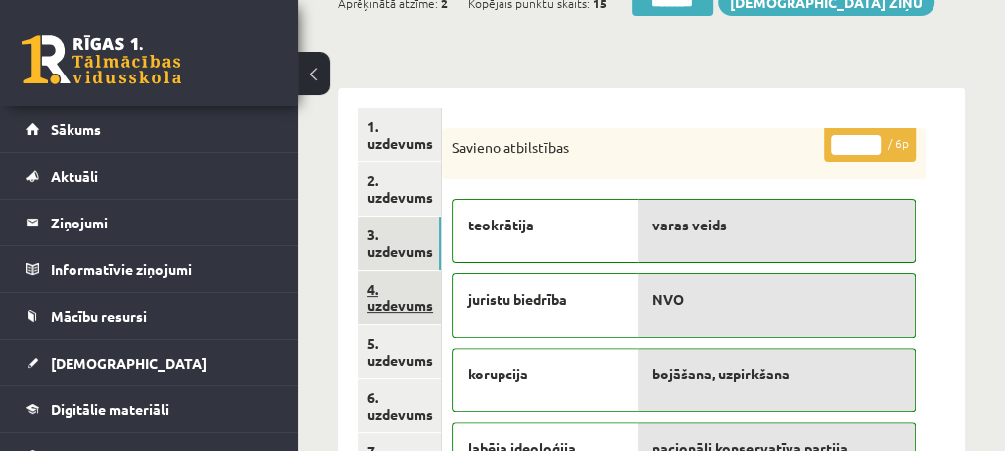
scroll to position [0, 0]
click at [389, 313] on link "4. uzdevums" at bounding box center [398, 298] width 83 height 54
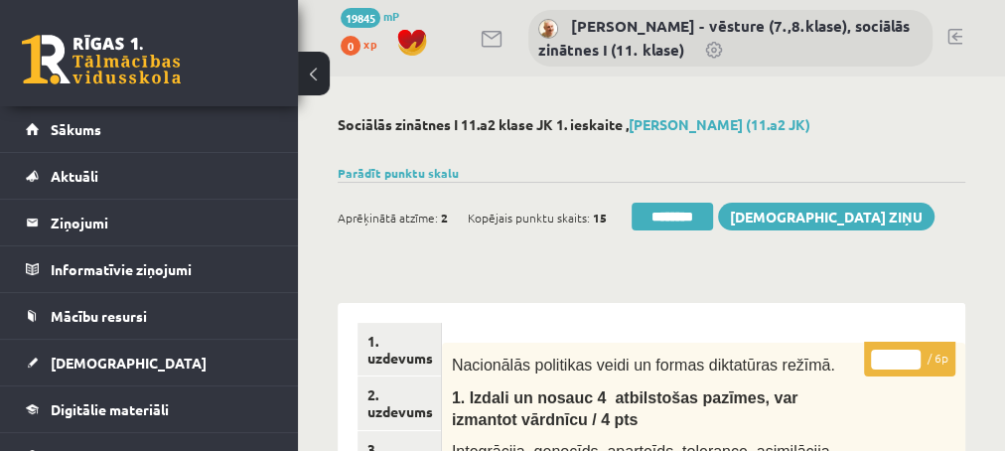
type input "*"
click at [912, 355] on input "*" at bounding box center [896, 360] width 50 height 20
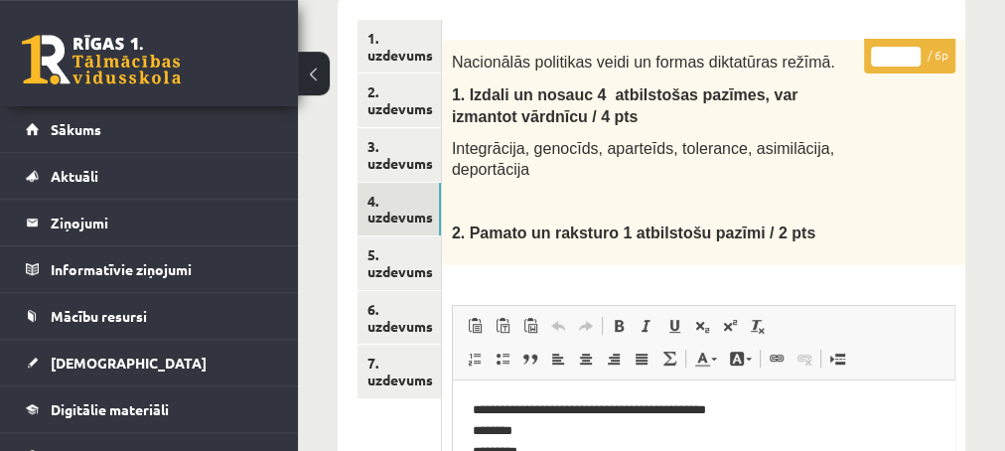
scroll to position [322, 0]
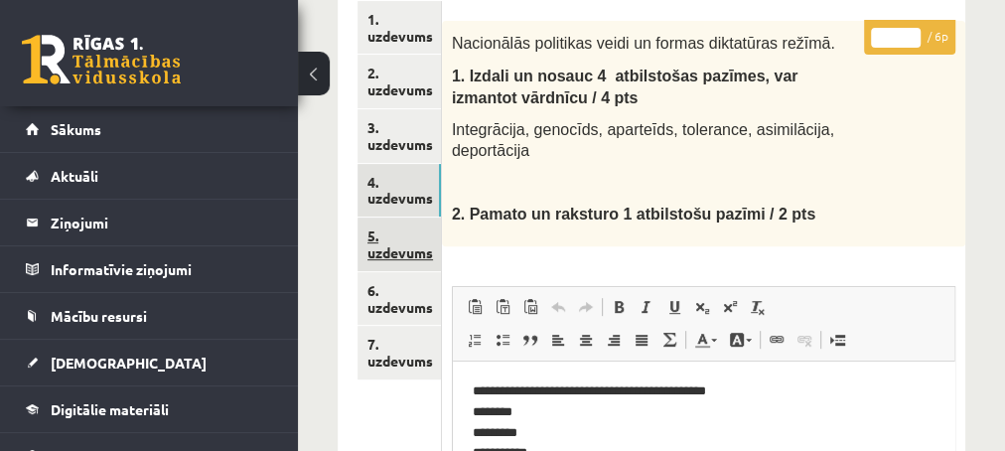
click at [397, 253] on link "5. uzdevums" at bounding box center [398, 244] width 83 height 54
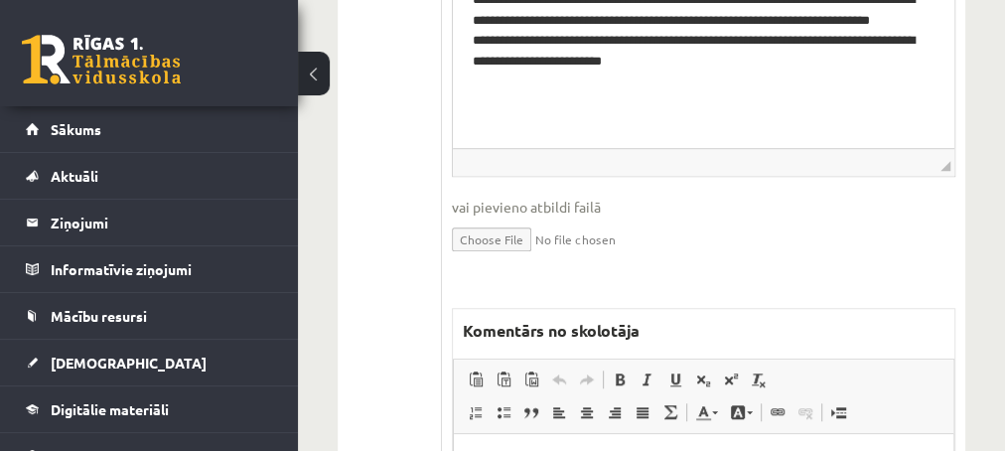
scroll to position [858, 0]
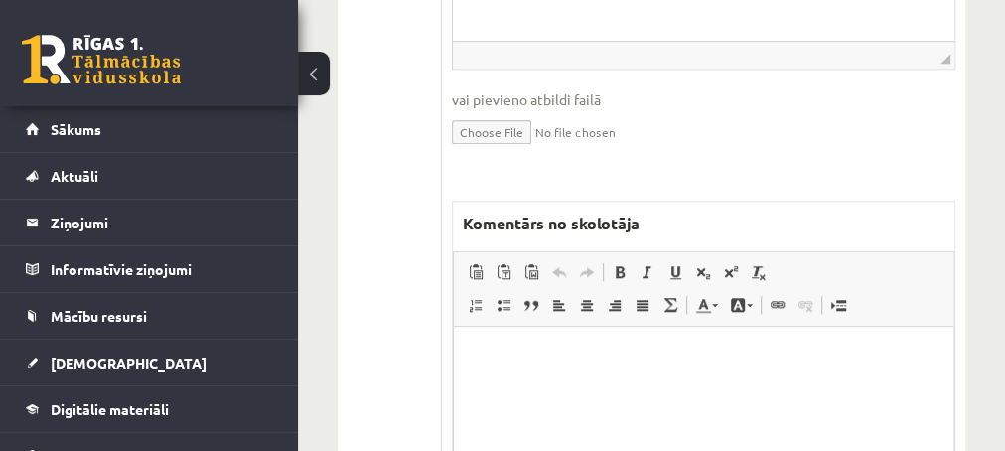
click at [505, 348] on p "Editor, wiswyg-editor-47433891560860-1759997132-180" at bounding box center [703, 356] width 460 height 21
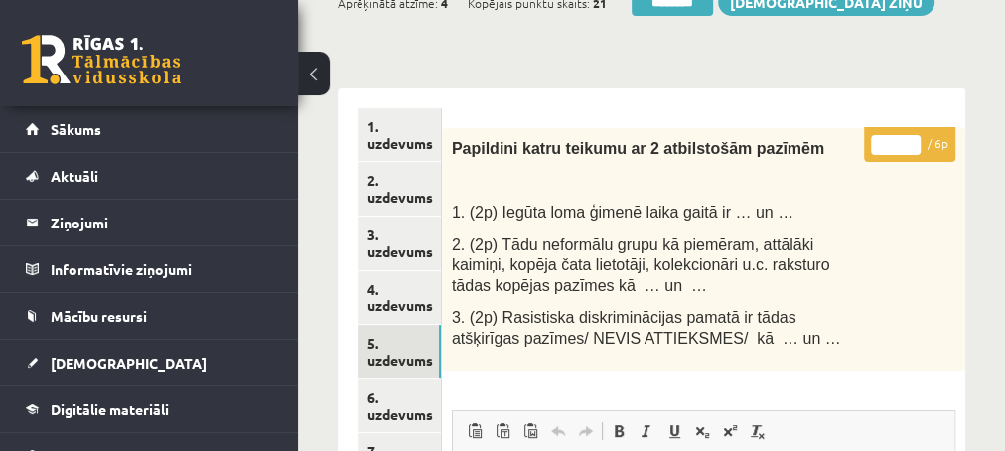
scroll to position [107, 0]
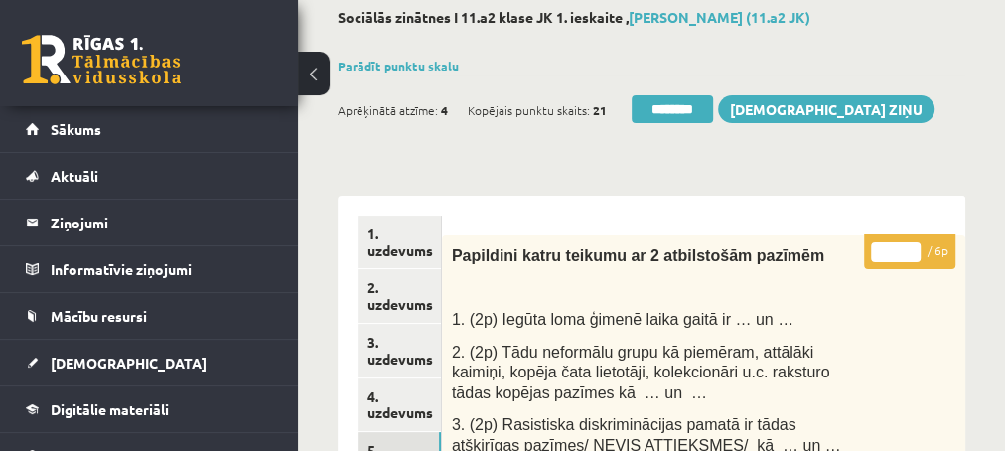
click at [910, 246] on input "*" at bounding box center [896, 252] width 50 height 20
type input "*"
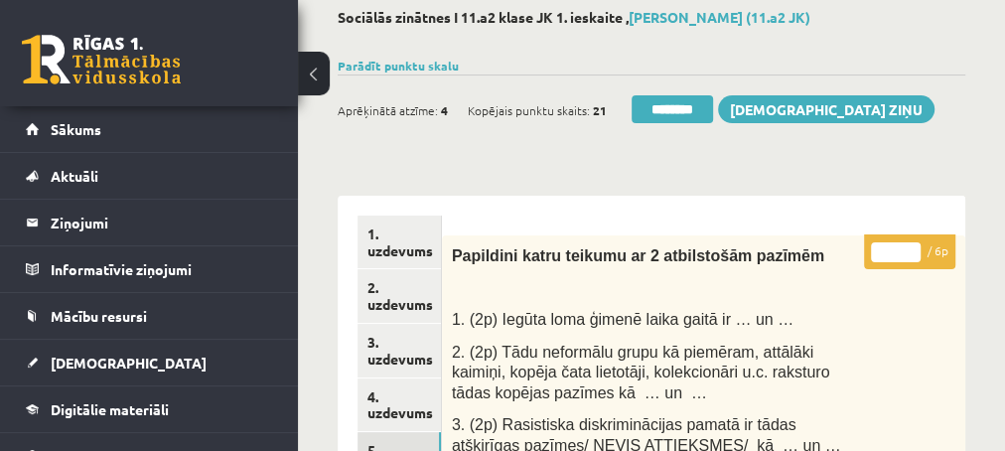
click at [910, 246] on input "*" at bounding box center [896, 252] width 50 height 20
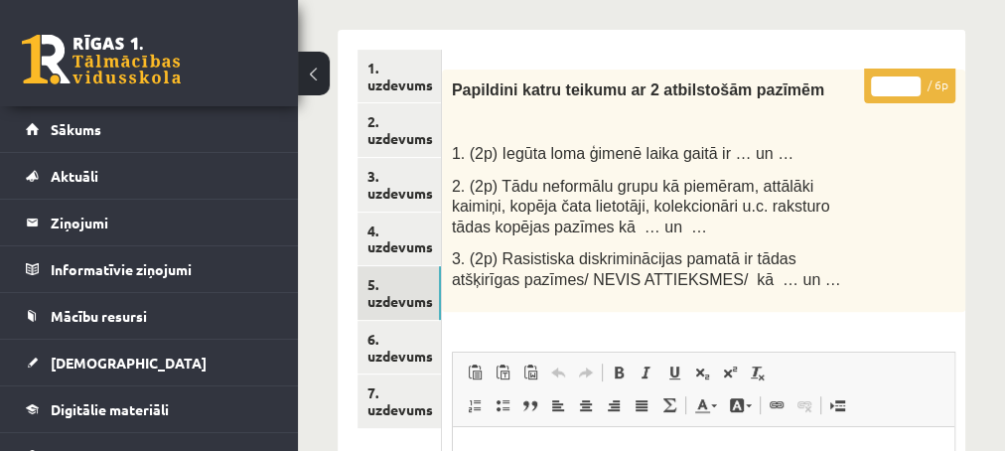
scroll to position [322, 0]
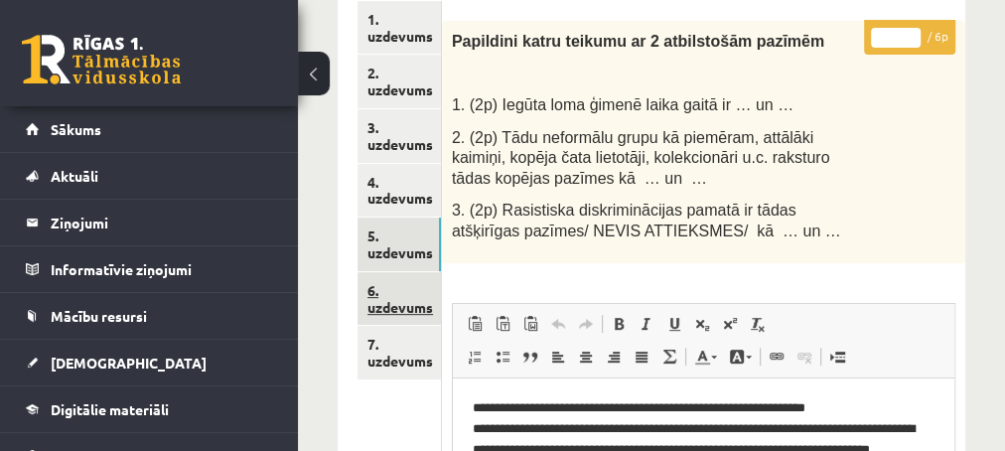
click at [383, 303] on link "6. uzdevums" at bounding box center [398, 299] width 83 height 54
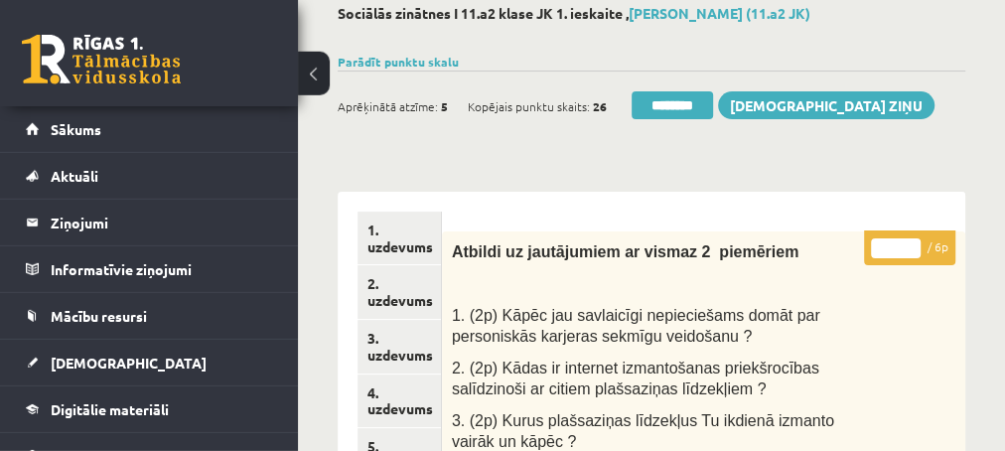
scroll to position [0, 0]
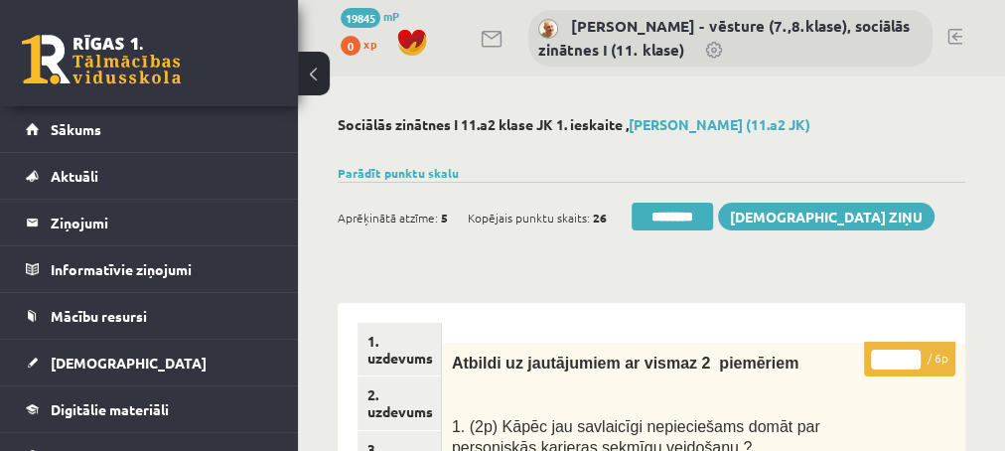
click at [908, 351] on input "*" at bounding box center [896, 360] width 50 height 20
type input "*"
click at [908, 353] on input "*" at bounding box center [896, 360] width 50 height 20
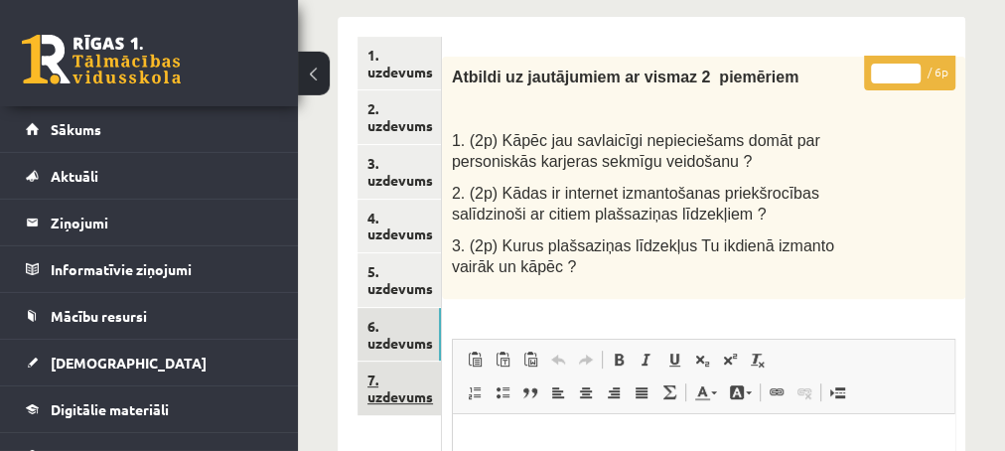
scroll to position [322, 0]
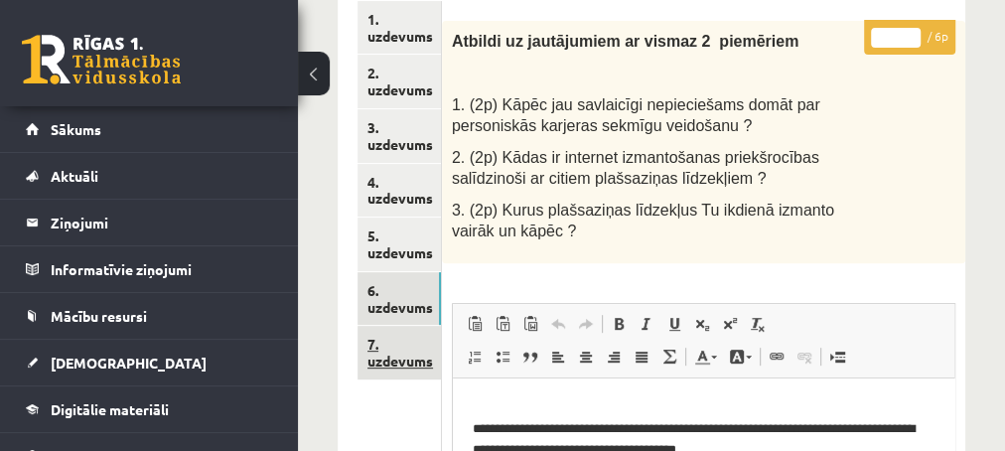
click at [407, 359] on link "7. uzdevums" at bounding box center [398, 353] width 83 height 54
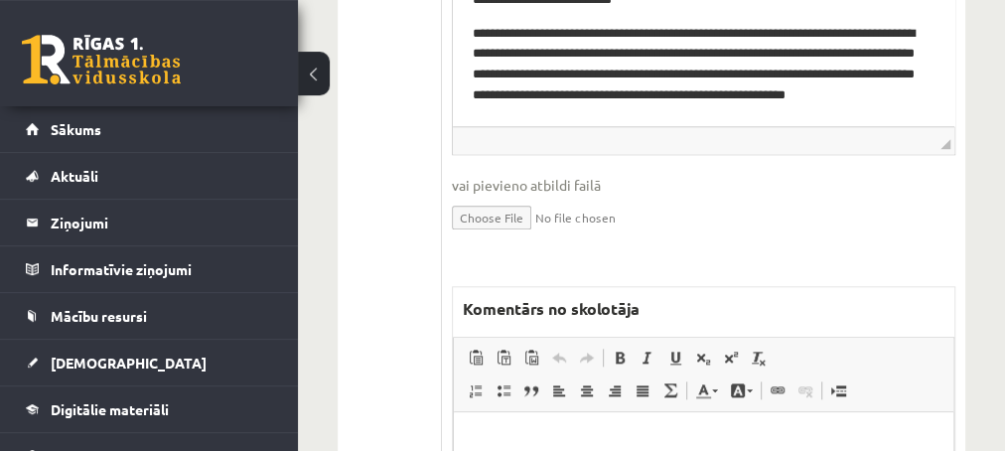
scroll to position [1072, 0]
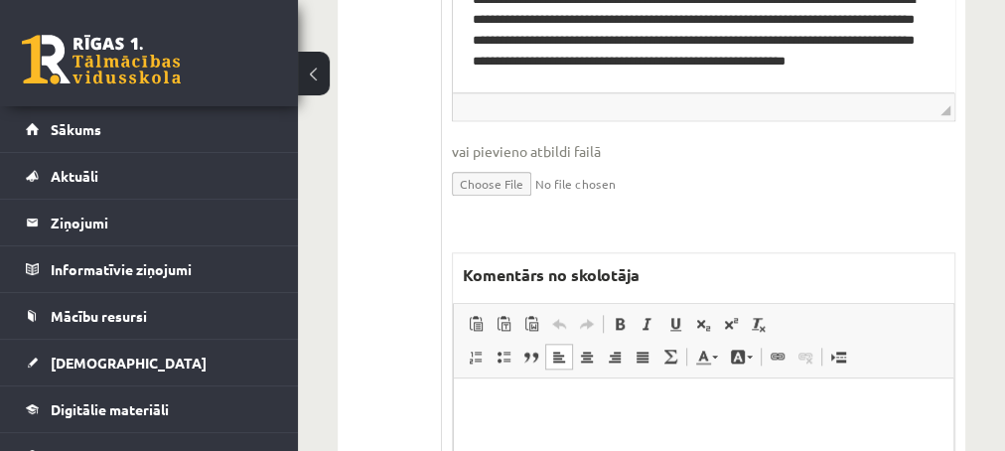
click at [529, 401] on p "Editor, wiswyg-editor-47433906269380-1759997274-93" at bounding box center [703, 407] width 460 height 21
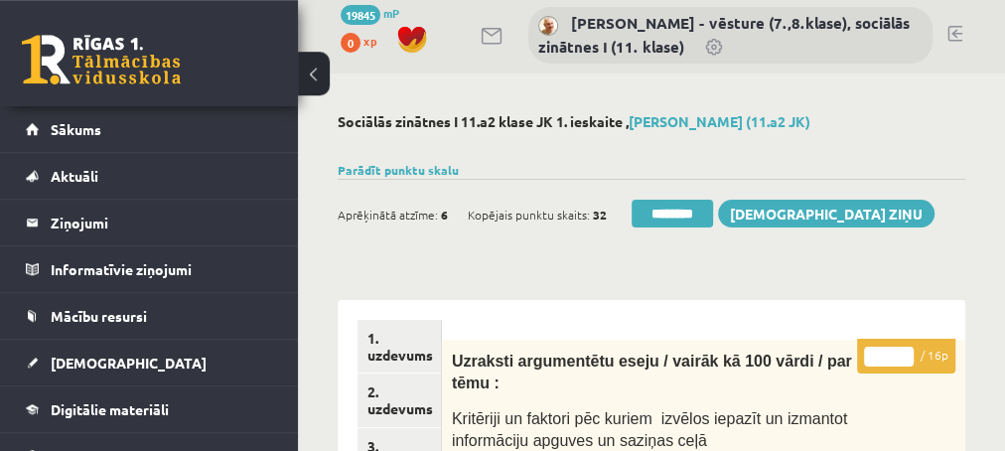
scroll to position [0, 0]
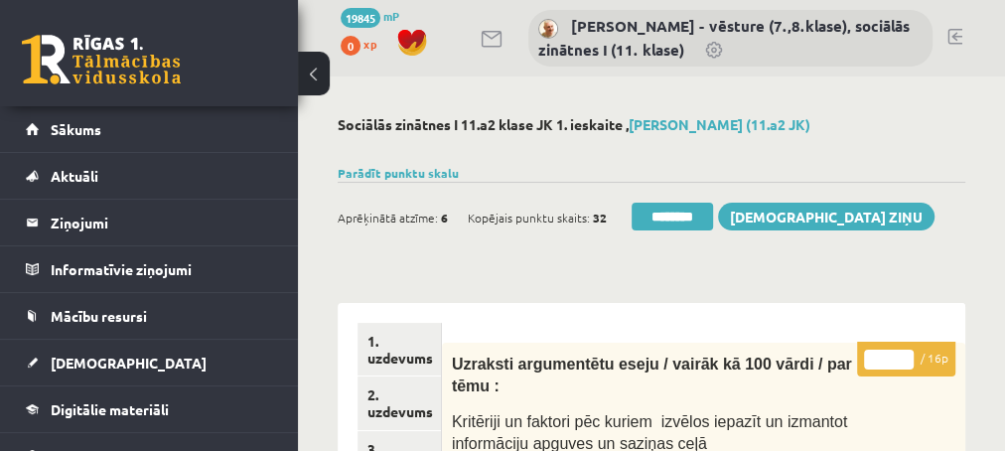
click at [903, 355] on input "**" at bounding box center [889, 360] width 50 height 20
type input "**"
click at [903, 355] on input "**" at bounding box center [889, 360] width 50 height 20
click at [386, 412] on link "2. uzdevums" at bounding box center [398, 403] width 83 height 54
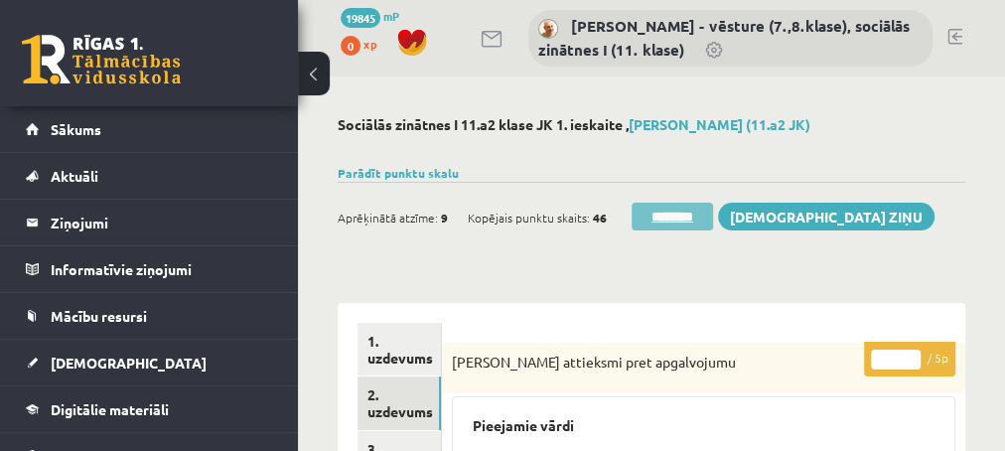
click at [664, 216] on input "********" at bounding box center [672, 217] width 81 height 28
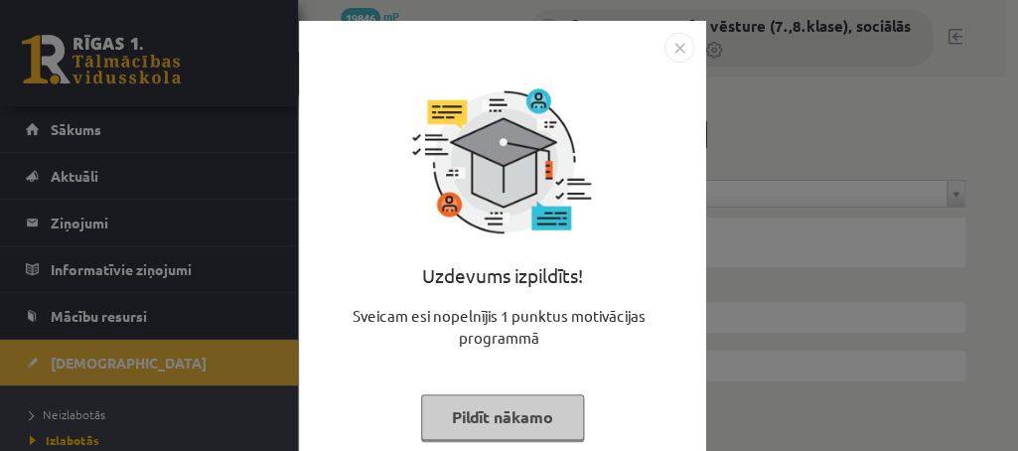
click at [467, 416] on button "Pildīt nākamo" at bounding box center [502, 417] width 163 height 46
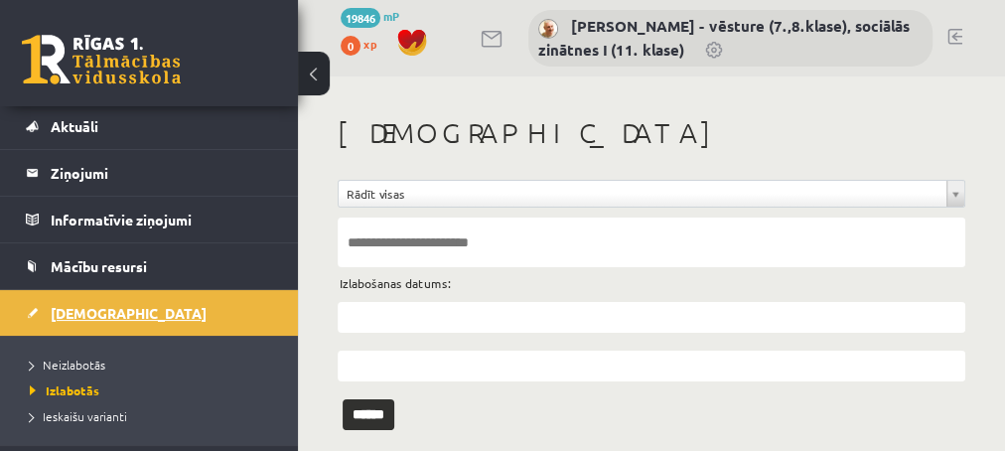
scroll to position [80, 0]
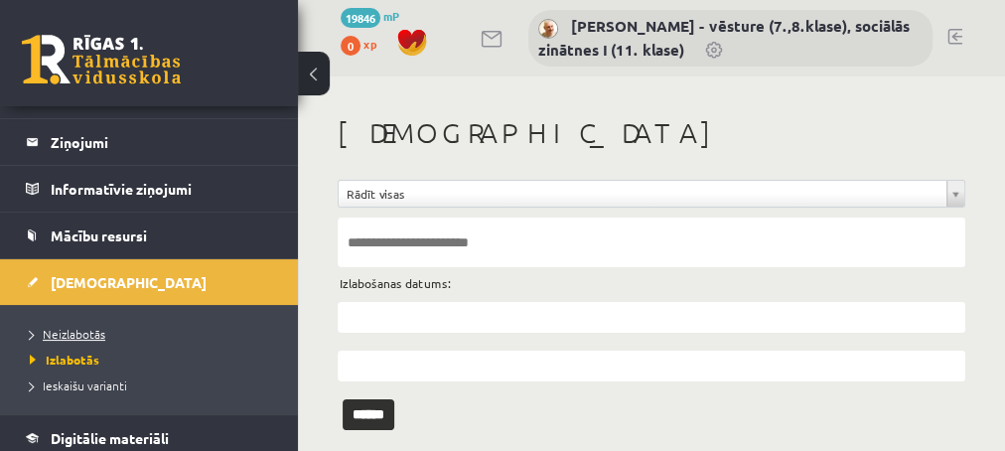
click at [71, 335] on span "Neizlabotās" at bounding box center [67, 334] width 75 height 16
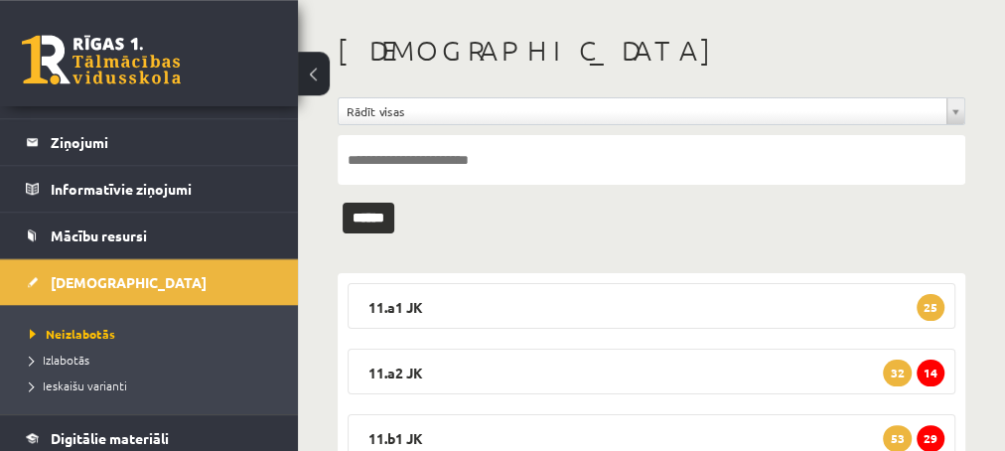
scroll to position [107, 0]
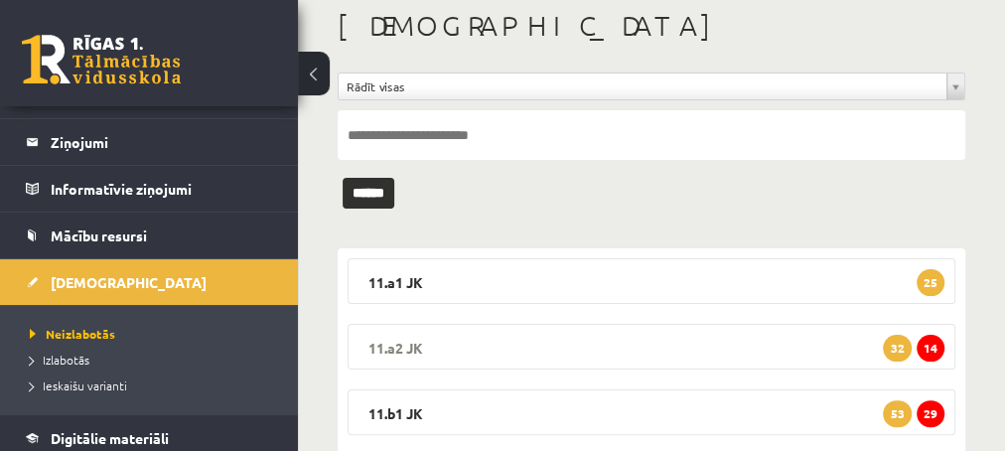
click at [931, 345] on span "14" at bounding box center [931, 348] width 28 height 27
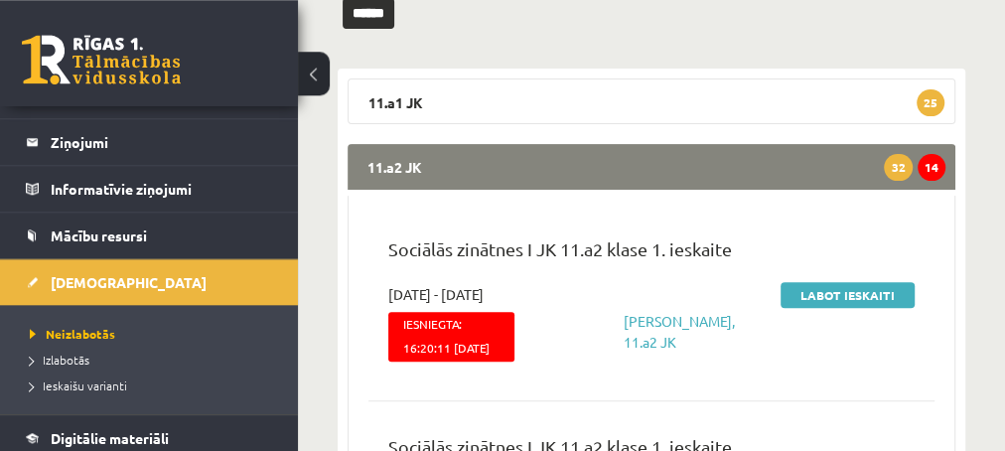
scroll to position [322, 0]
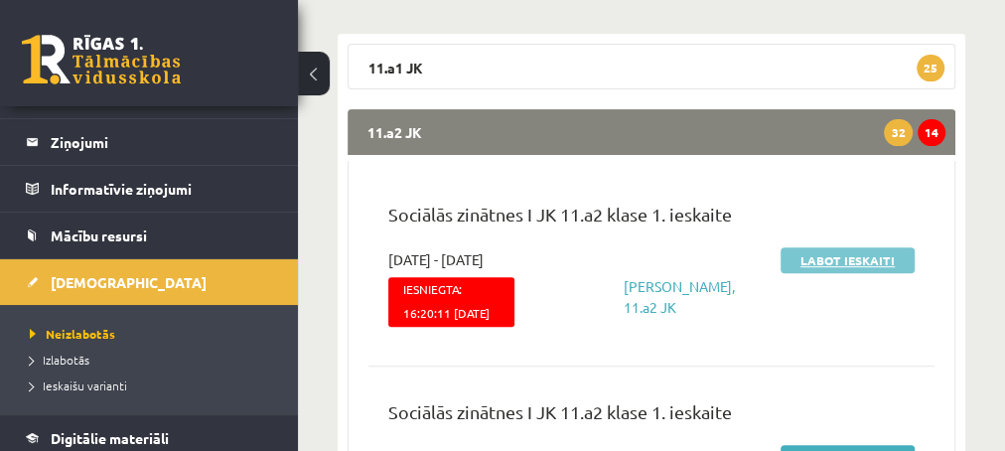
click at [813, 265] on link "Labot ieskaiti" at bounding box center [848, 260] width 134 height 26
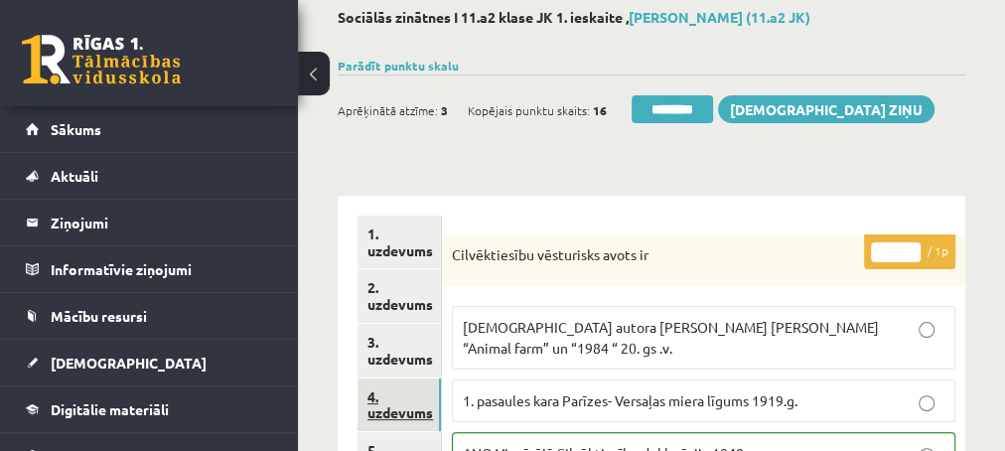
click at [401, 413] on link "4. uzdevums" at bounding box center [398, 405] width 83 height 54
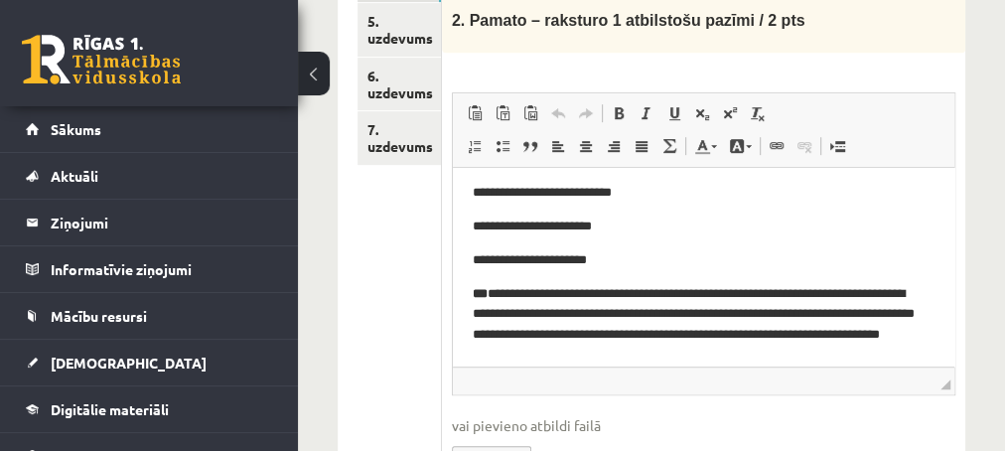
scroll to position [751, 0]
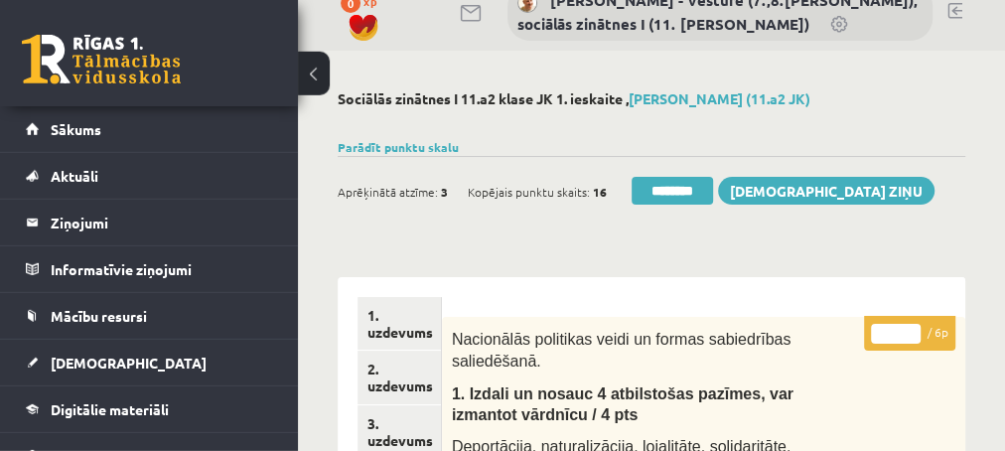
scroll to position [0, 0]
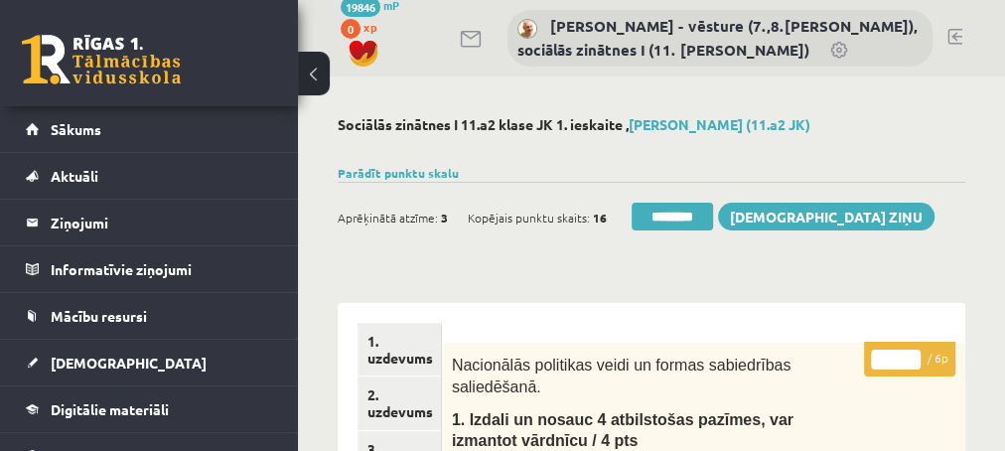
click at [907, 355] on input "*" at bounding box center [896, 360] width 50 height 20
type input "*"
click at [907, 355] on input "*" at bounding box center [896, 360] width 50 height 20
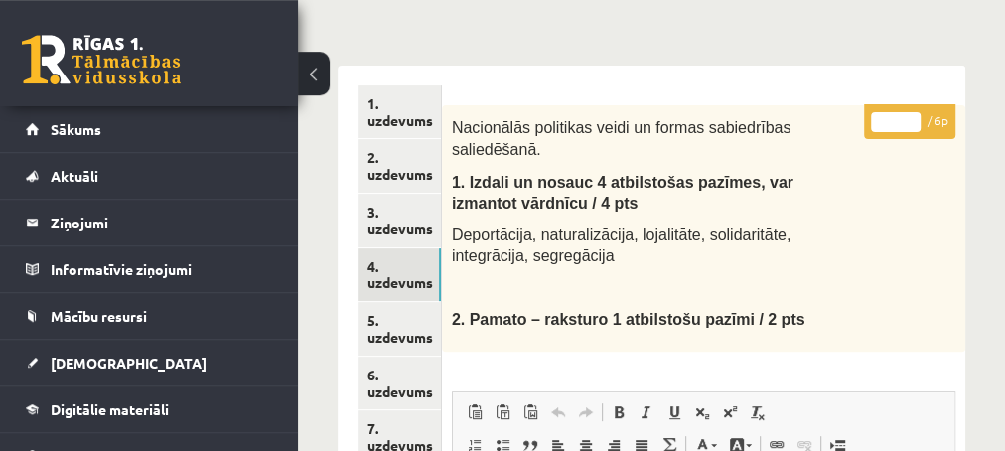
scroll to position [322, 0]
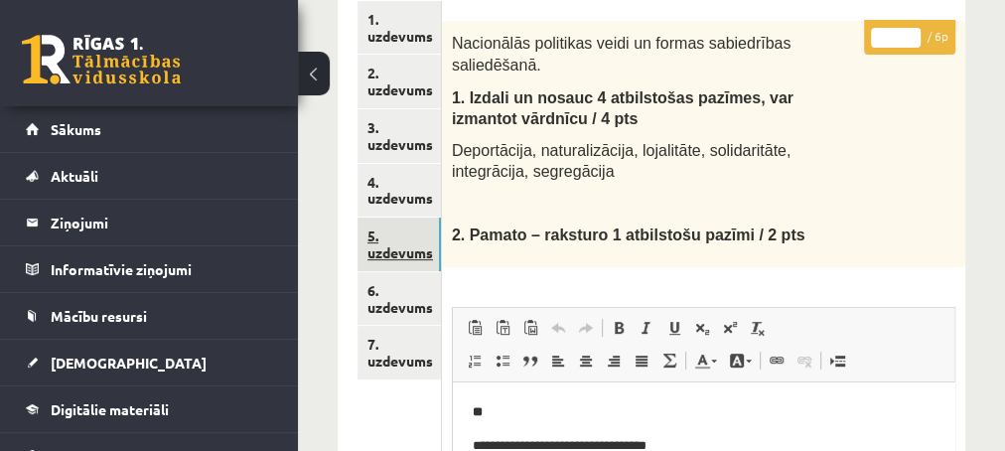
click at [375, 258] on link "5. uzdevums" at bounding box center [398, 244] width 83 height 54
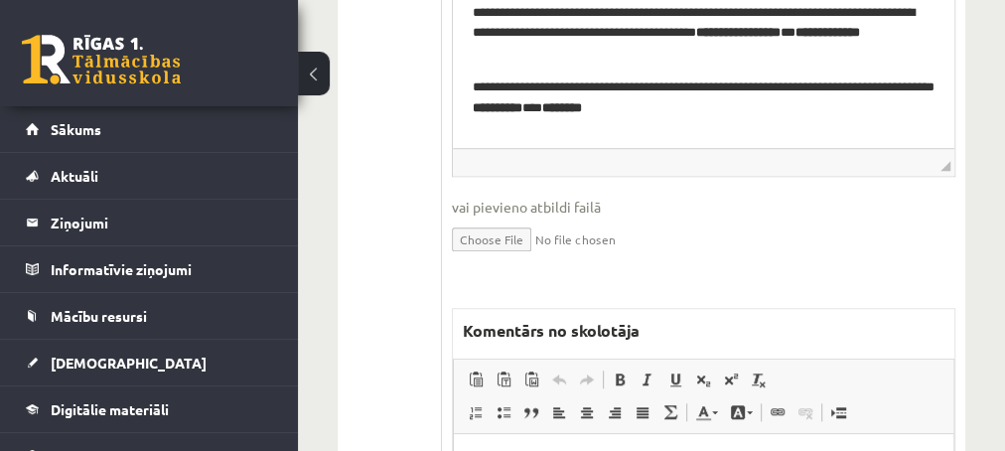
scroll to position [858, 0]
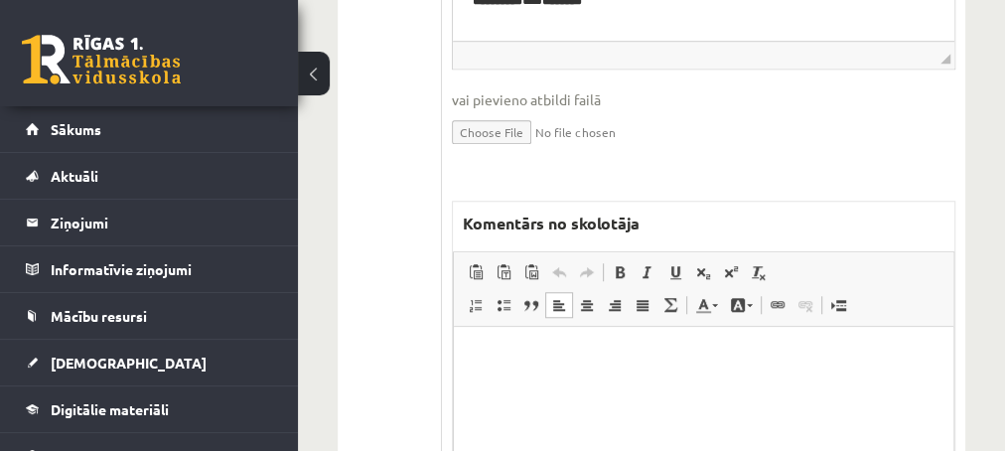
click at [620, 367] on html at bounding box center [703, 425] width 500 height 199
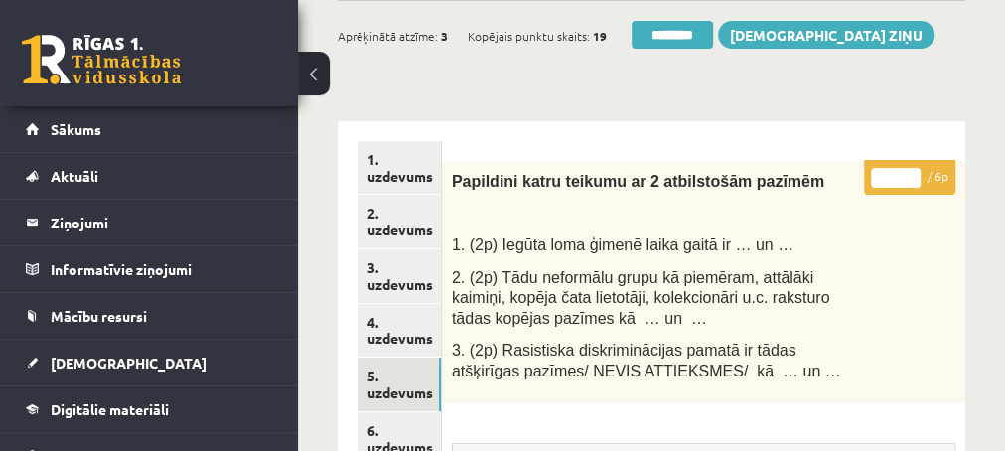
scroll to position [107, 0]
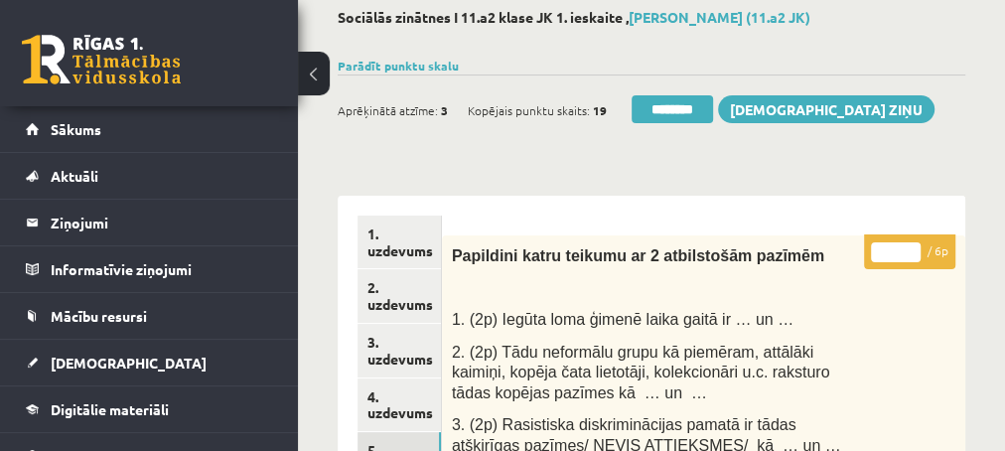
click at [914, 246] on input "*" at bounding box center [896, 252] width 50 height 20
type input "*"
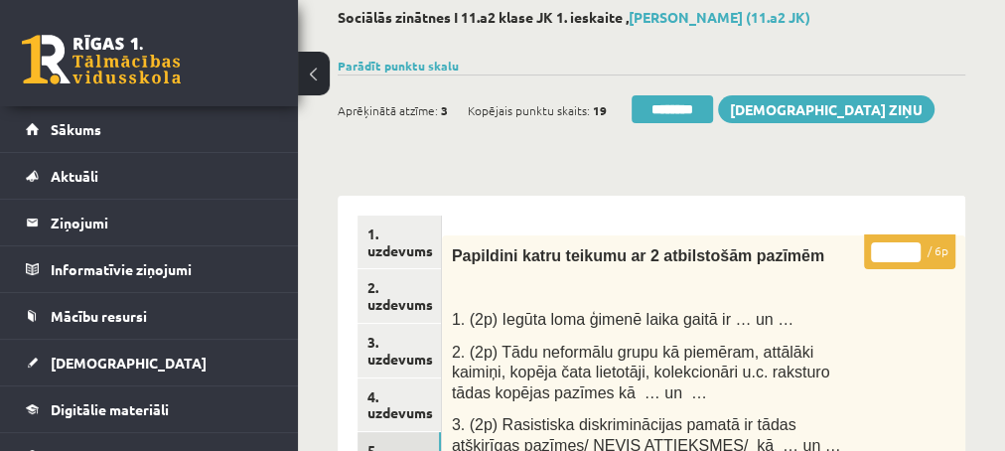
click at [914, 246] on input "*" at bounding box center [896, 252] width 50 height 20
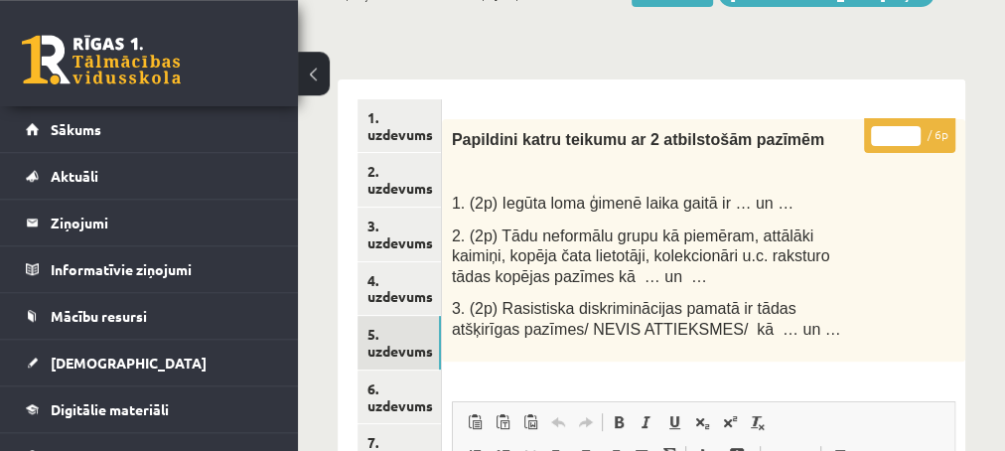
scroll to position [322, 0]
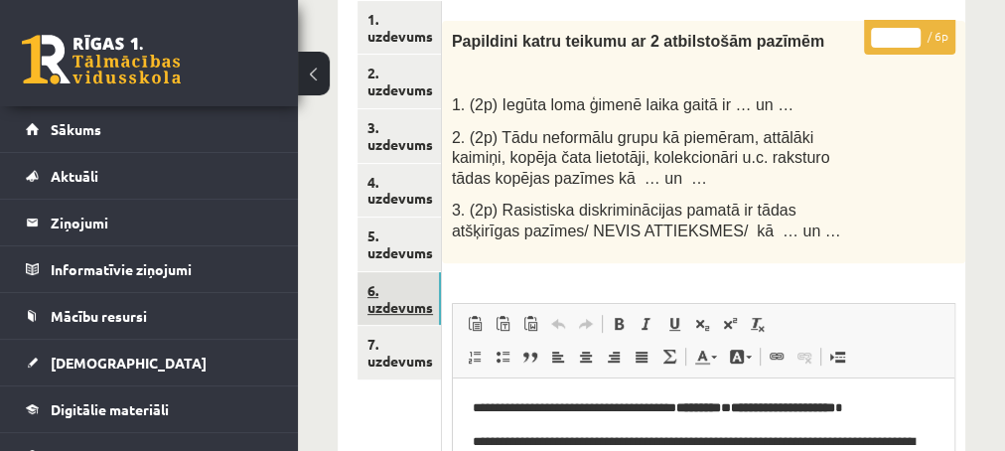
click at [391, 307] on link "6. uzdevums" at bounding box center [398, 299] width 83 height 54
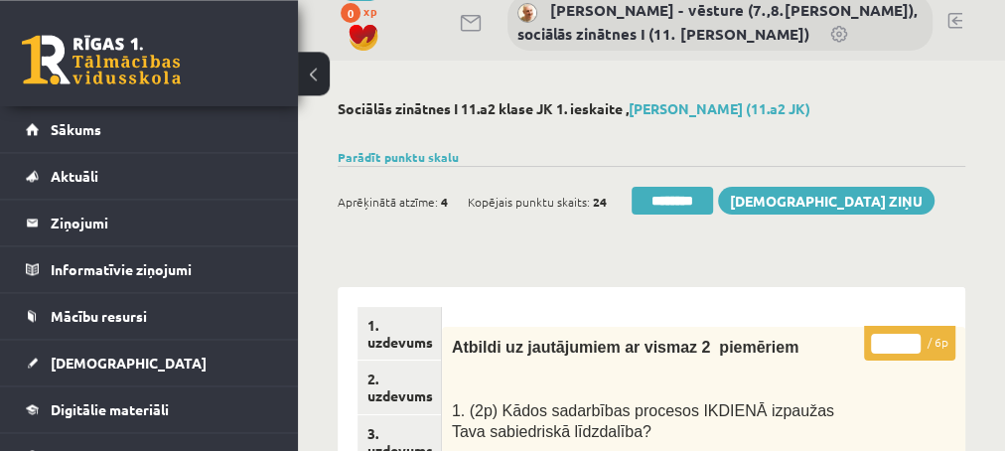
scroll to position [0, 0]
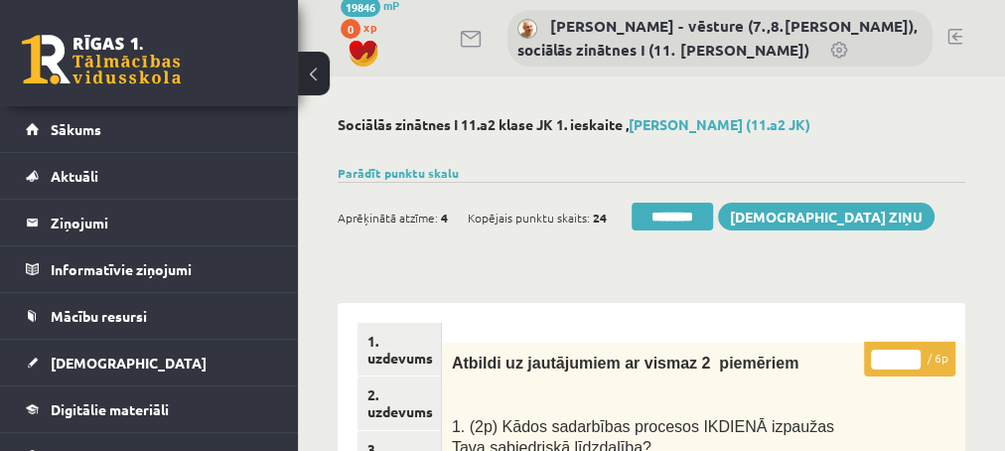
type input "*"
click at [911, 356] on input "*" at bounding box center [896, 360] width 50 height 20
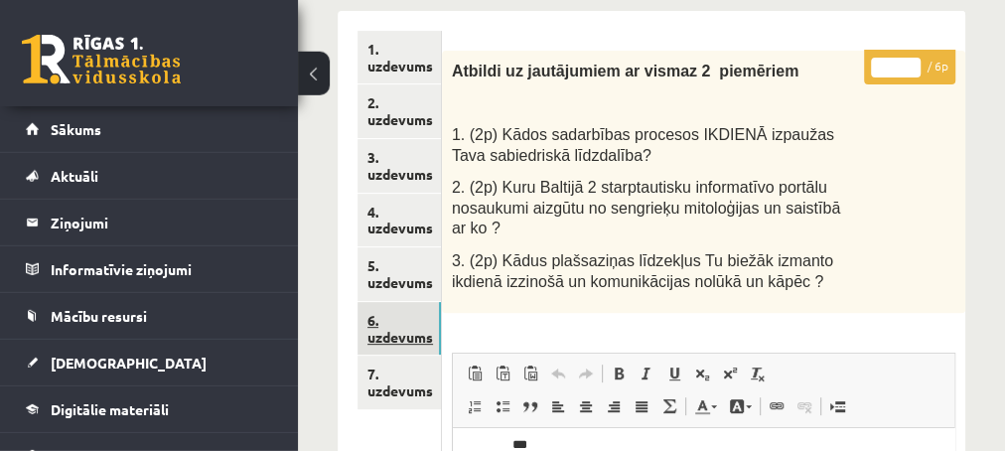
scroll to position [322, 0]
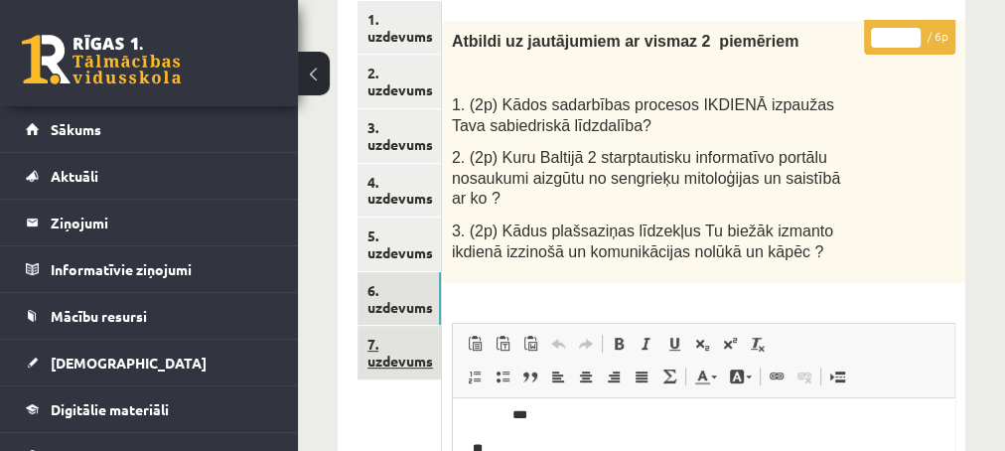
click at [395, 364] on link "7. uzdevums" at bounding box center [398, 353] width 83 height 54
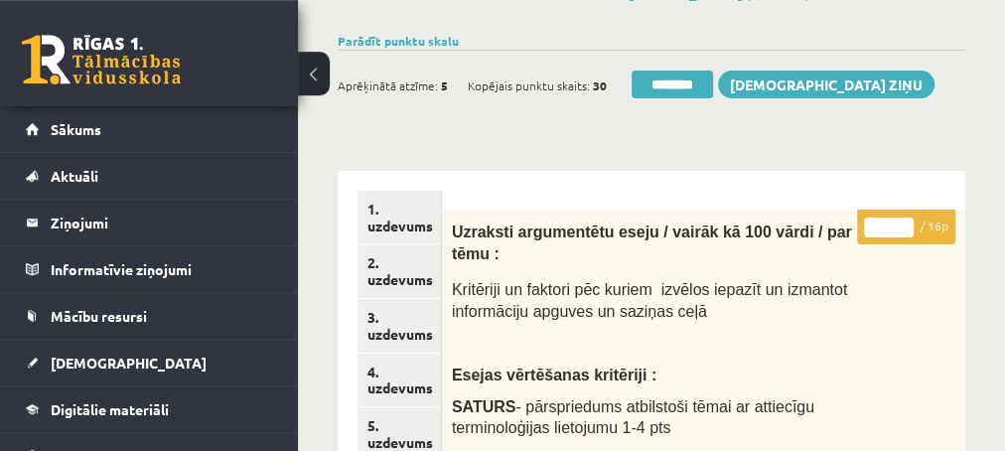
scroll to position [0, 0]
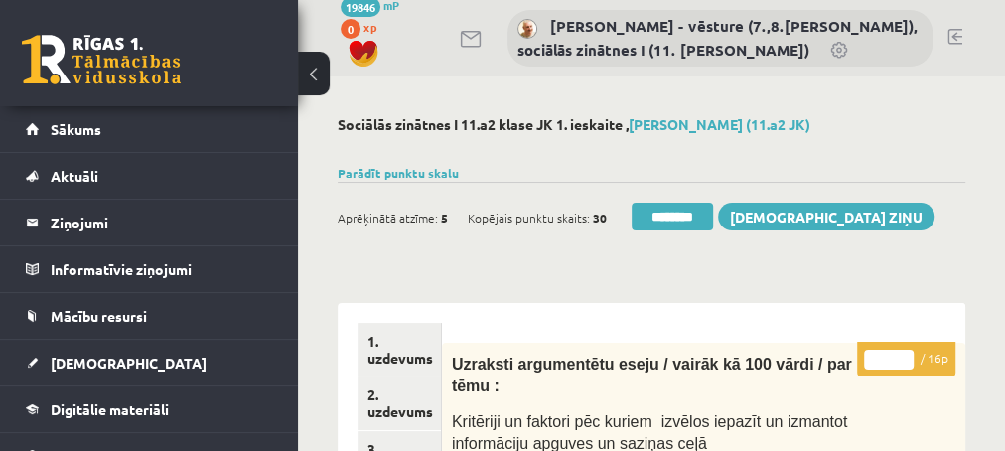
click at [903, 355] on input "**" at bounding box center [889, 360] width 50 height 20
type input "**"
click at [903, 355] on input "**" at bounding box center [889, 360] width 50 height 20
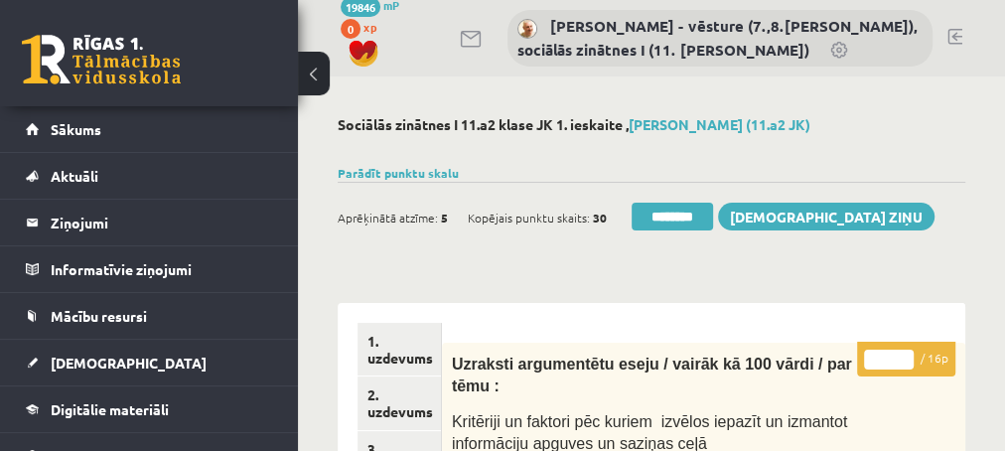
click at [903, 355] on input "**" at bounding box center [889, 360] width 50 height 20
click at [389, 407] on link "2. uzdevums" at bounding box center [398, 403] width 83 height 54
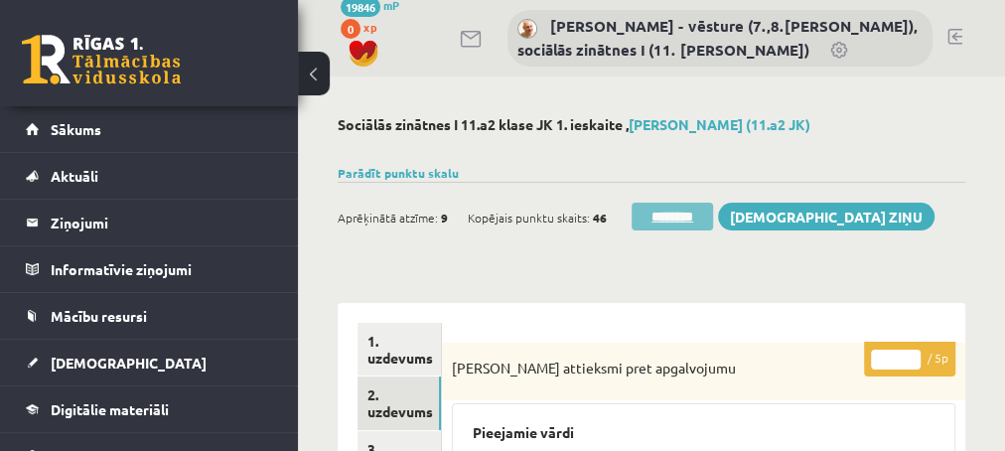
click at [659, 210] on input "********" at bounding box center [672, 217] width 81 height 28
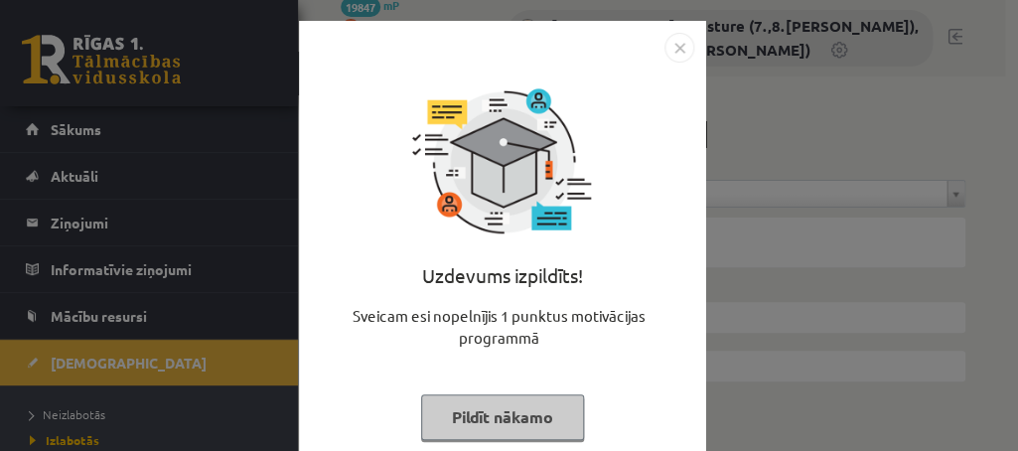
click at [452, 423] on button "Pildīt nākamo" at bounding box center [502, 417] width 163 height 46
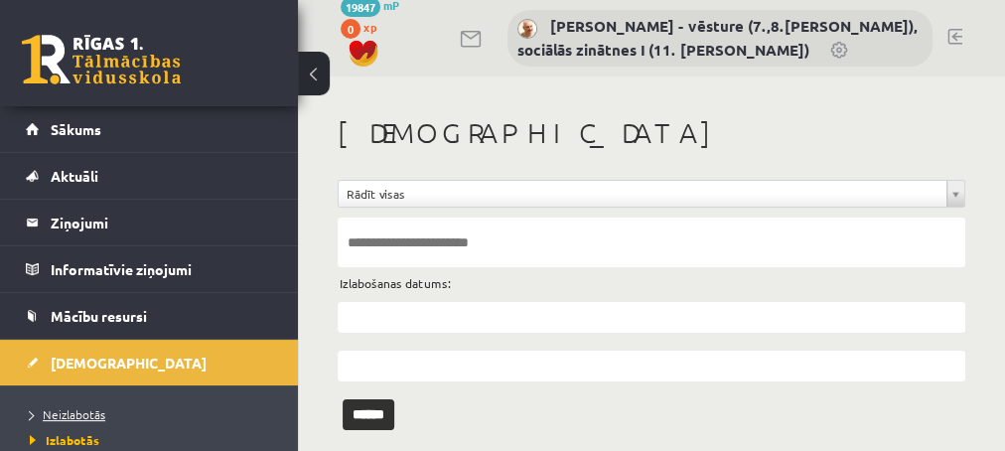
click at [67, 408] on span "Neizlabotās" at bounding box center [67, 414] width 75 height 16
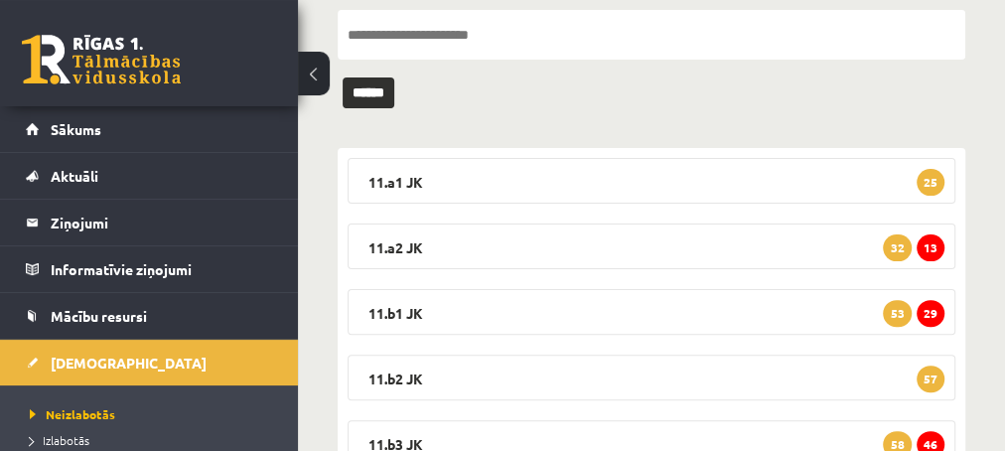
scroll to position [214, 0]
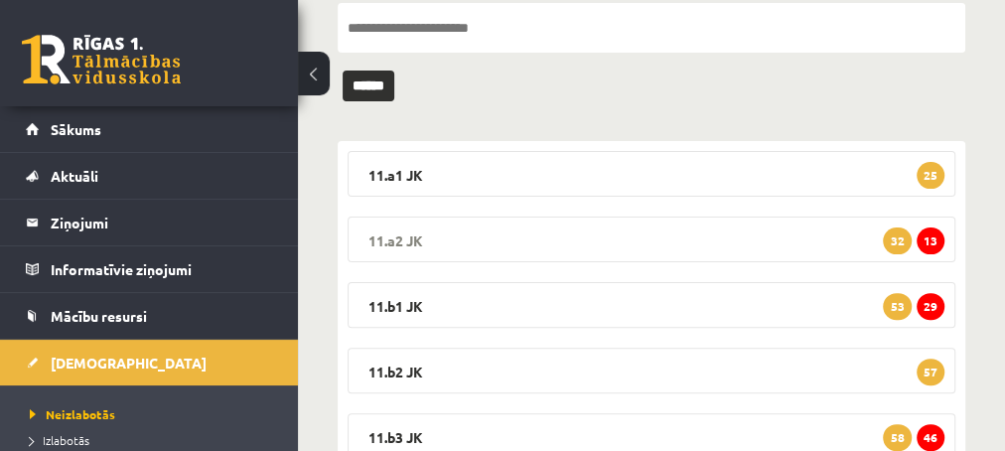
click at [928, 244] on span "13" at bounding box center [931, 240] width 28 height 27
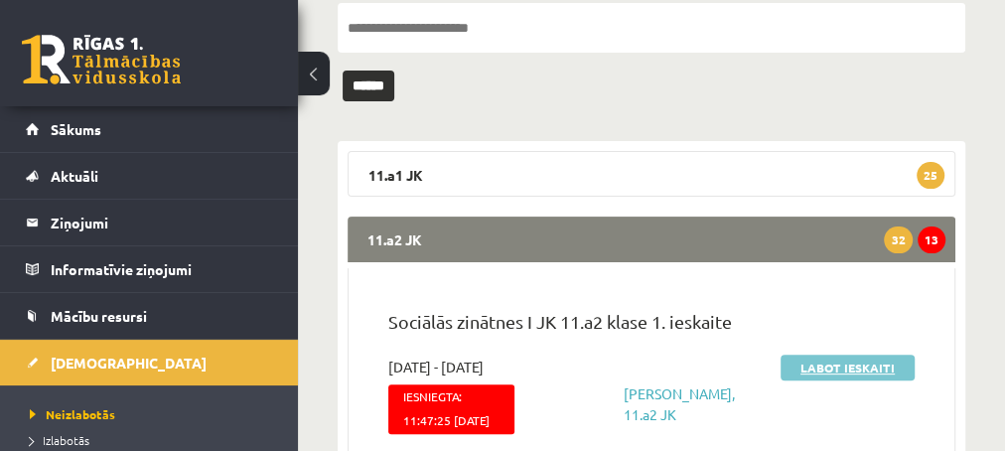
click at [800, 368] on link "Labot ieskaiti" at bounding box center [848, 368] width 134 height 26
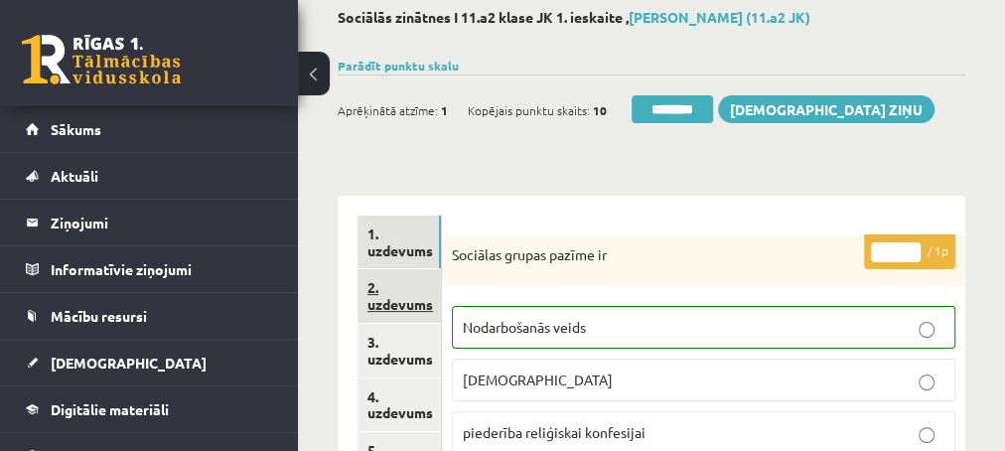
click at [393, 300] on link "2. uzdevums" at bounding box center [398, 296] width 83 height 54
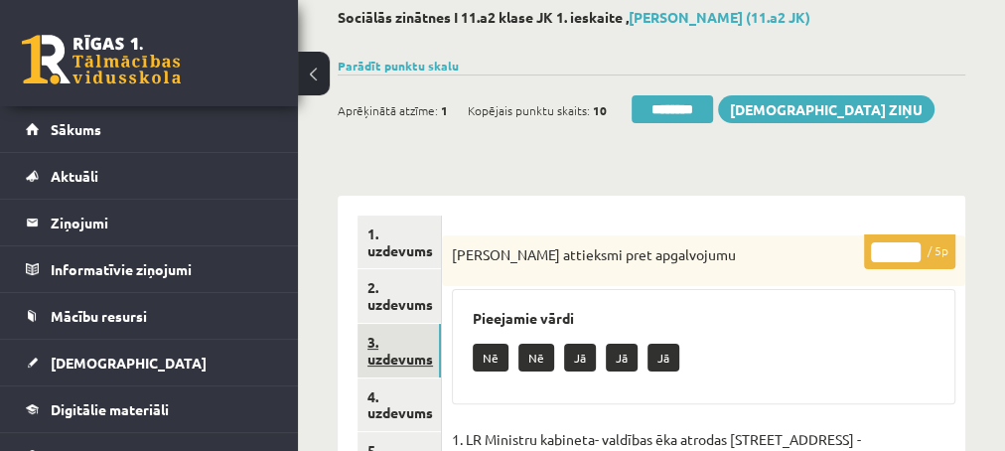
click at [388, 359] on link "3. uzdevums" at bounding box center [398, 351] width 83 height 54
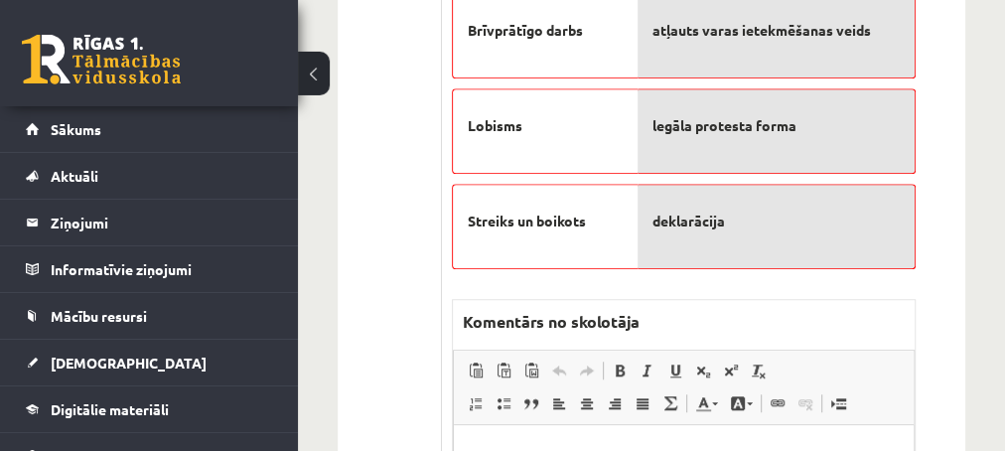
scroll to position [751, 0]
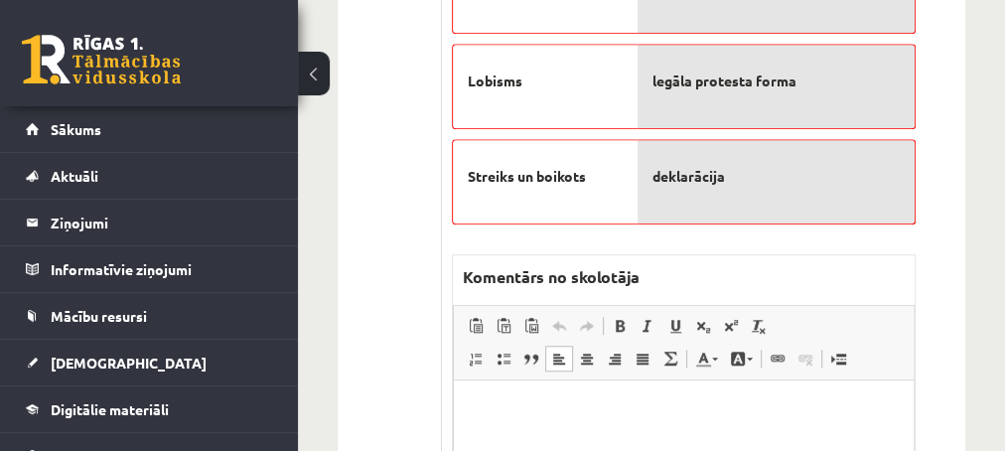
click at [525, 402] on p "Editor, wiswyg-editor-47433836416780-1759997645-372" at bounding box center [683, 410] width 420 height 21
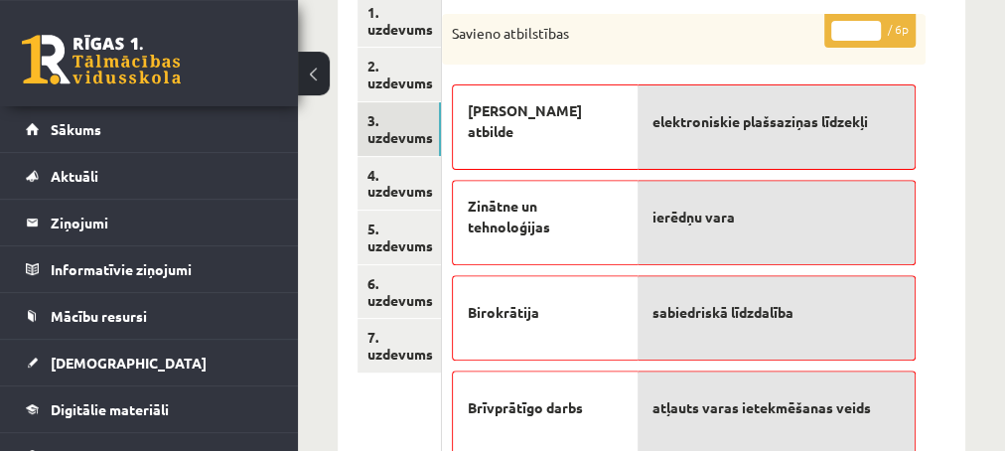
scroll to position [322, 0]
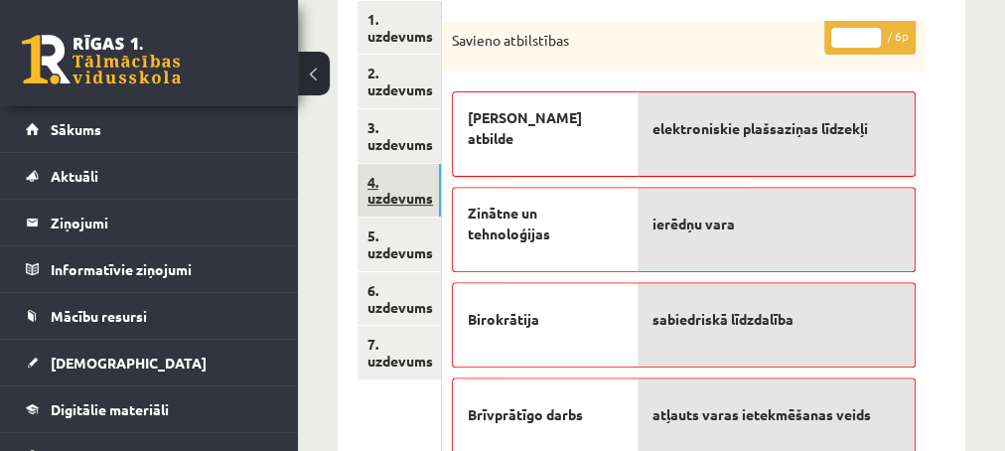
click at [391, 202] on link "4. uzdevums" at bounding box center [398, 191] width 83 height 54
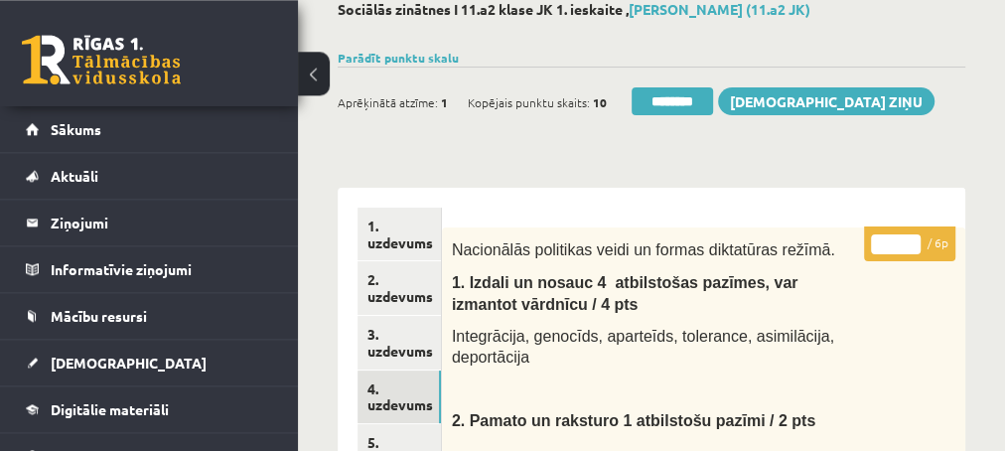
scroll to position [107, 0]
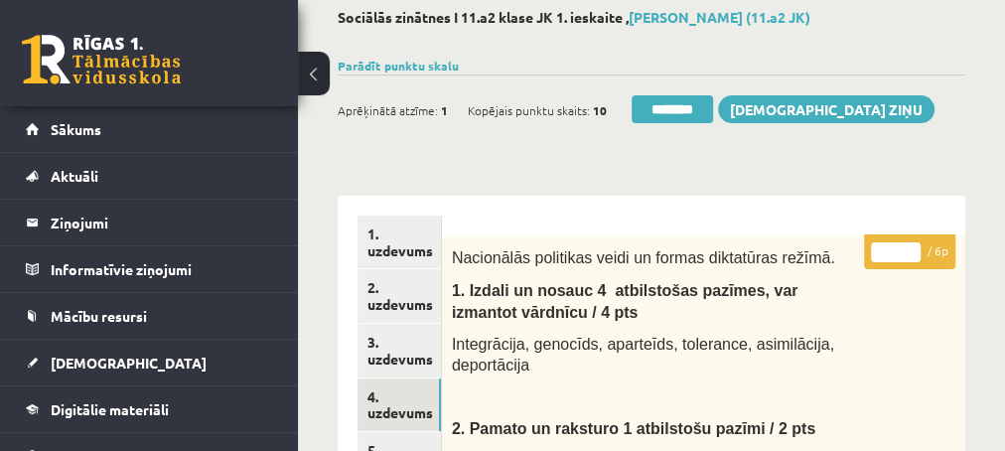
type input "*"
click at [911, 249] on input "*" at bounding box center [896, 252] width 50 height 20
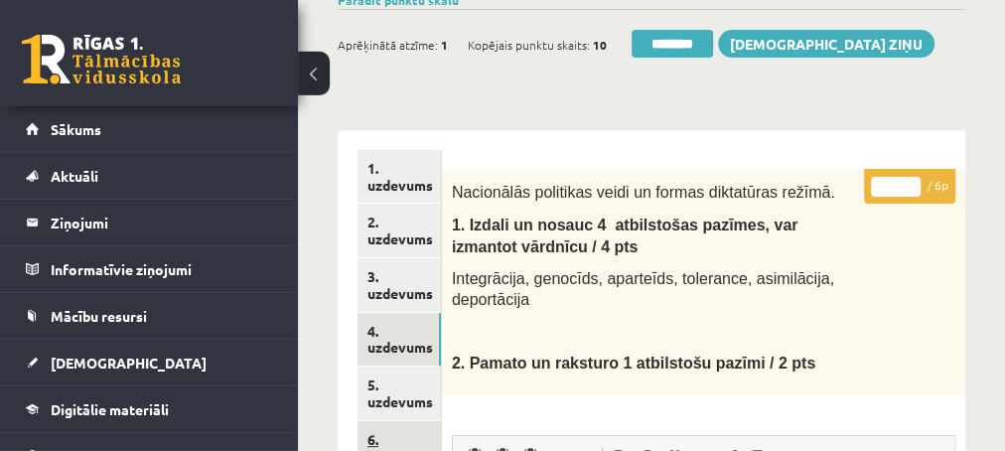
scroll to position [214, 0]
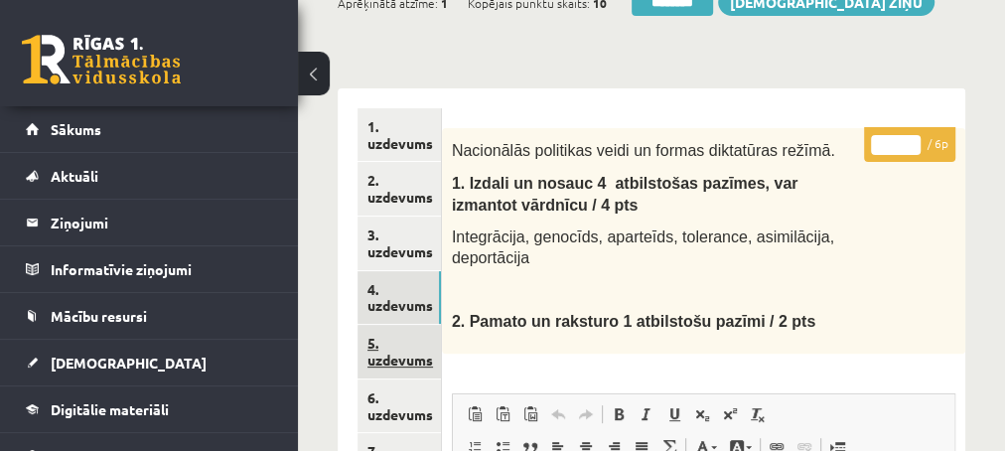
click at [397, 366] on link "5. uzdevums" at bounding box center [398, 352] width 83 height 54
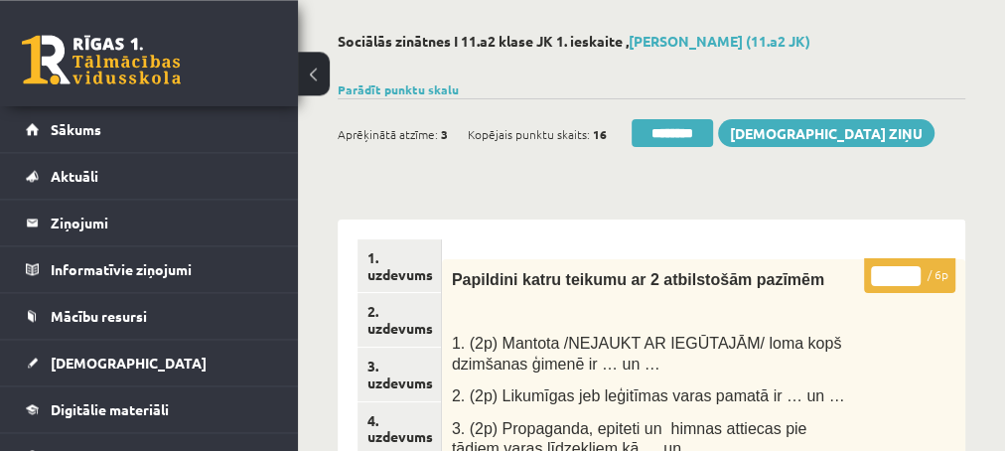
scroll to position [0, 0]
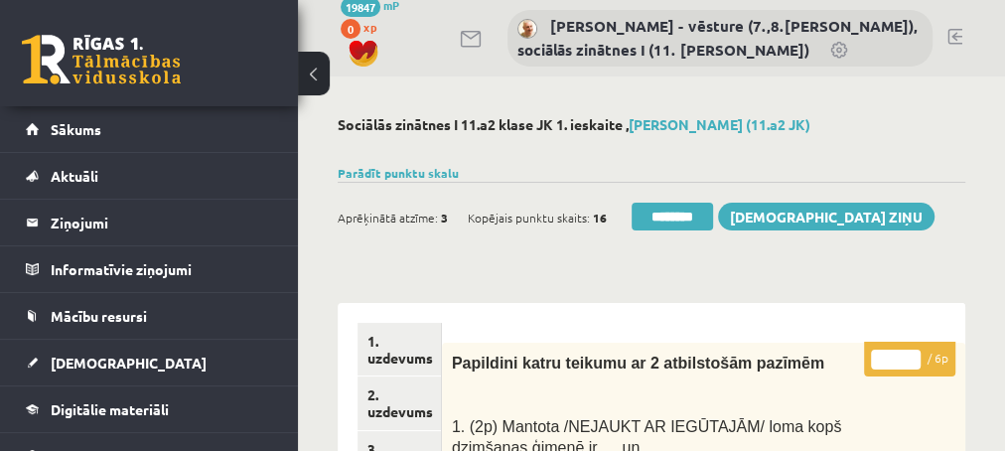
type input "*"
click at [914, 354] on input "*" at bounding box center [896, 360] width 50 height 20
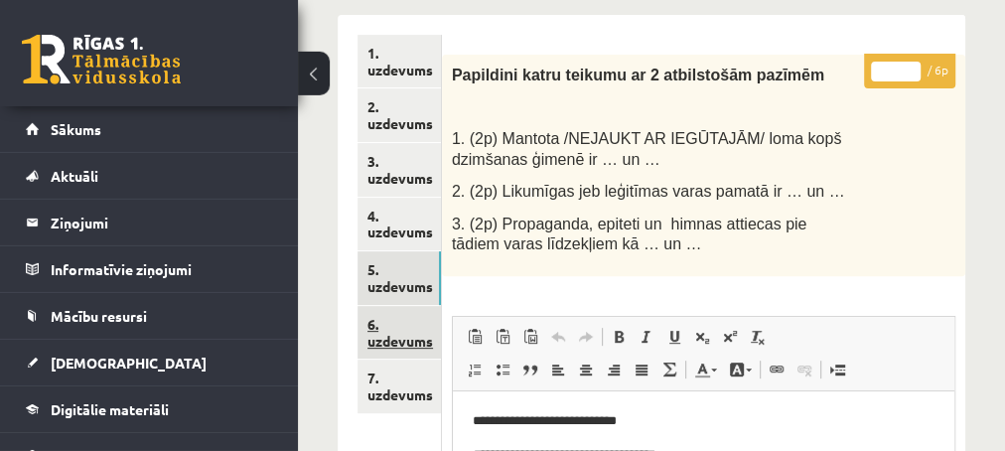
scroll to position [322, 0]
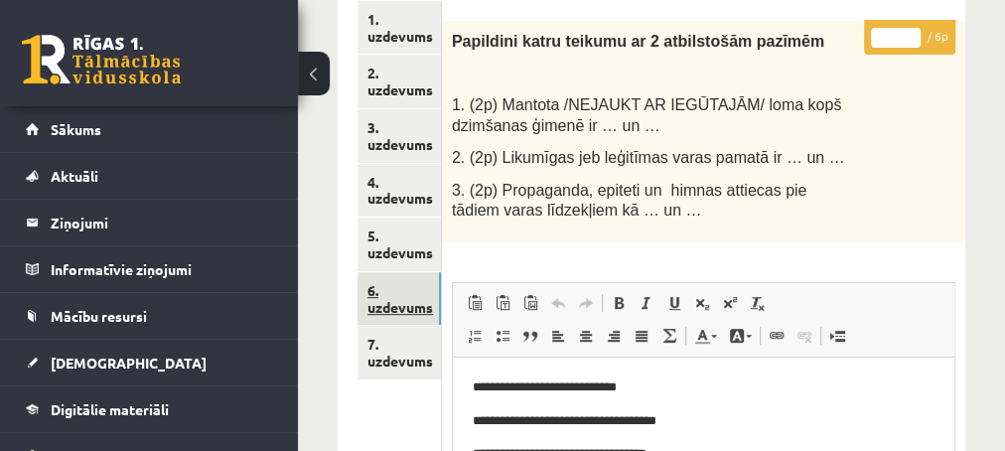
click at [389, 307] on link "6. uzdevums" at bounding box center [398, 299] width 83 height 54
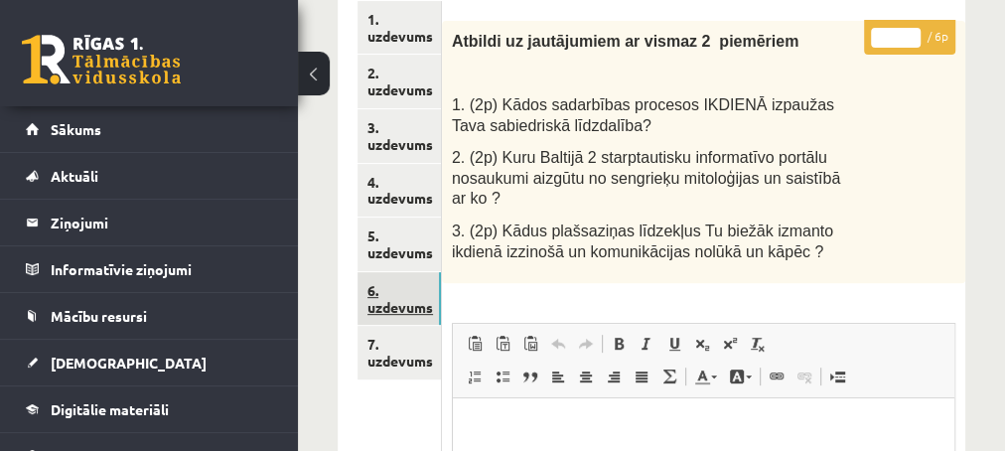
scroll to position [0, 0]
